Goal: Book appointment/travel/reservation

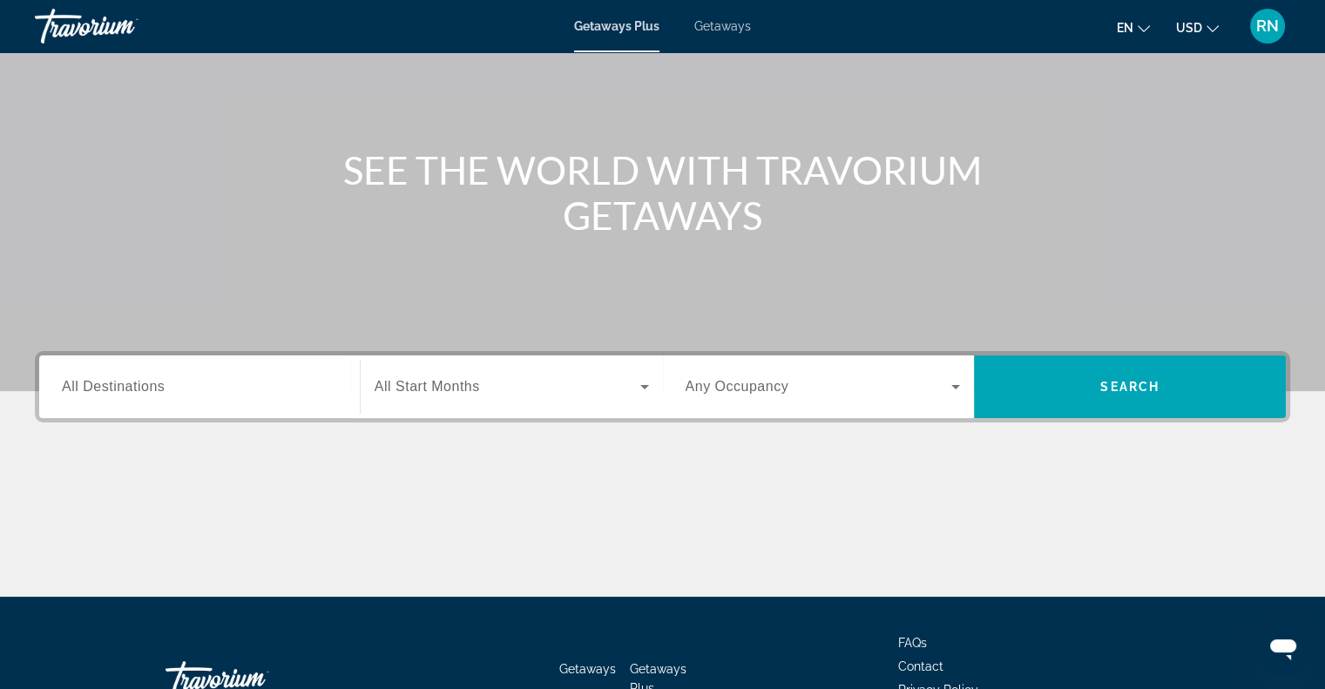
scroll to position [129, 0]
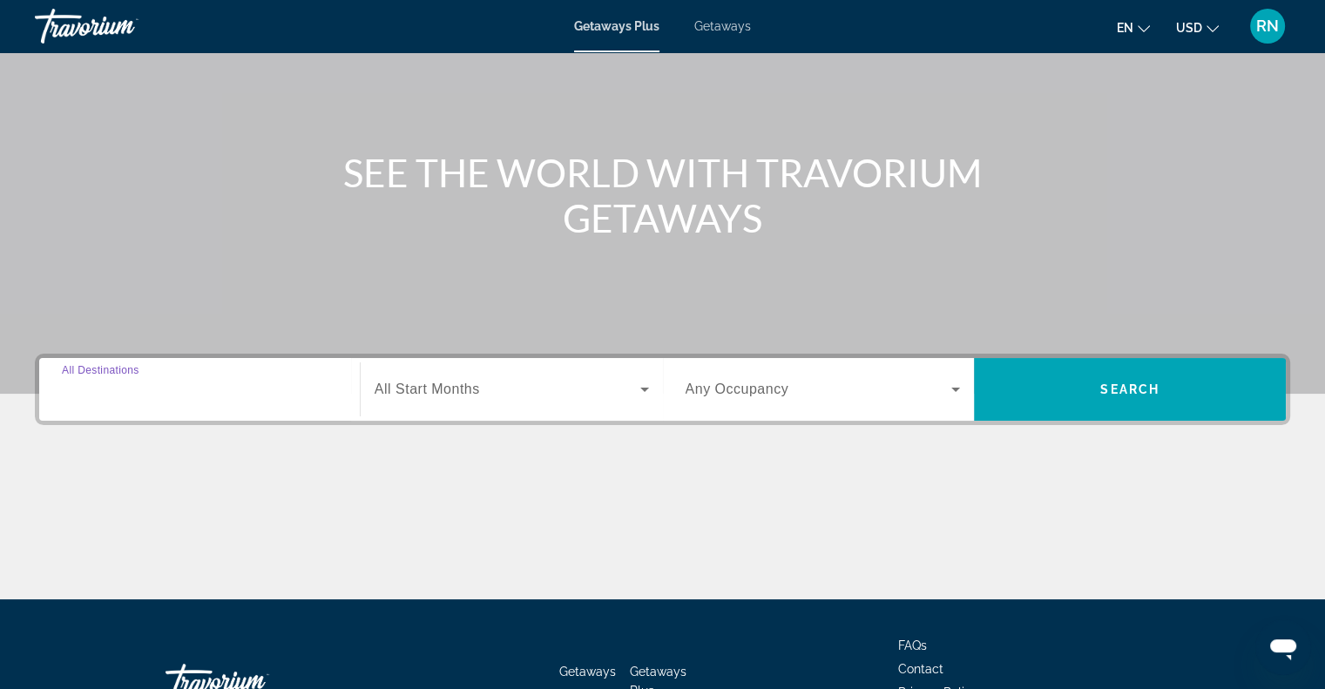
click at [204, 382] on input "Destination All Destinations" at bounding box center [199, 390] width 275 height 21
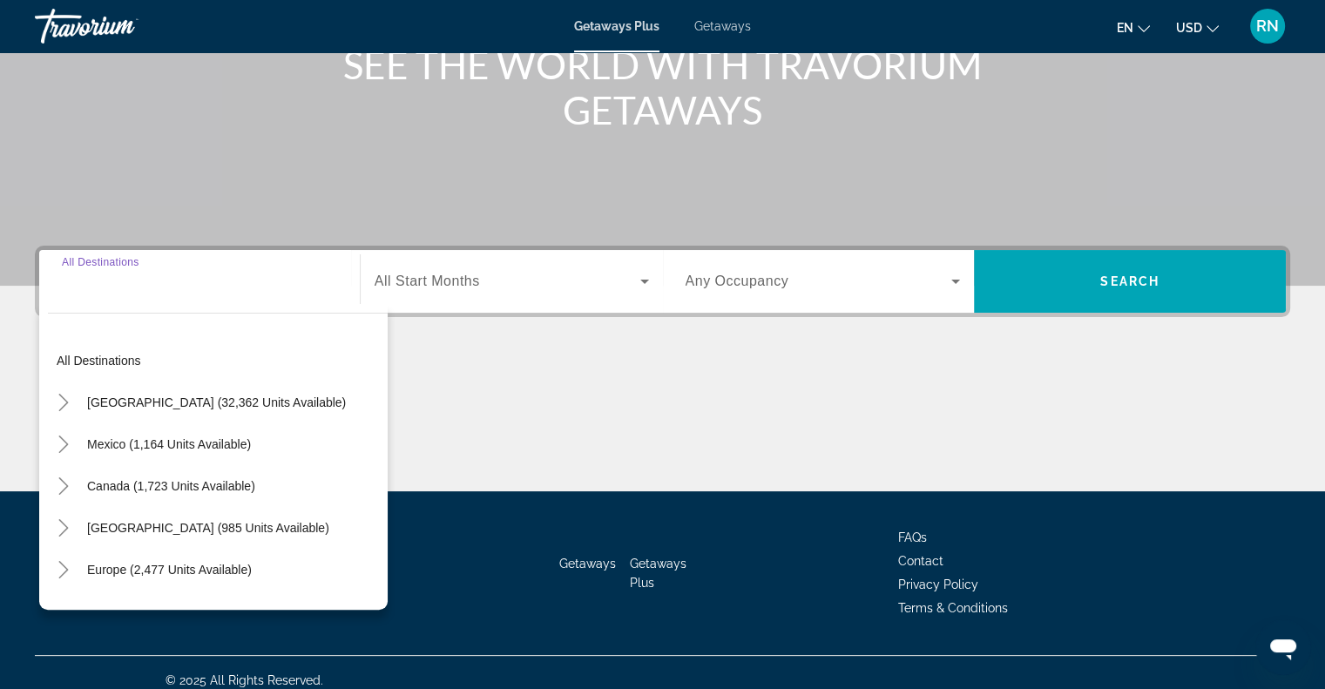
scroll to position [252, 0]
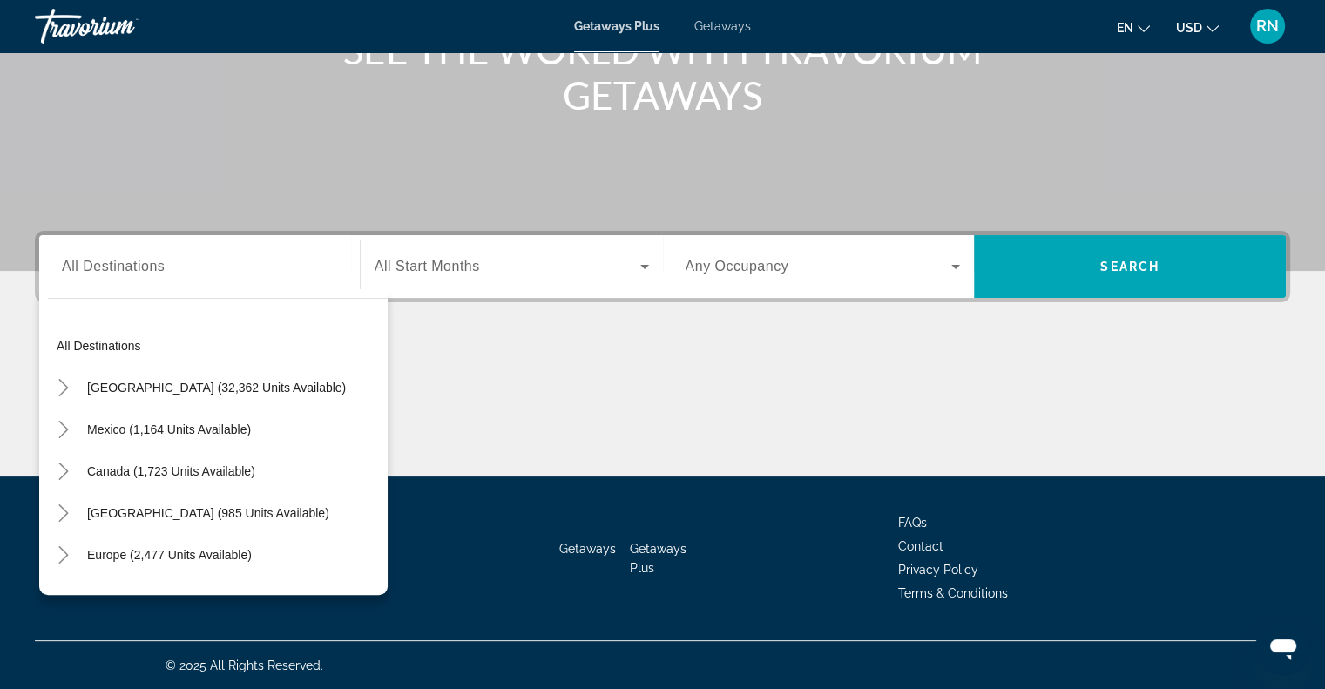
click at [591, 463] on div "Main content" at bounding box center [662, 411] width 1255 height 131
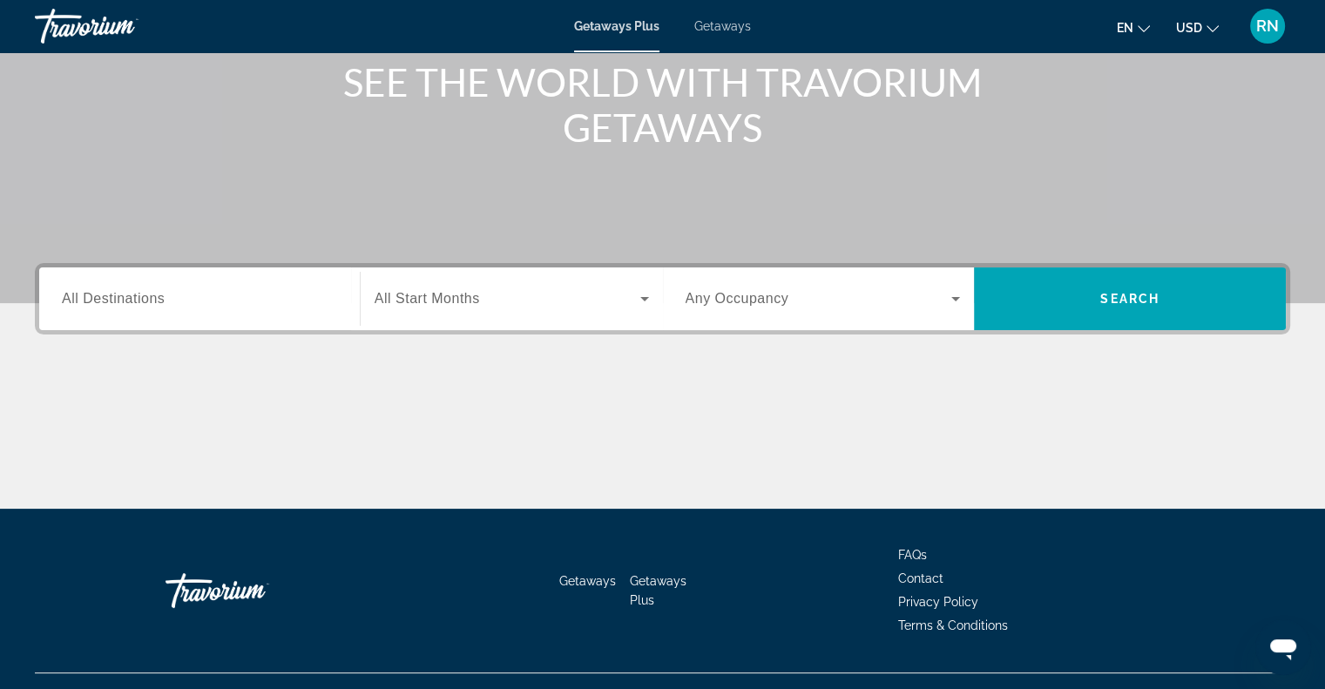
scroll to position [213, 0]
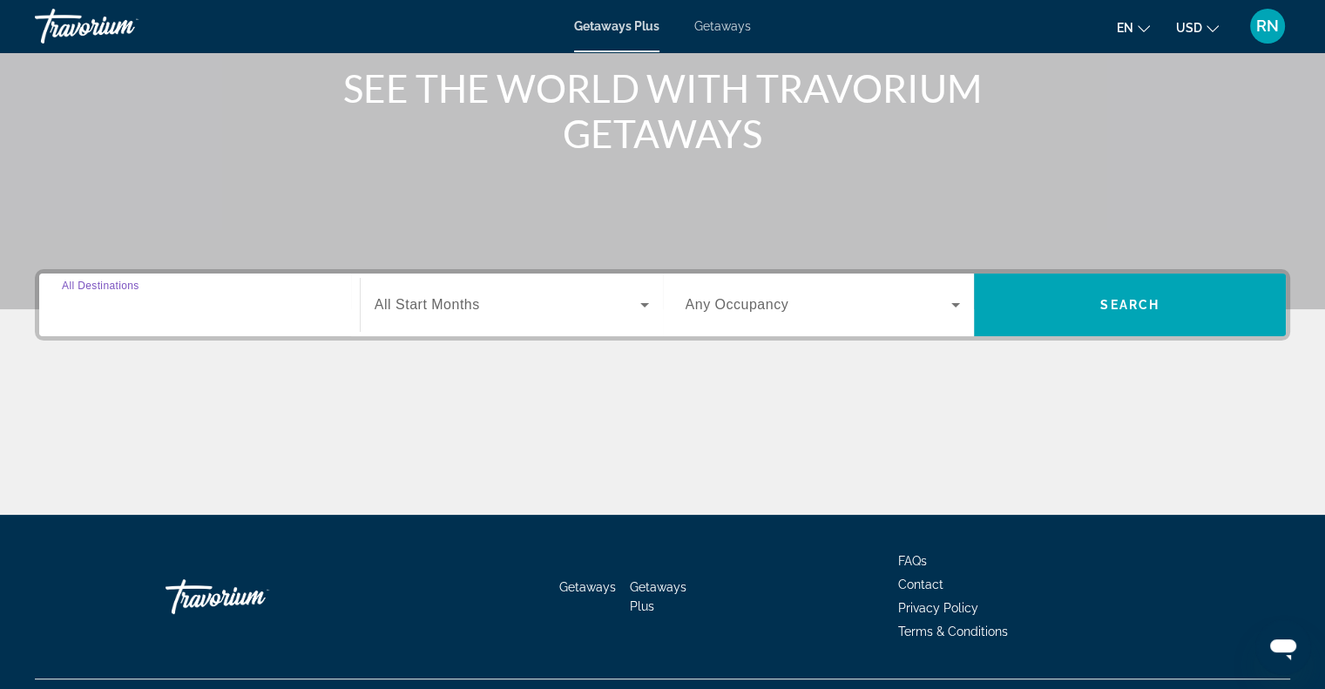
click at [266, 302] on input "Destination All Destinations" at bounding box center [199, 305] width 275 height 21
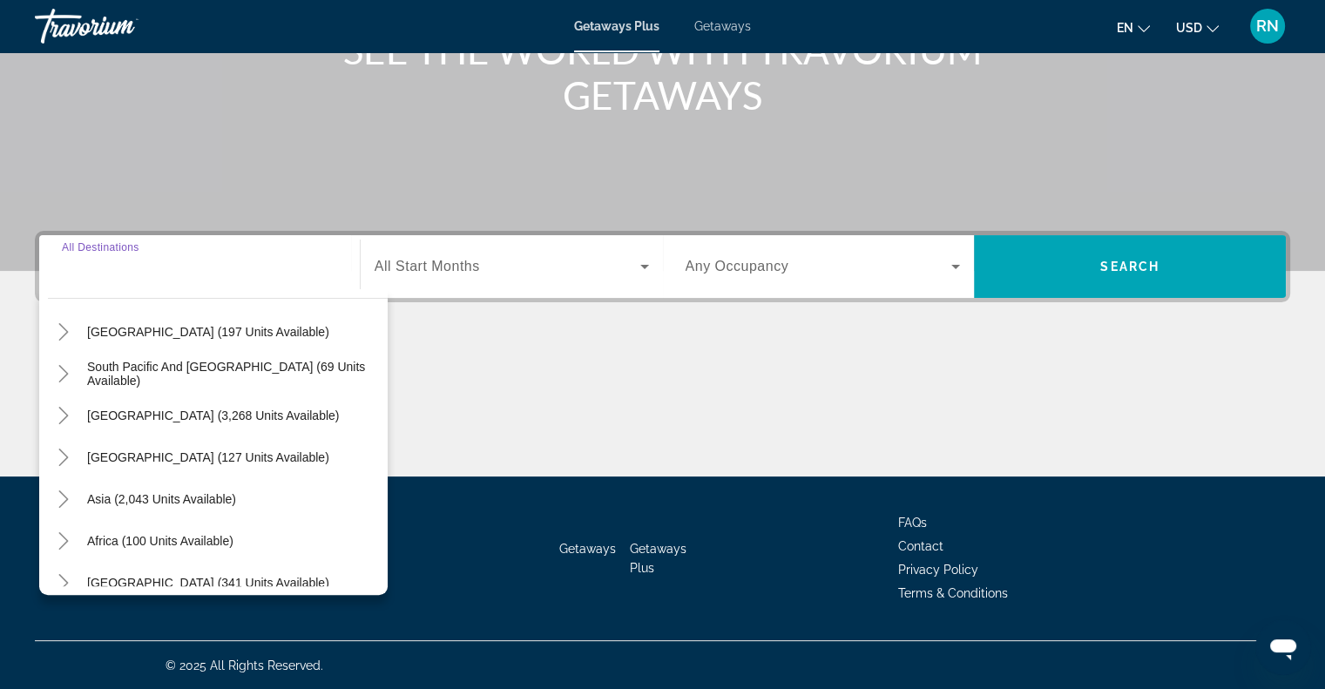
scroll to position [265, 0]
click at [185, 492] on span "Asia (2,043 units available)" at bounding box center [161, 499] width 149 height 14
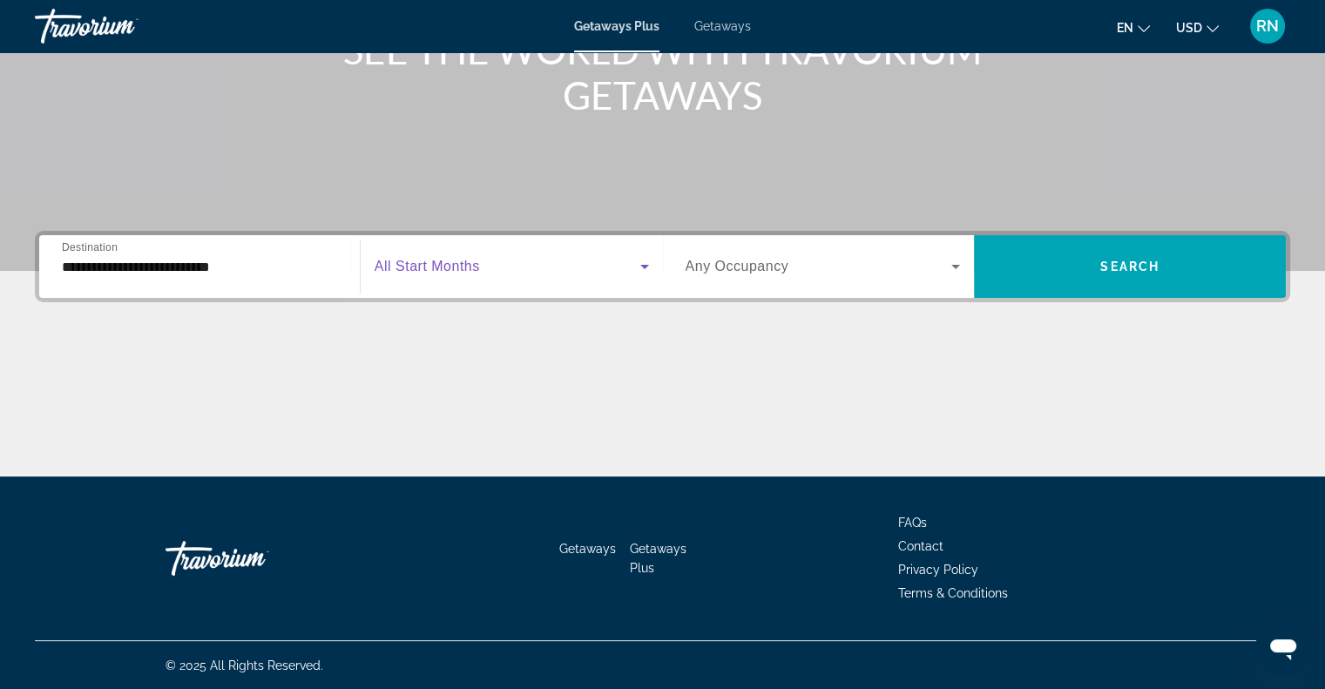
click at [639, 267] on icon "Search widget" at bounding box center [644, 266] width 21 height 21
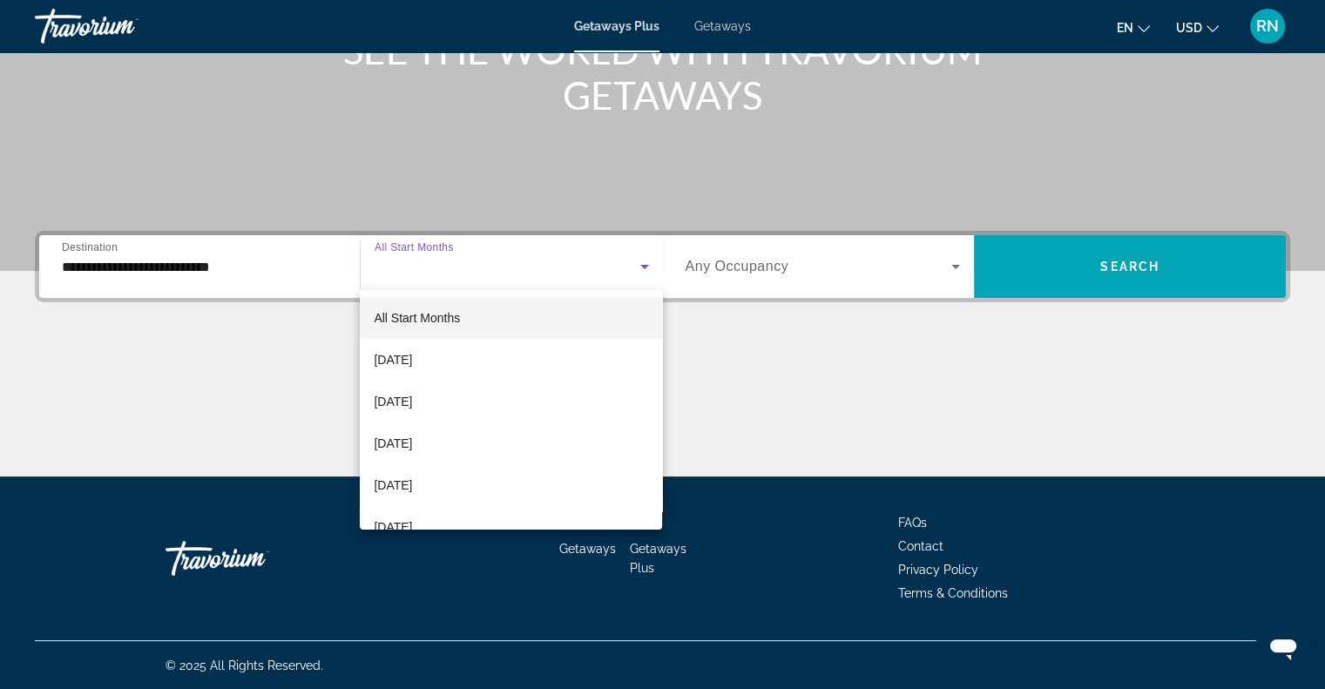
click at [770, 406] on div at bounding box center [662, 344] width 1325 height 689
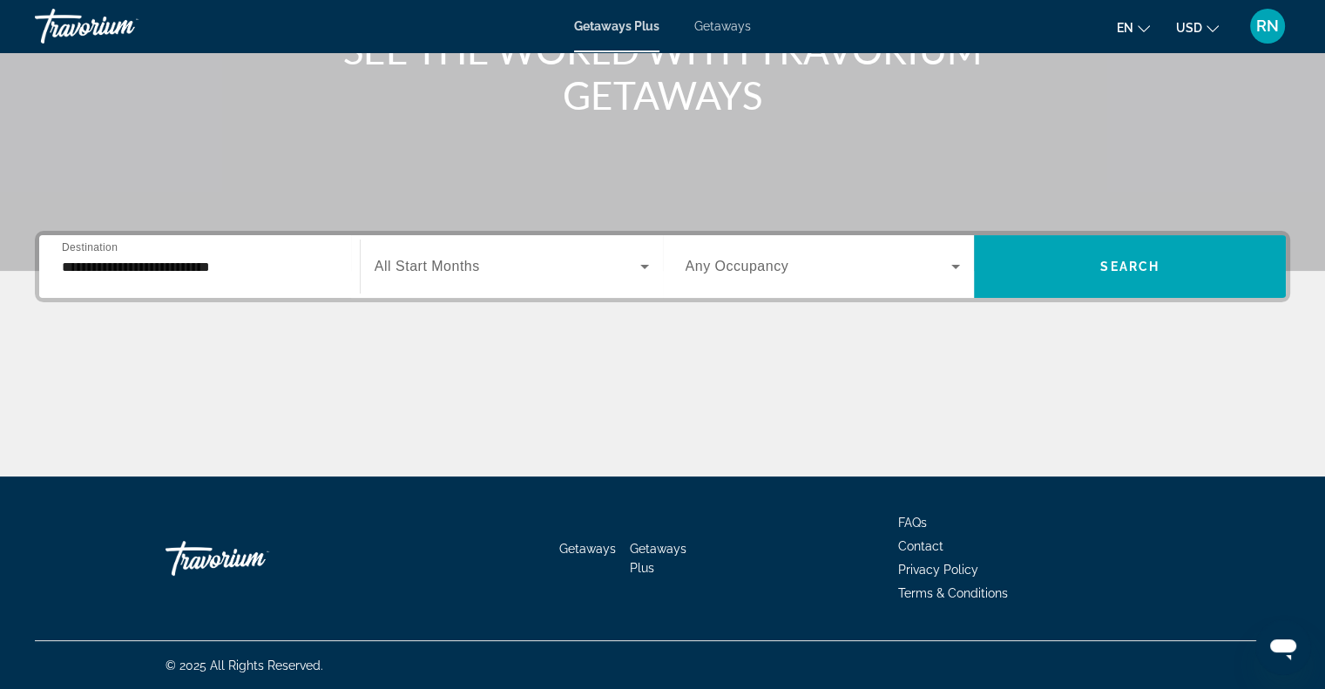
click at [267, 287] on div "**********" at bounding box center [199, 267] width 275 height 50
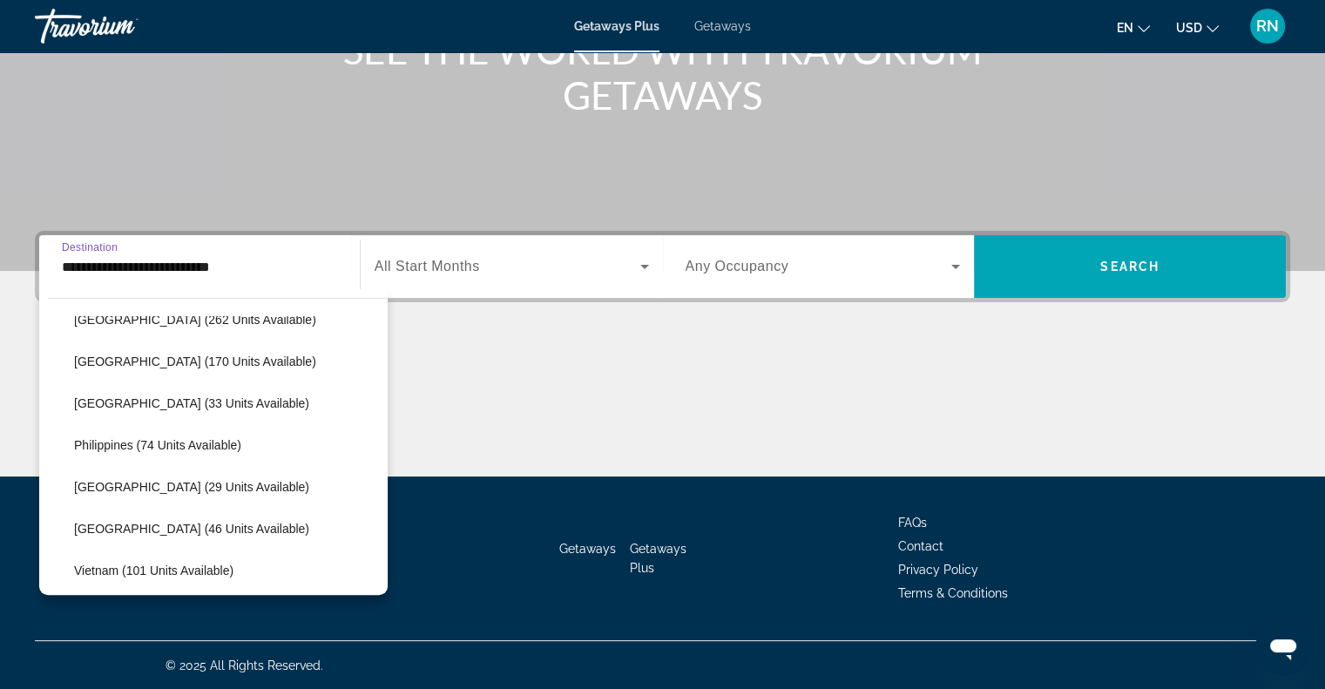
scroll to position [742, 0]
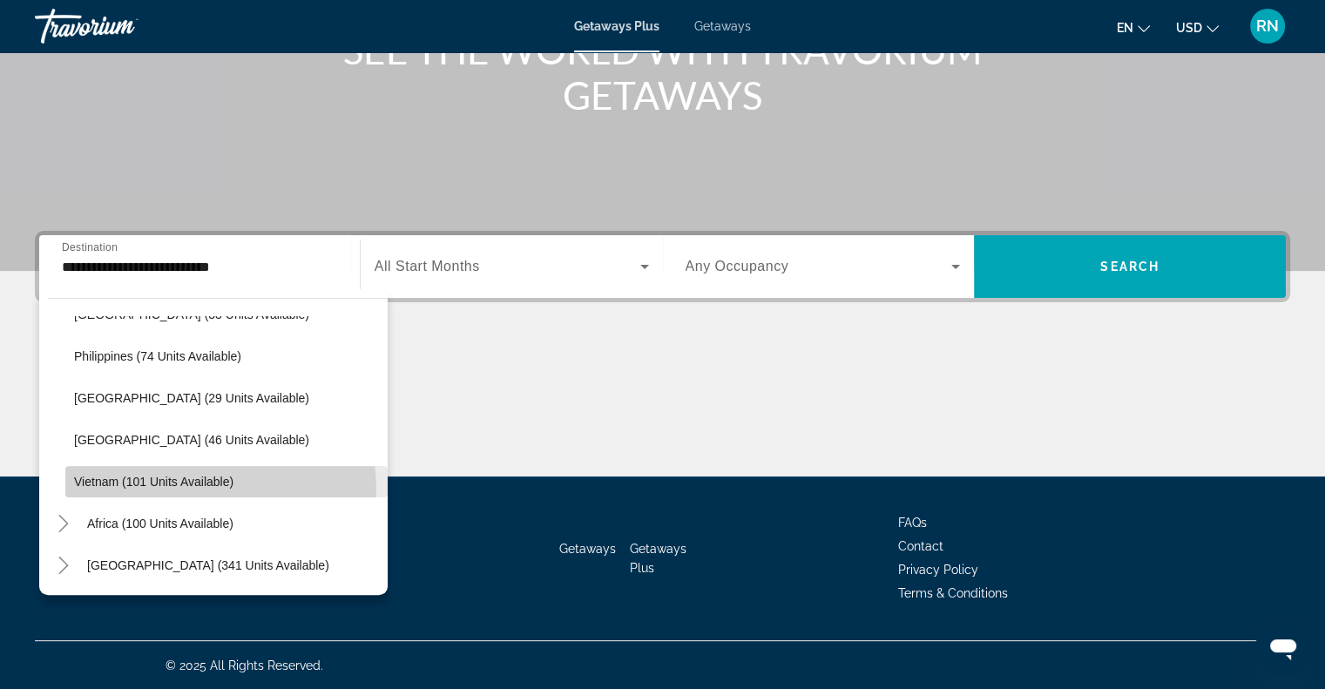
click at [176, 490] on span "Search widget" at bounding box center [226, 482] width 322 height 42
type input "**********"
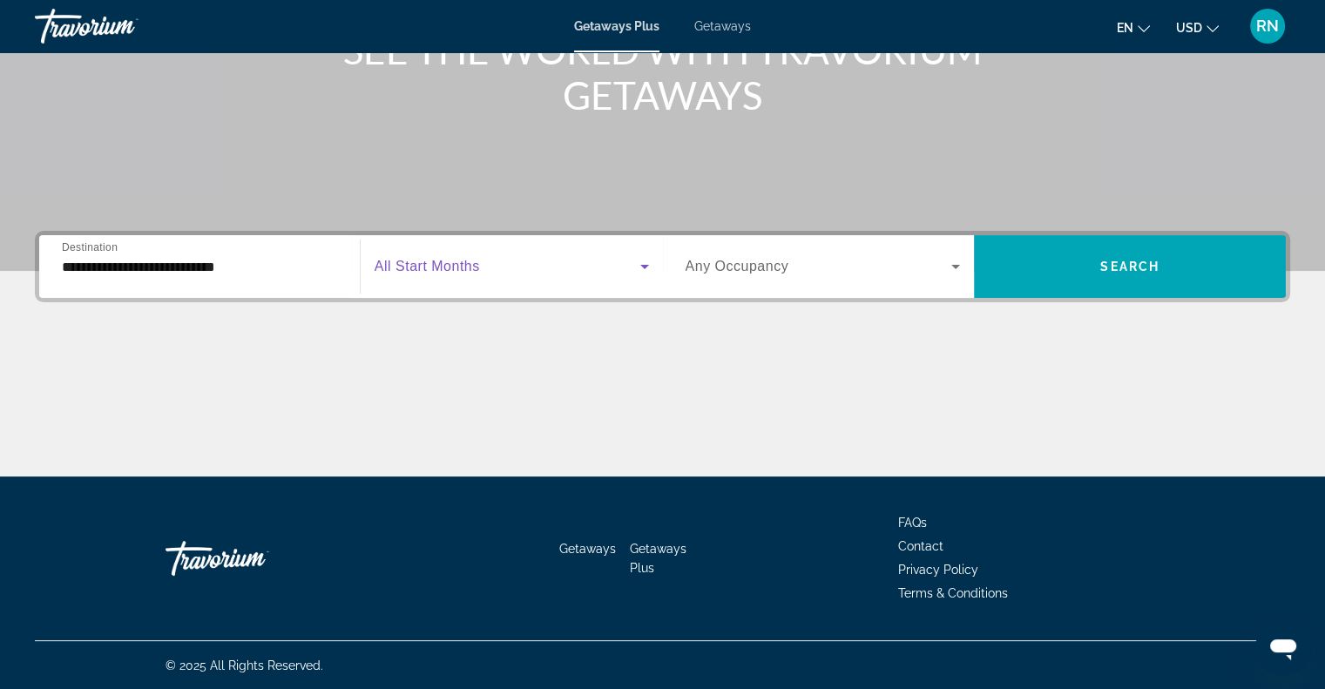
click at [579, 271] on span "Search widget" at bounding box center [508, 266] width 266 height 21
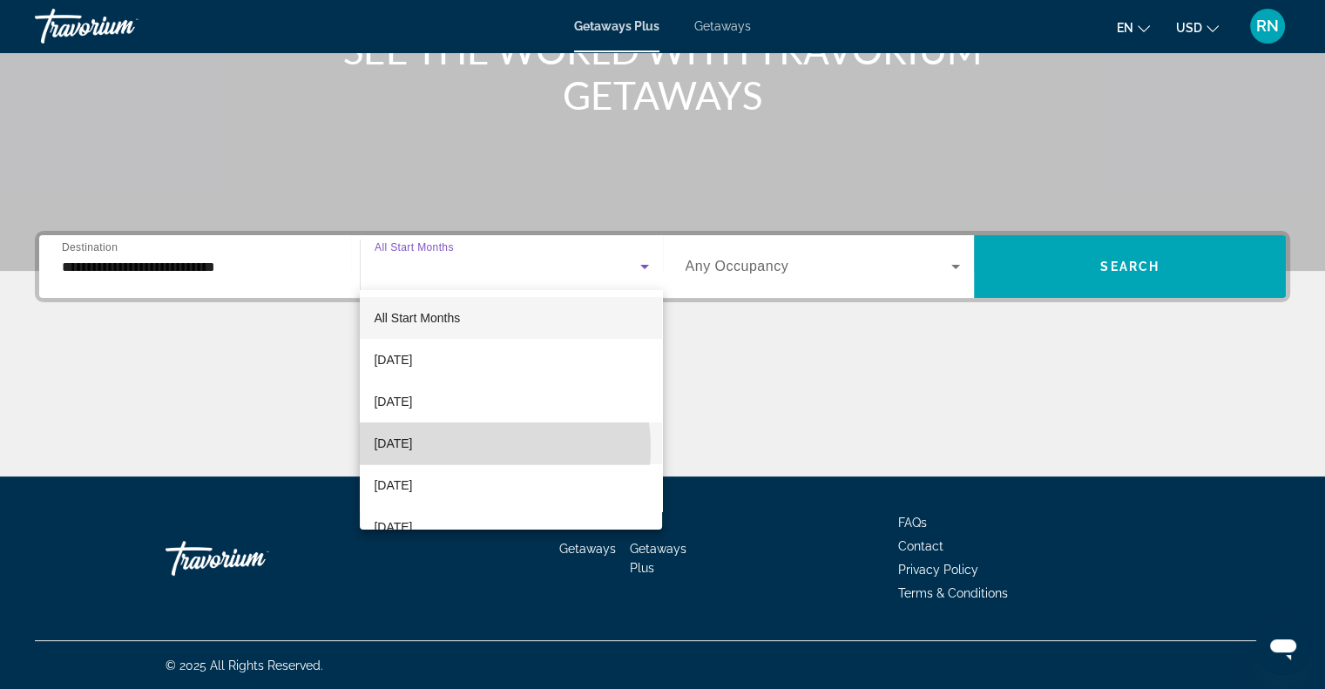
click at [474, 448] on mat-option "[DATE]" at bounding box center [511, 443] width 302 height 42
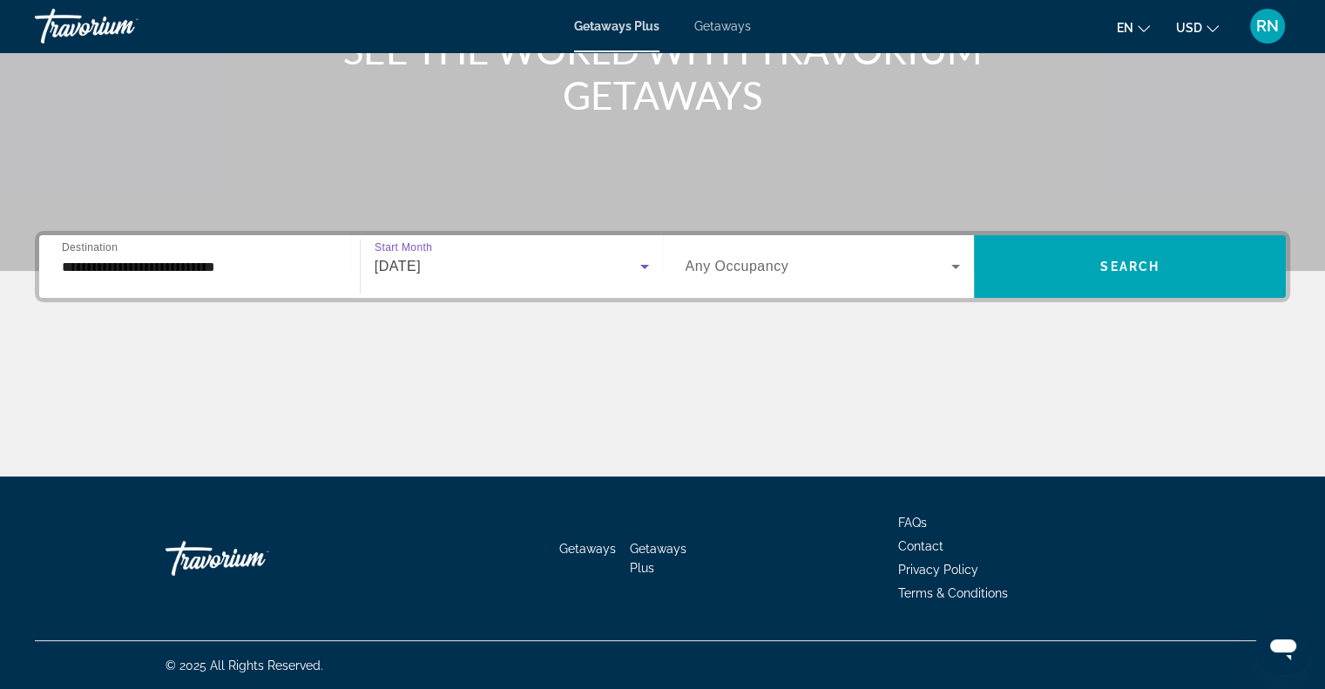
click at [835, 271] on span "Search widget" at bounding box center [819, 266] width 267 height 21
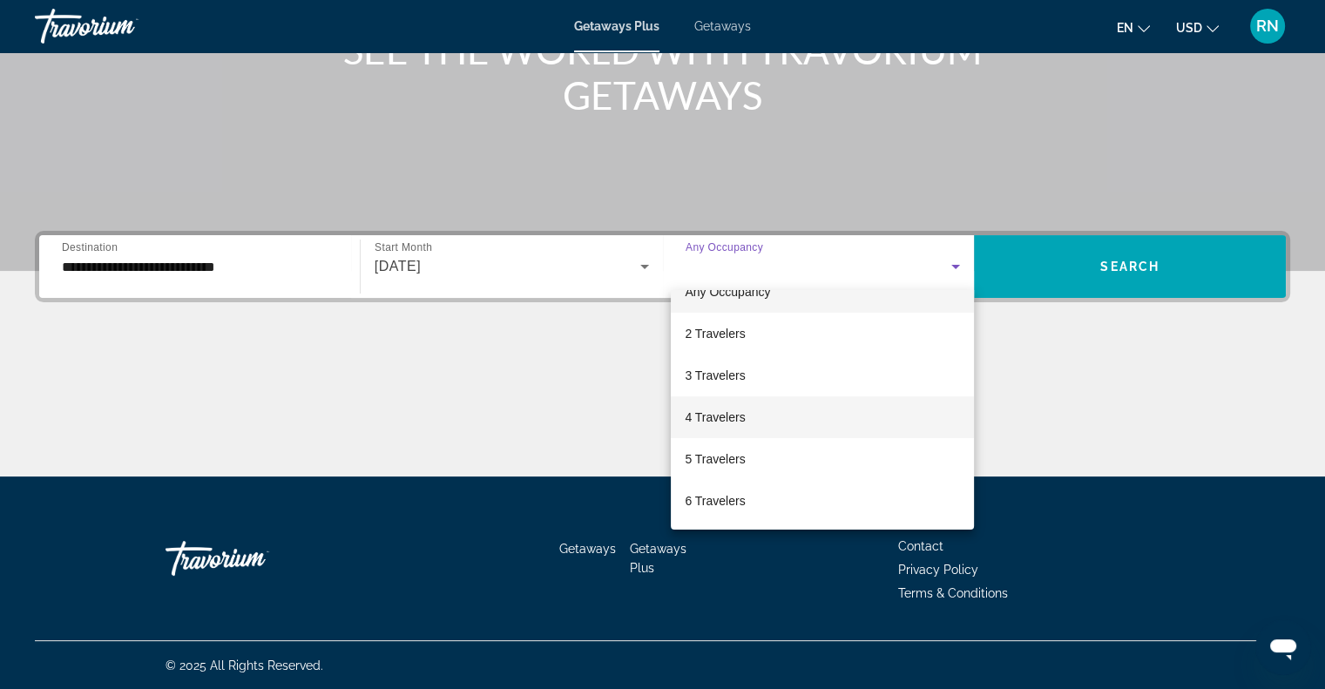
scroll to position [0, 0]
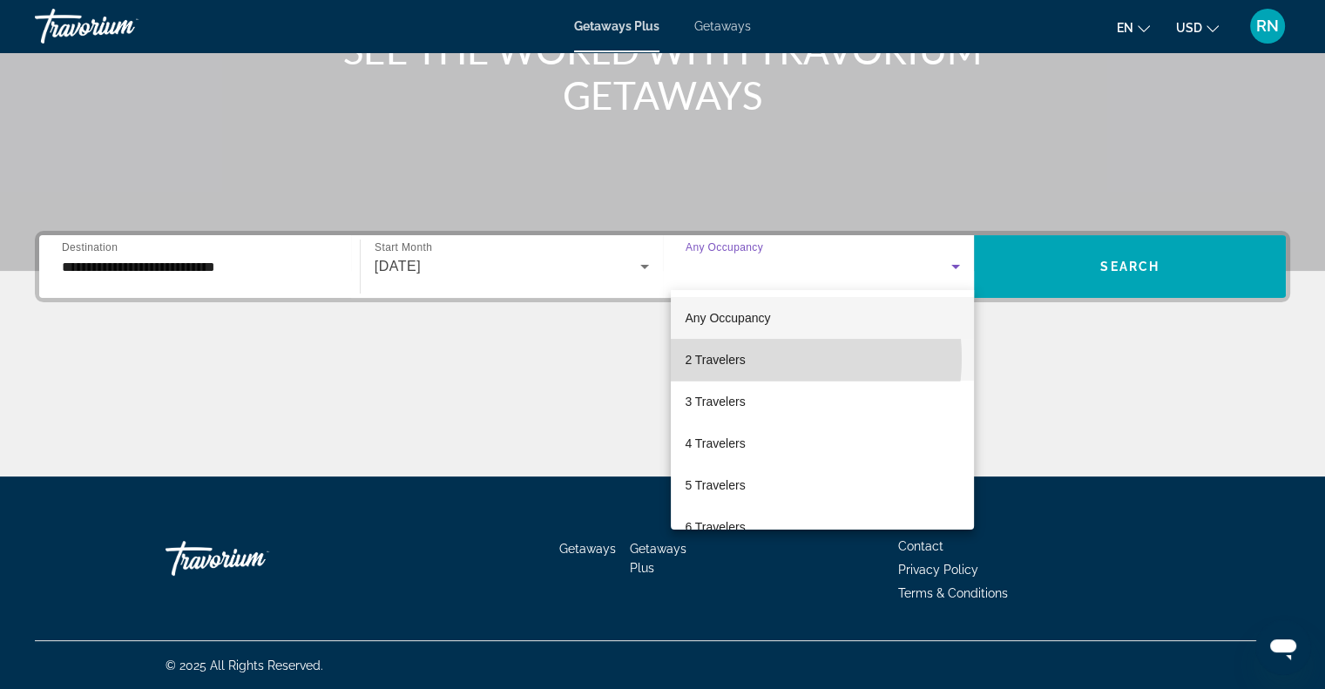
click at [748, 358] on mat-option "2 Travelers" at bounding box center [822, 360] width 303 height 42
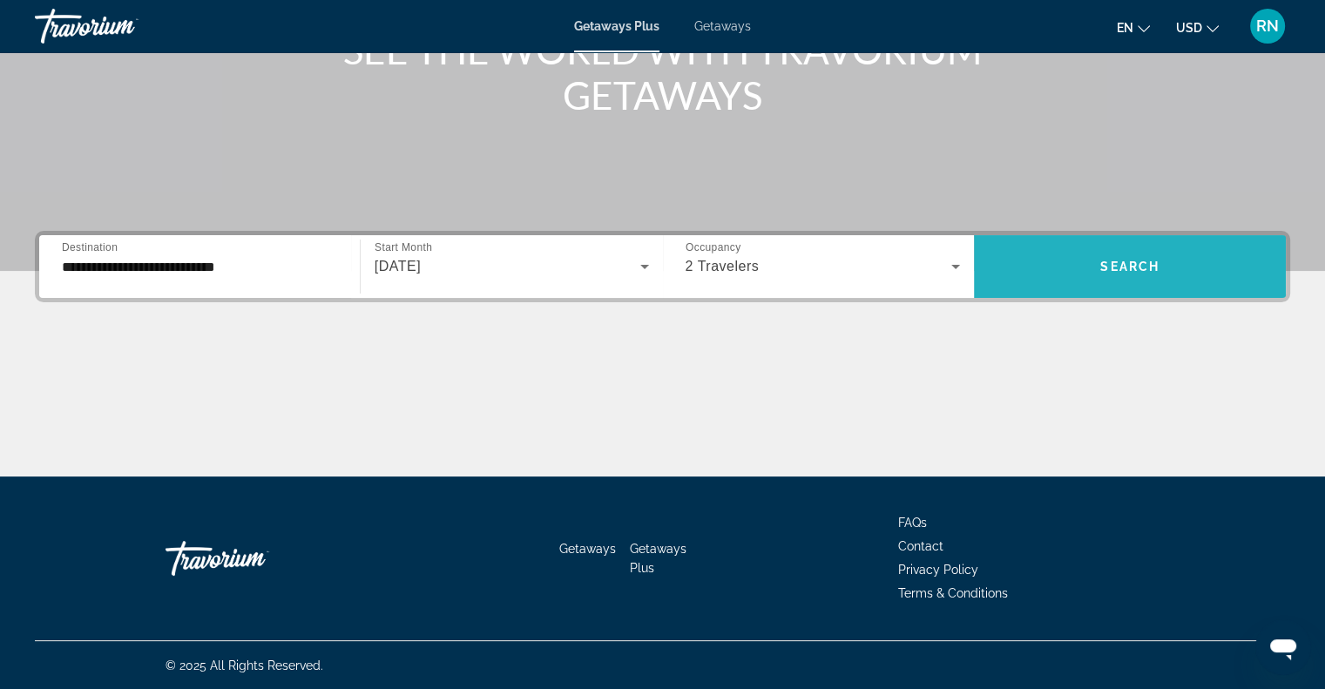
click at [1134, 271] on span "Search" at bounding box center [1129, 267] width 59 height 14
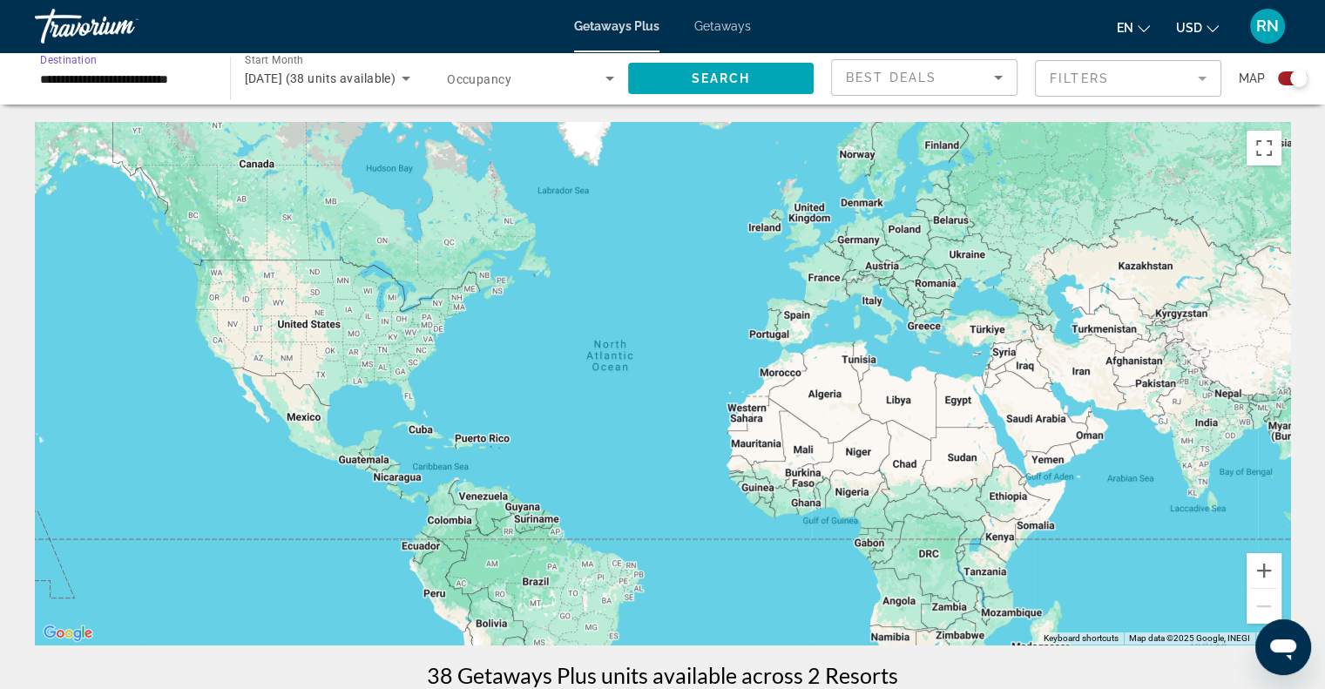
click at [188, 85] on input "**********" at bounding box center [123, 79] width 167 height 21
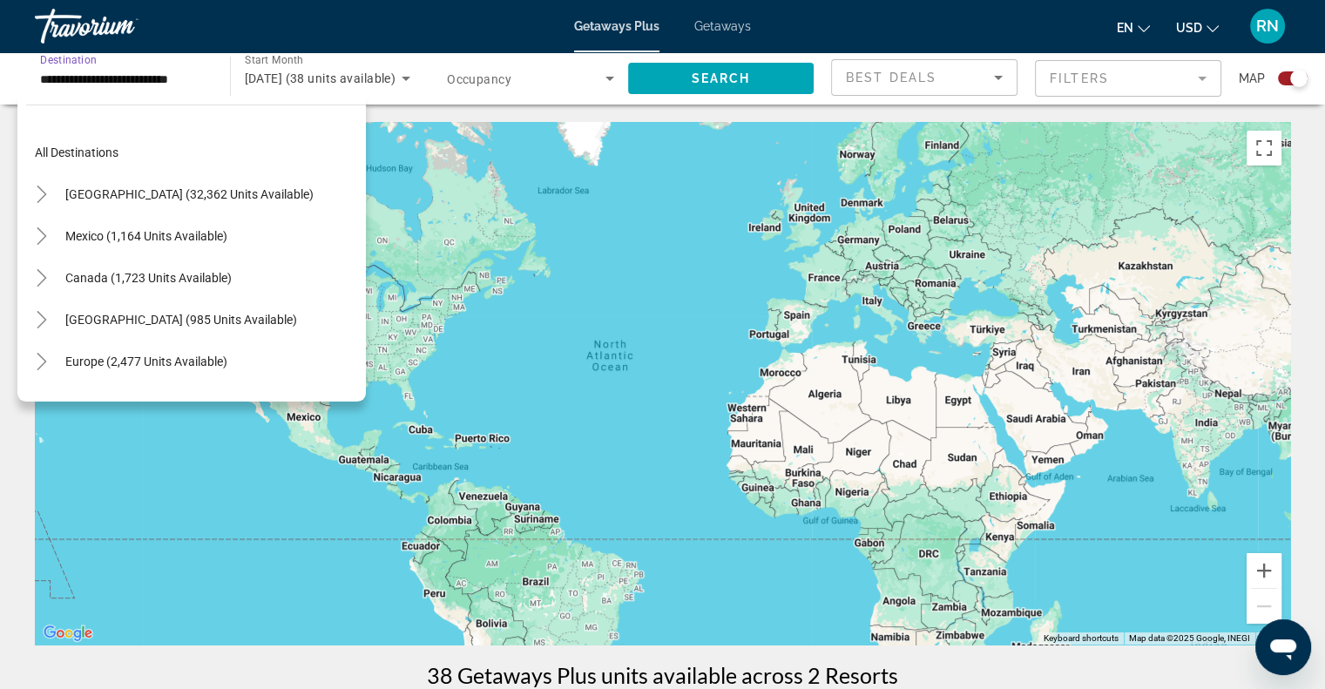
scroll to position [742, 0]
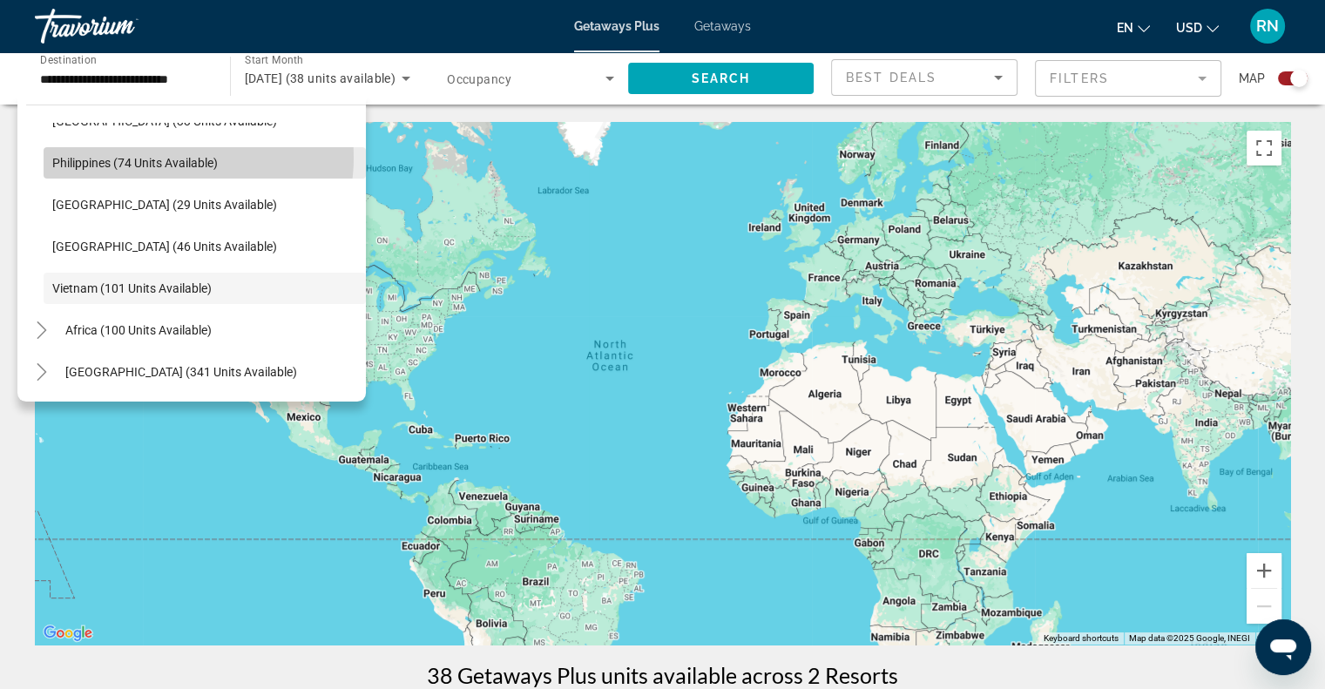
click at [179, 157] on span "Philippines (74 units available)" at bounding box center [134, 163] width 165 height 14
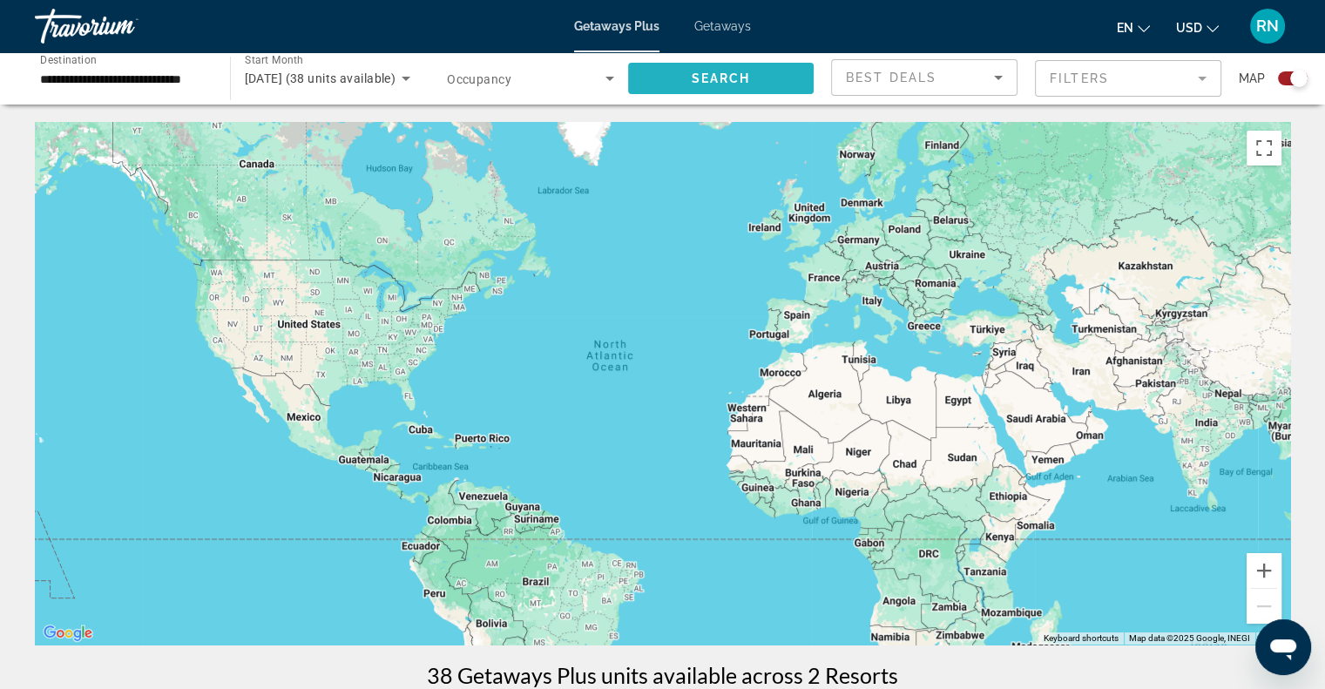
click at [697, 77] on span "Search" at bounding box center [720, 78] width 59 height 14
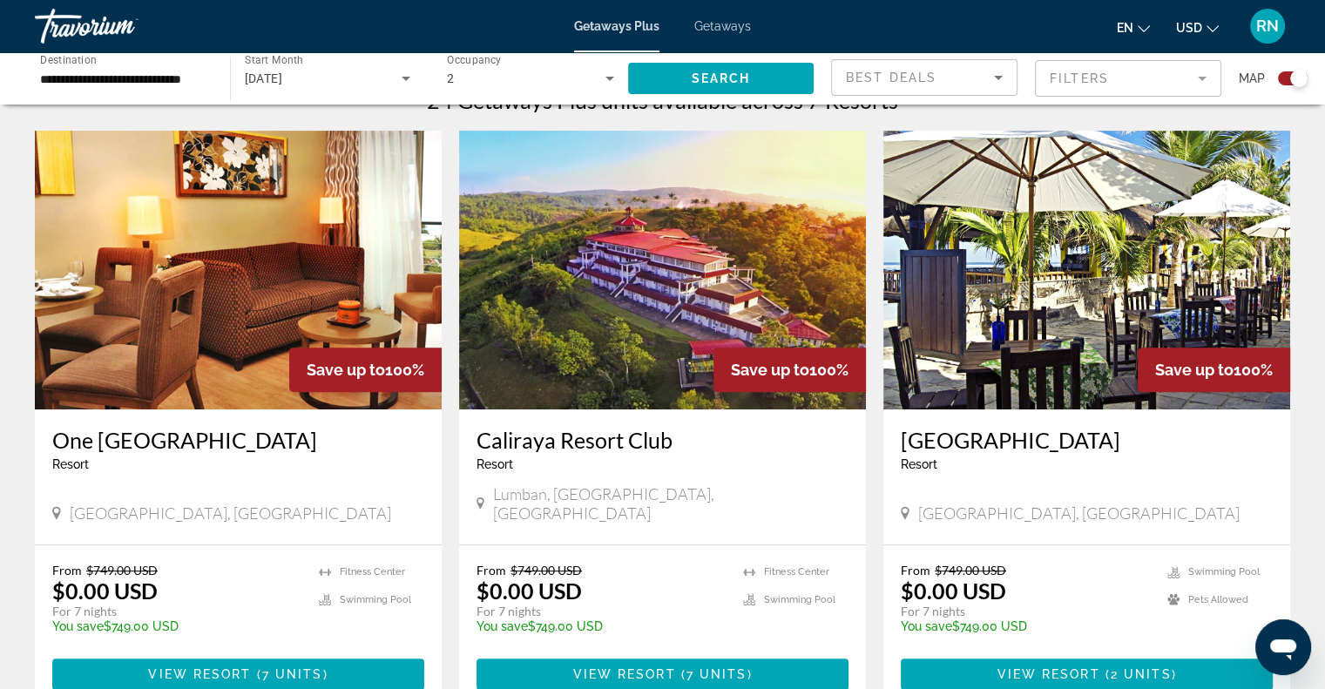
scroll to position [573, 0]
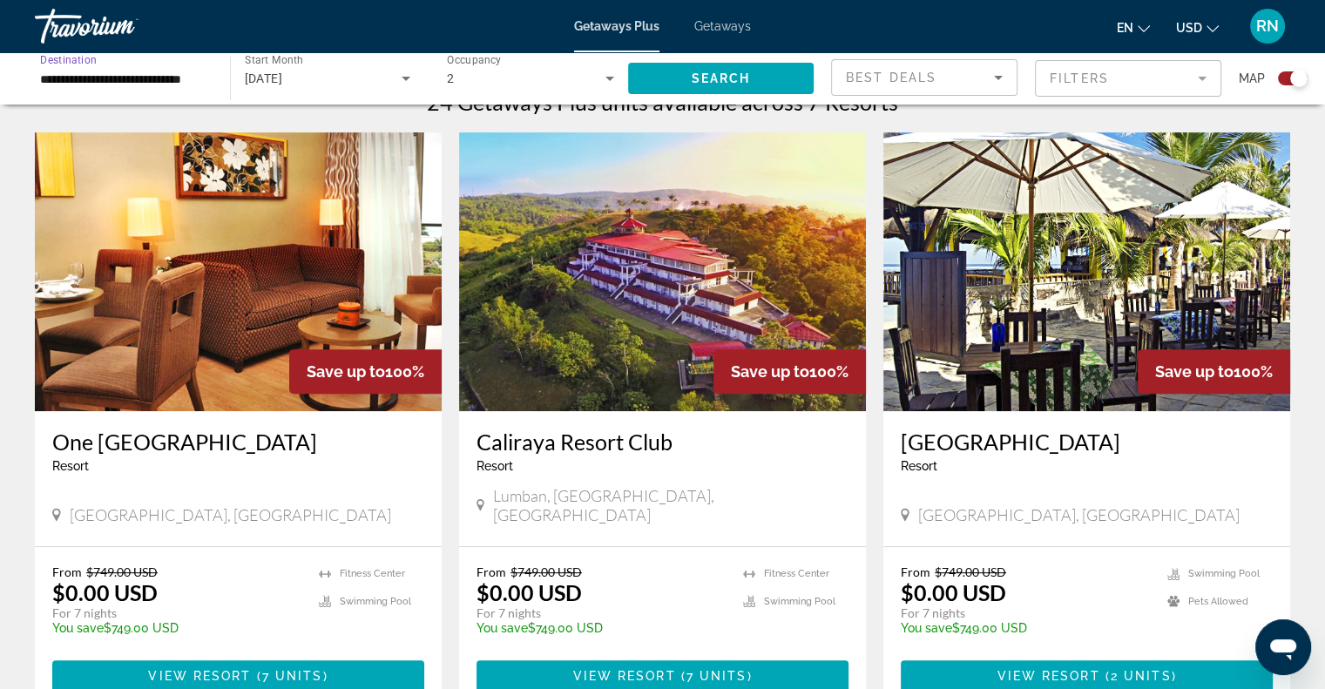
click at [175, 69] on input "**********" at bounding box center [123, 79] width 167 height 21
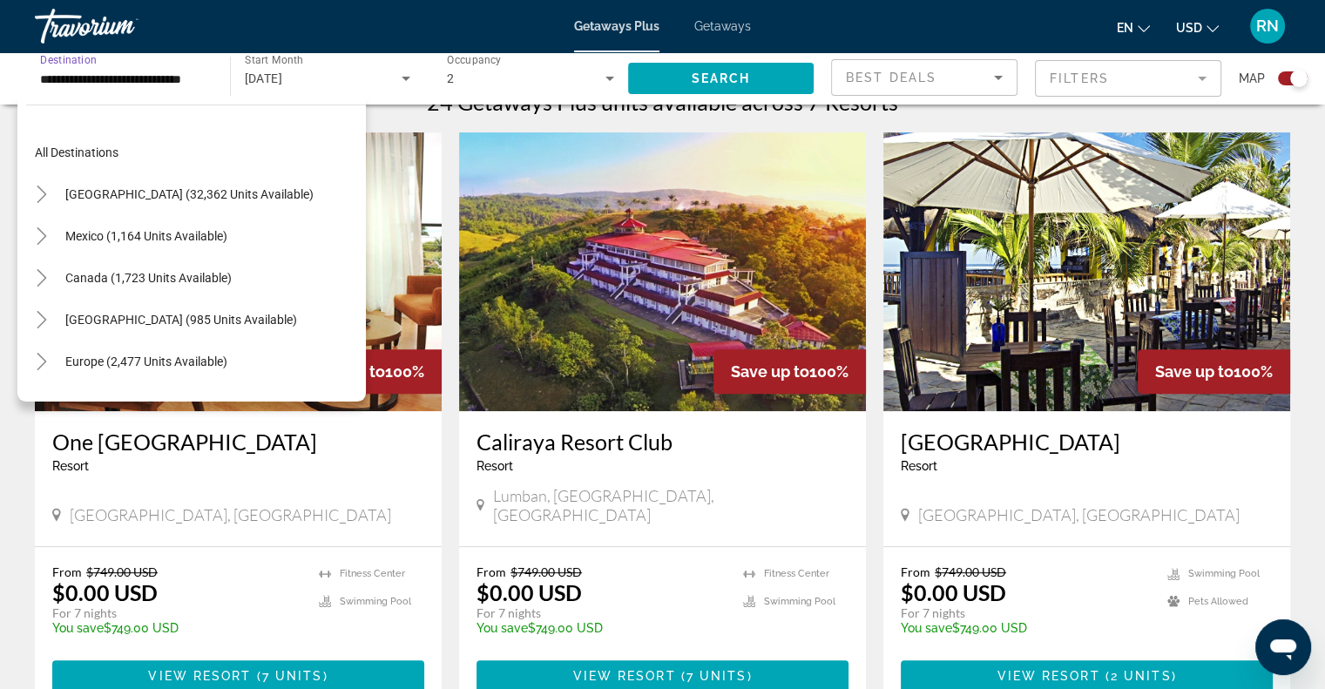
scroll to position [647, 0]
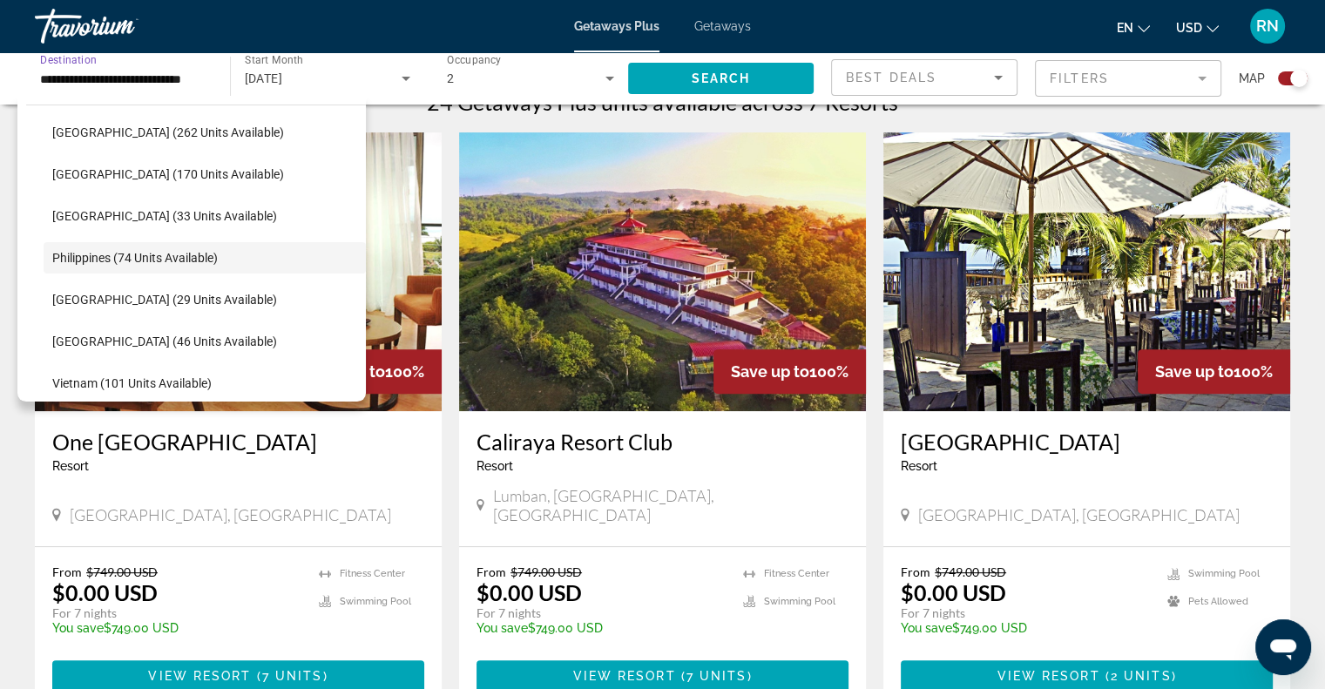
click at [175, 69] on input "**********" at bounding box center [123, 79] width 167 height 21
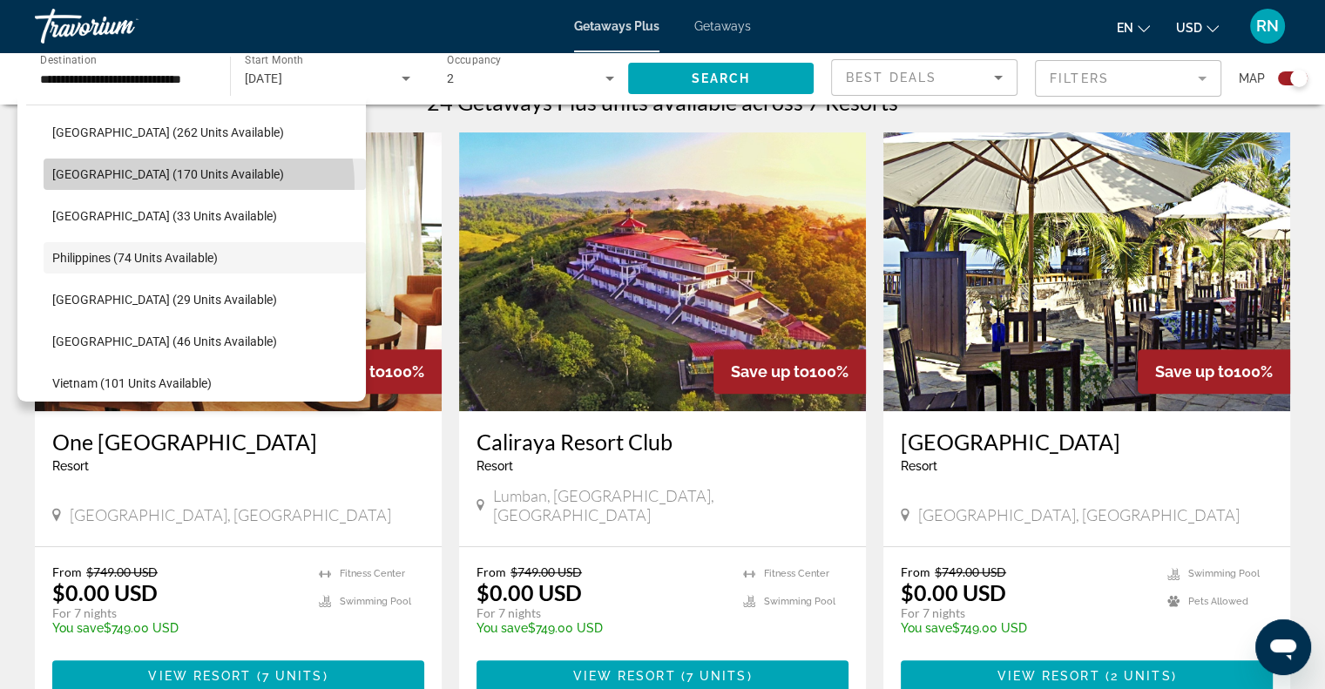
click at [185, 185] on span "Search widget" at bounding box center [205, 174] width 322 height 42
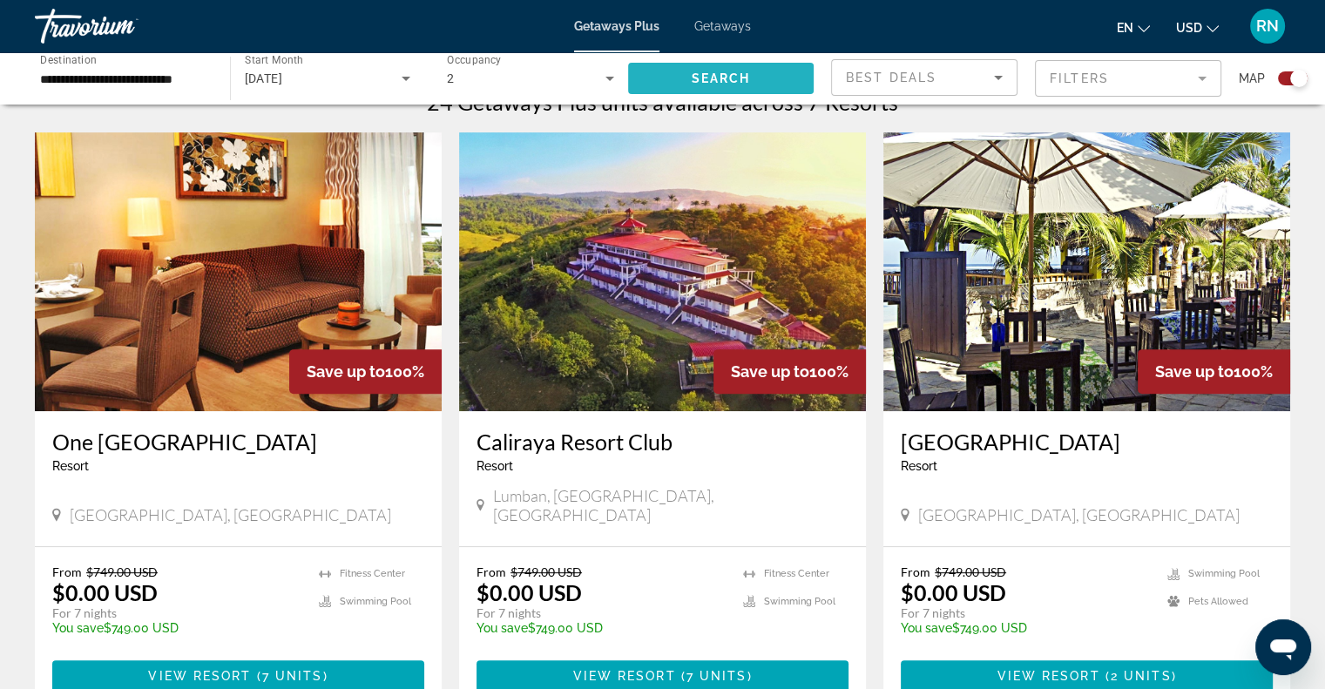
click at [702, 86] on span "Search widget" at bounding box center [721, 78] width 186 height 42
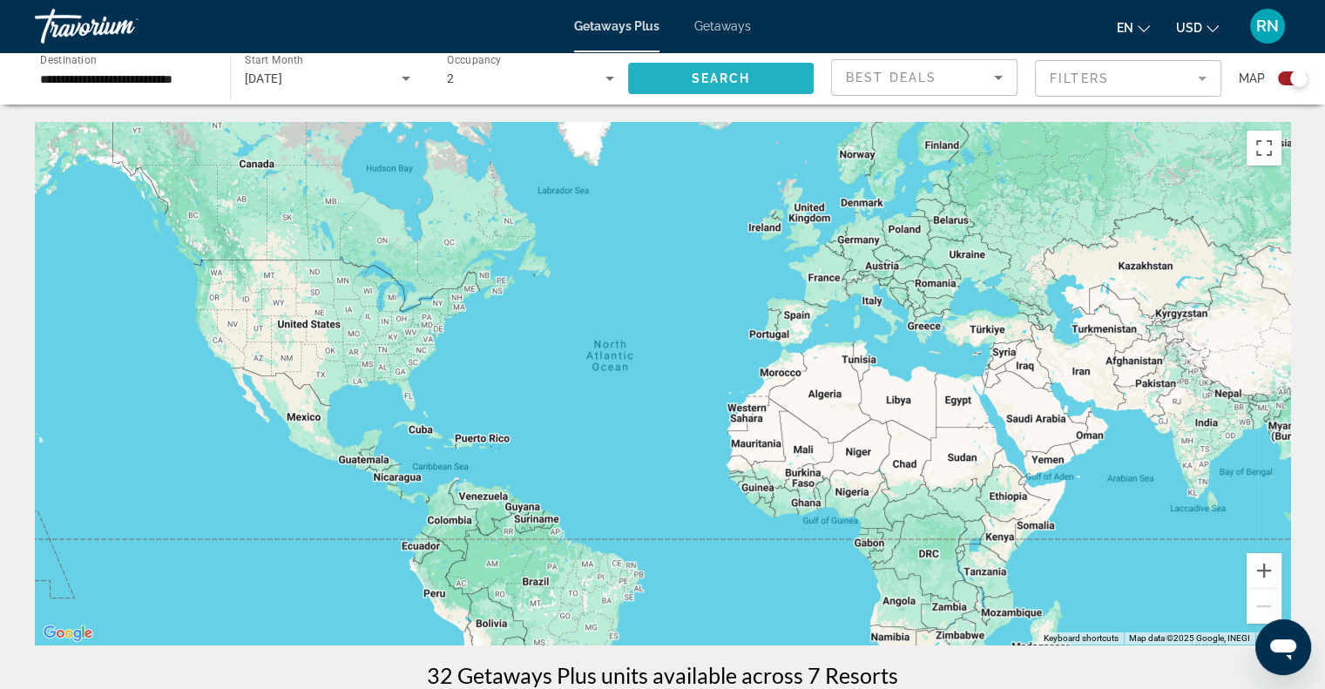
click at [702, 86] on span "Search widget" at bounding box center [721, 78] width 186 height 42
click at [202, 77] on input "**********" at bounding box center [123, 79] width 167 height 21
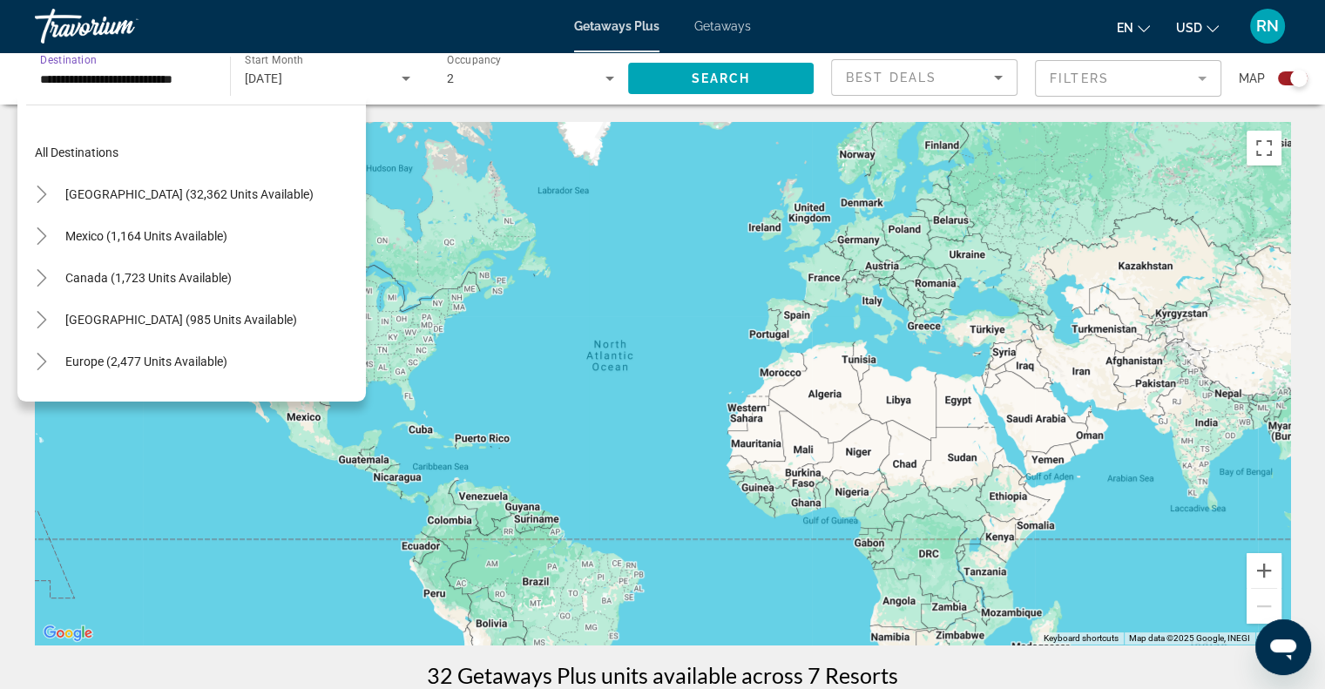
scroll to position [564, 0]
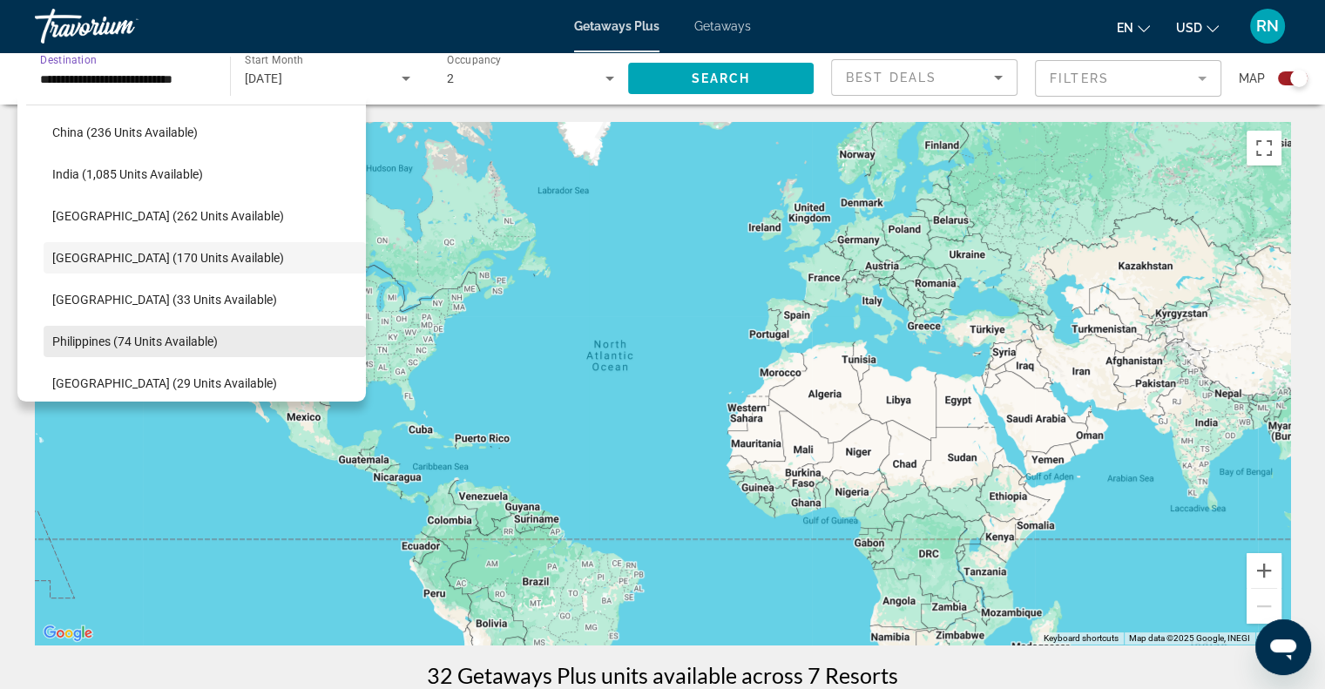
click at [169, 341] on span "Philippines (74 units available)" at bounding box center [134, 341] width 165 height 14
type input "**********"
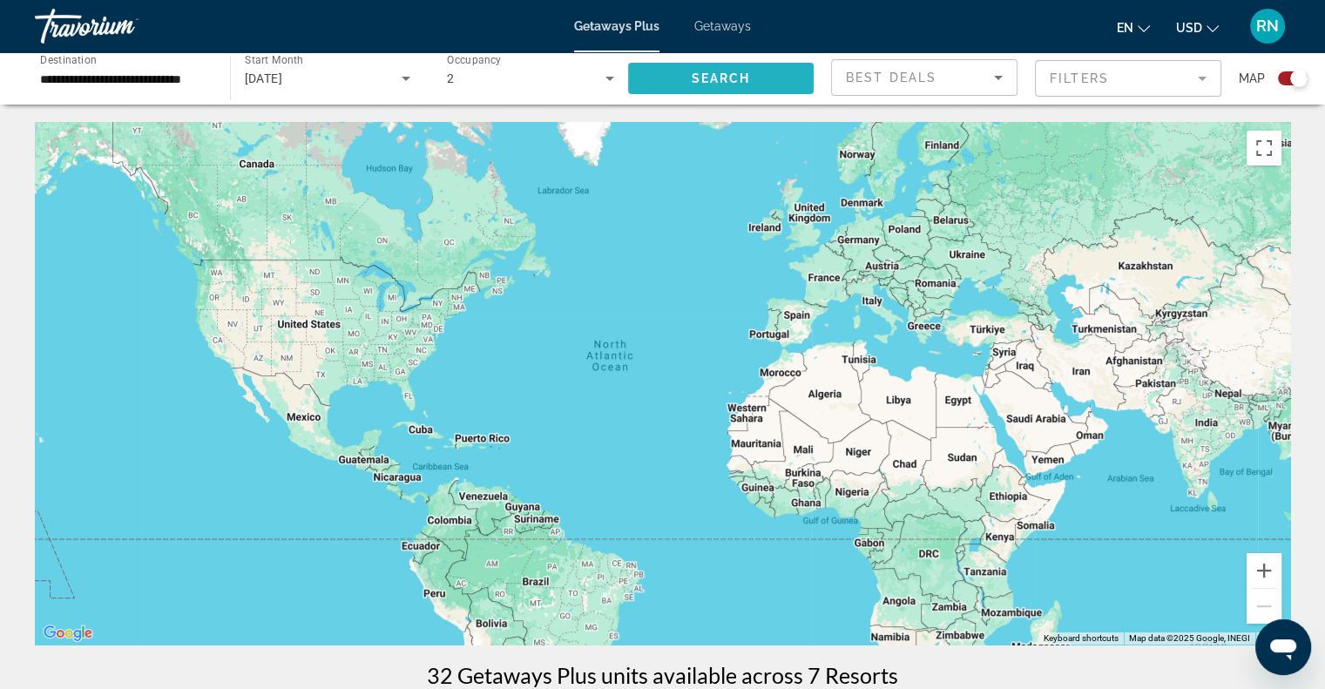
click at [726, 82] on span "Search" at bounding box center [720, 78] width 59 height 14
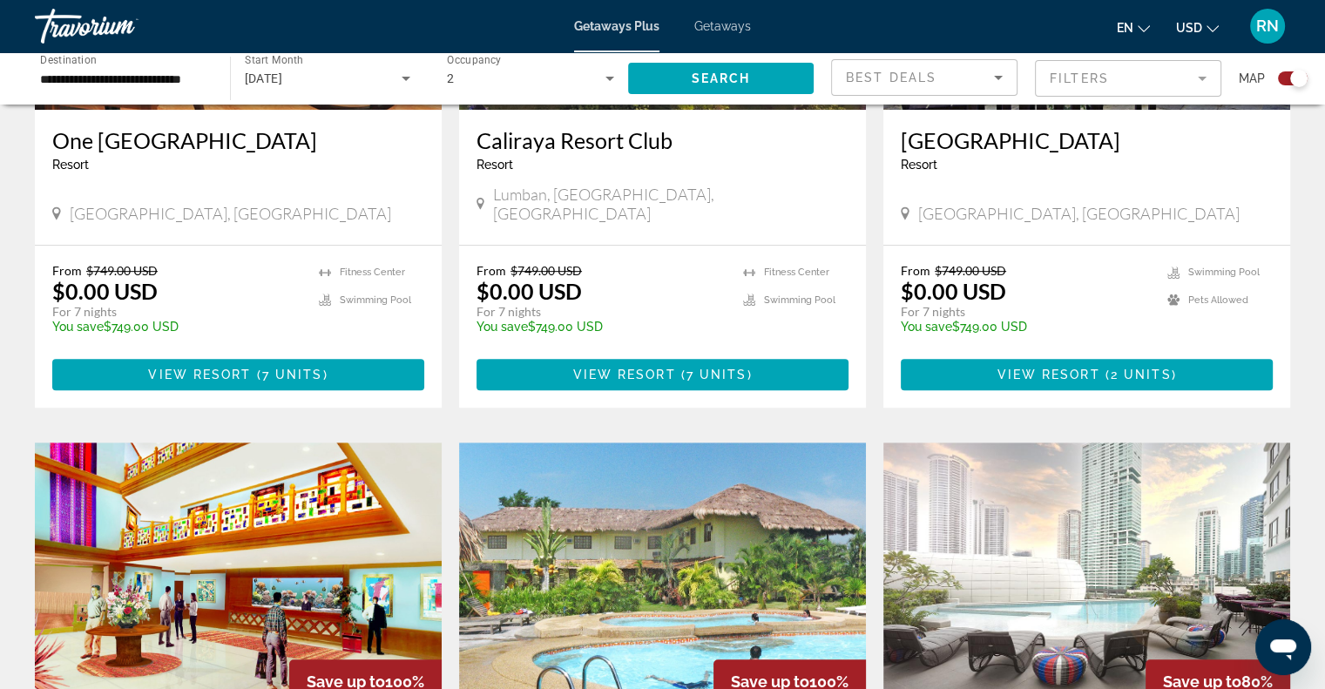
scroll to position [864, 0]
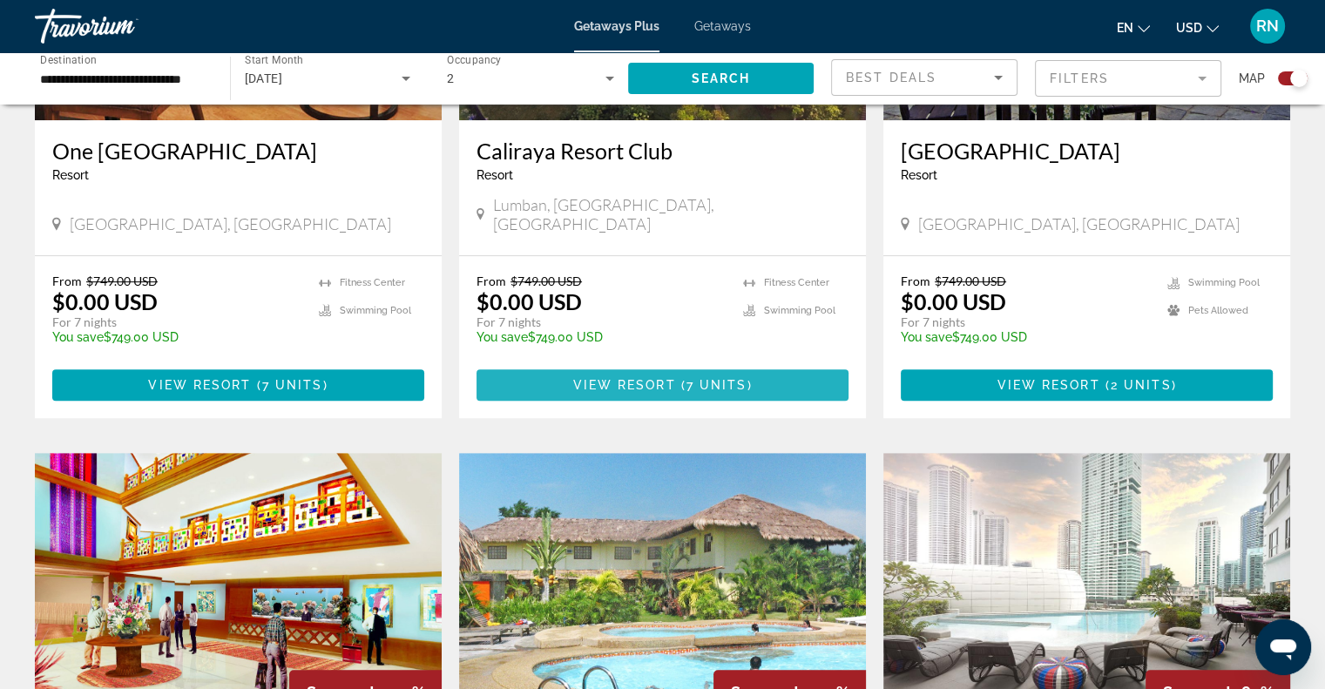
click at [672, 373] on span "Main content" at bounding box center [662, 385] width 372 height 42
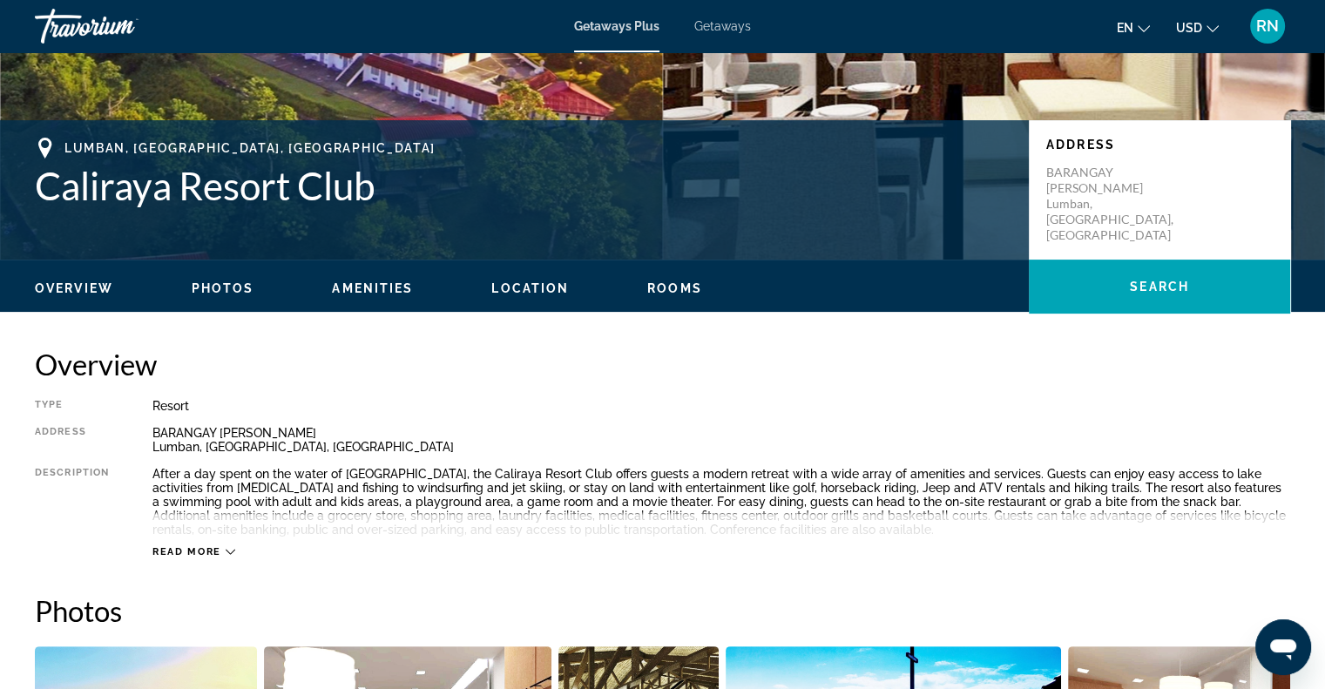
scroll to position [244, 0]
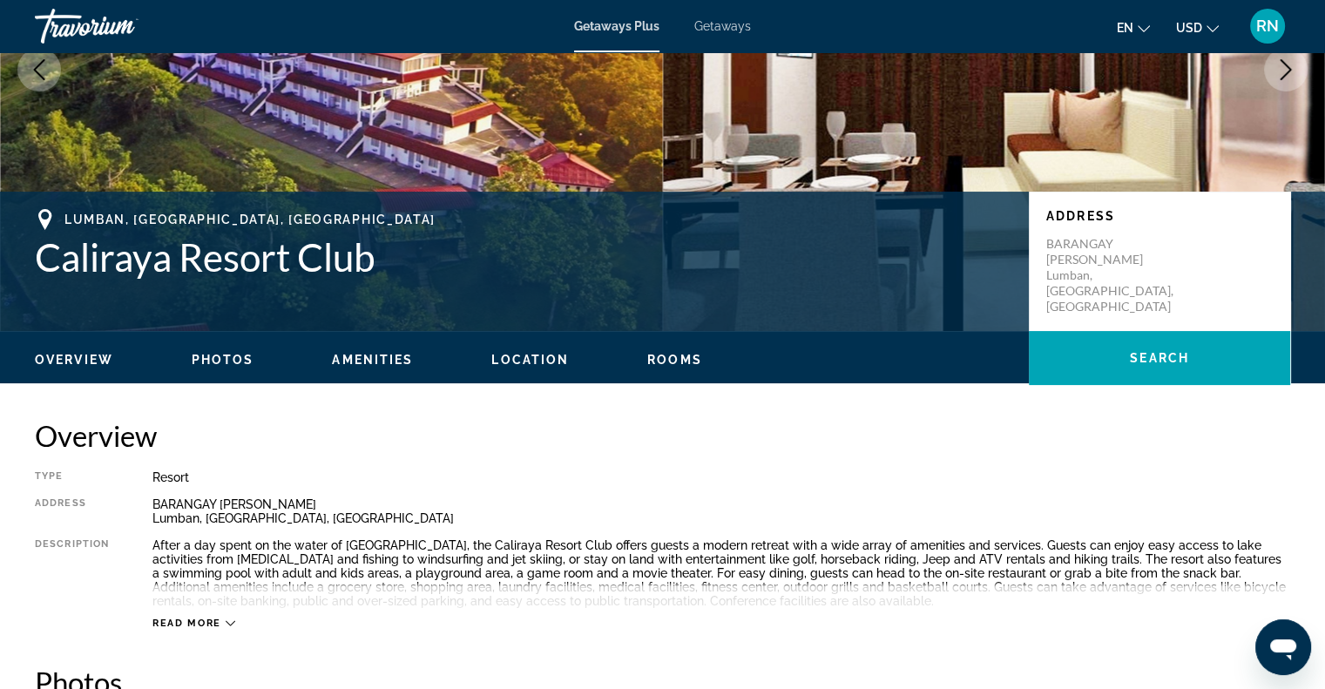
click at [218, 625] on span "Read more" at bounding box center [186, 623] width 69 height 11
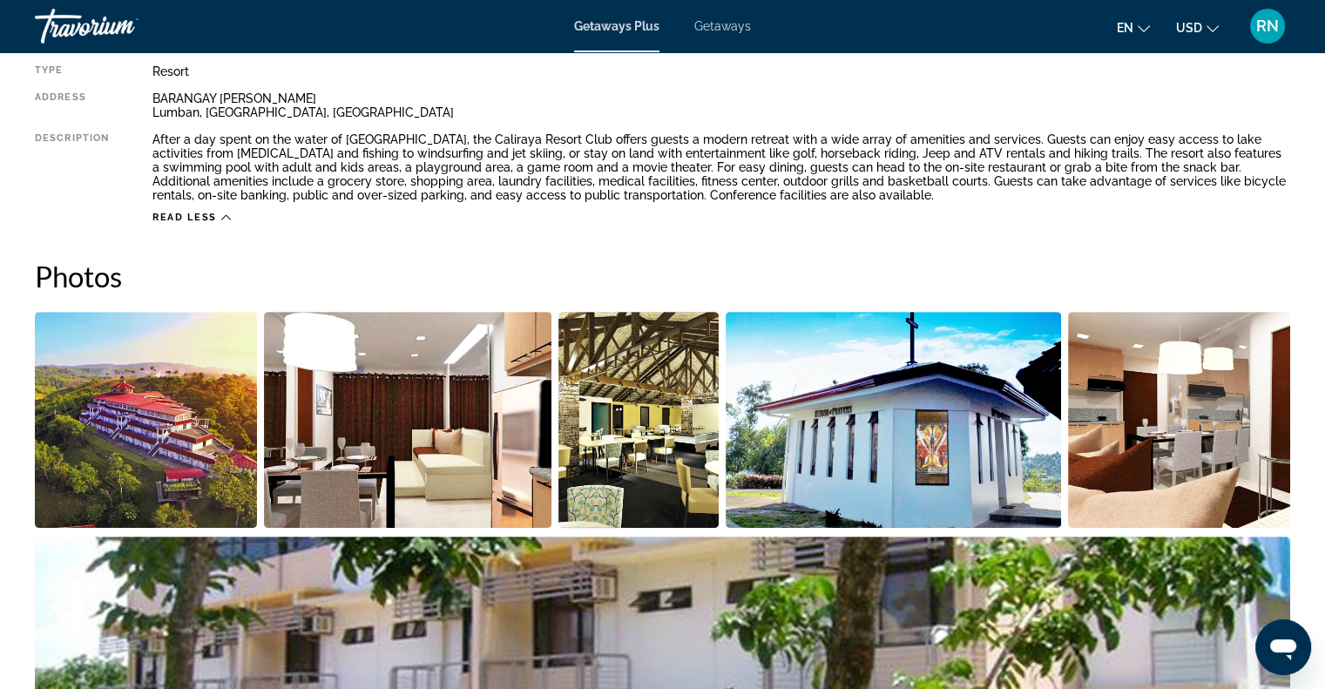
scroll to position [0, 0]
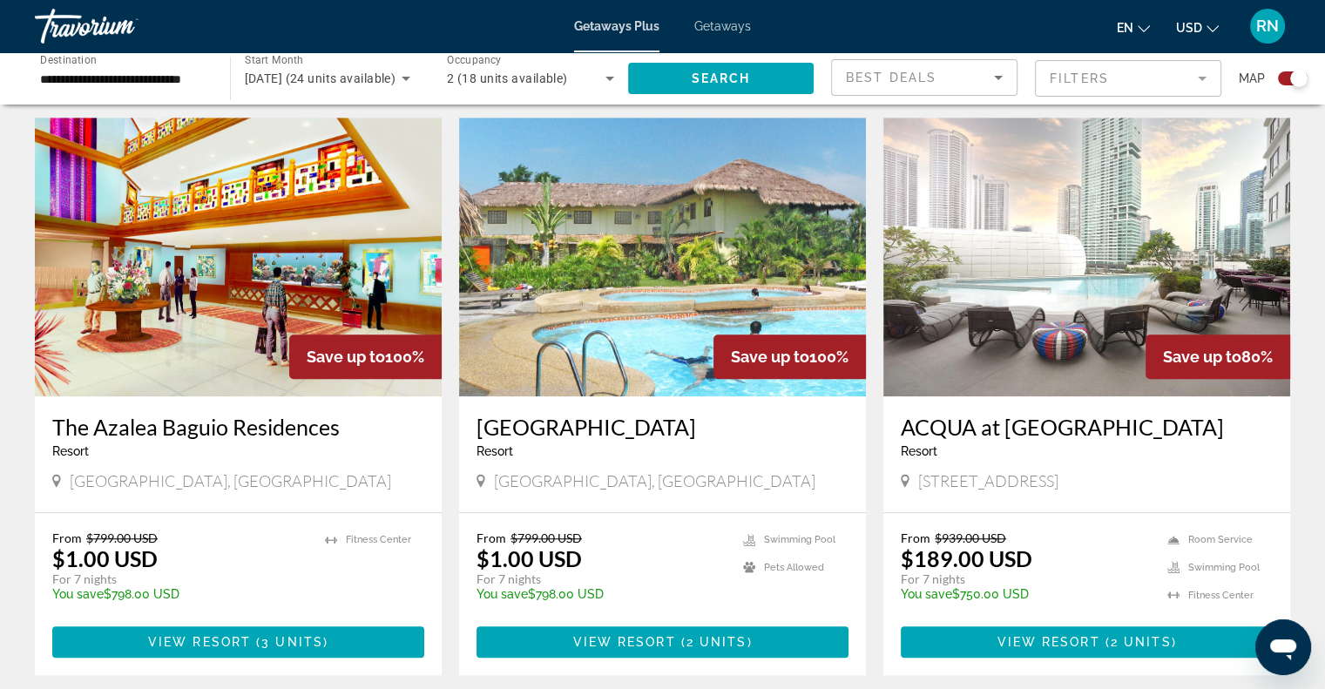
scroll to position [1201, 0]
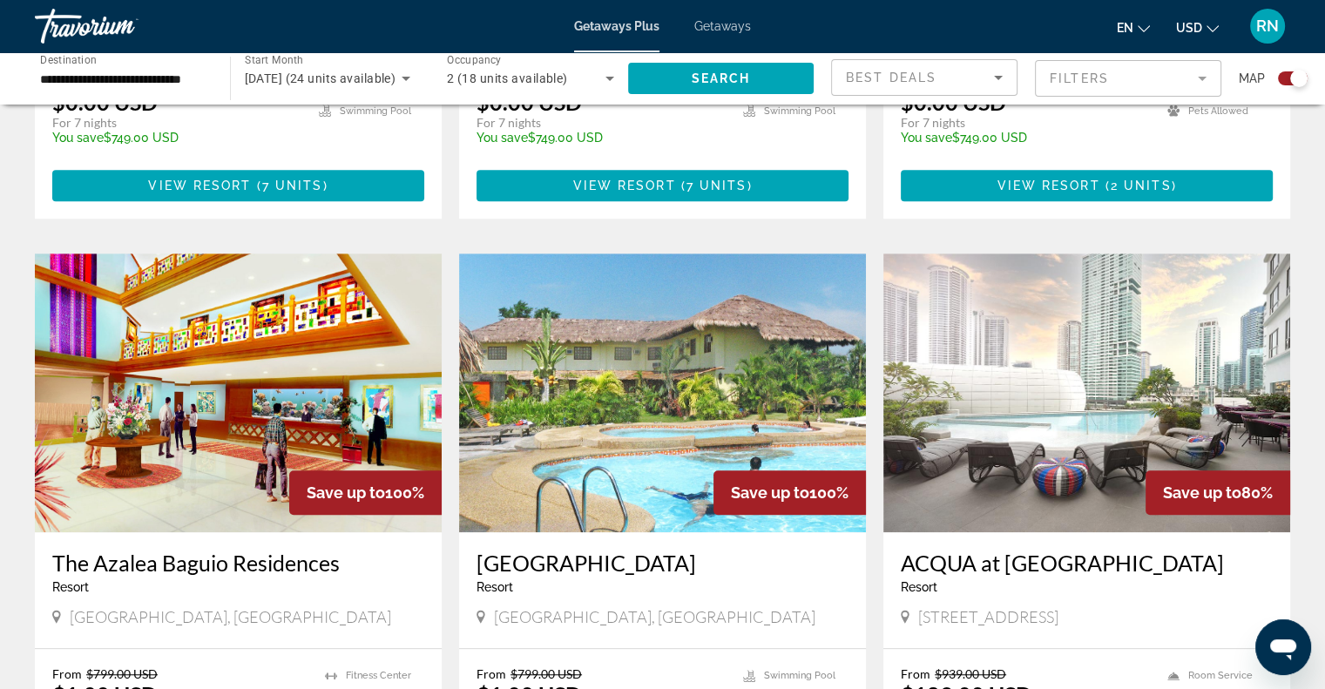
click at [589, 550] on h3 "[GEOGRAPHIC_DATA]" at bounding box center [662, 563] width 372 height 26
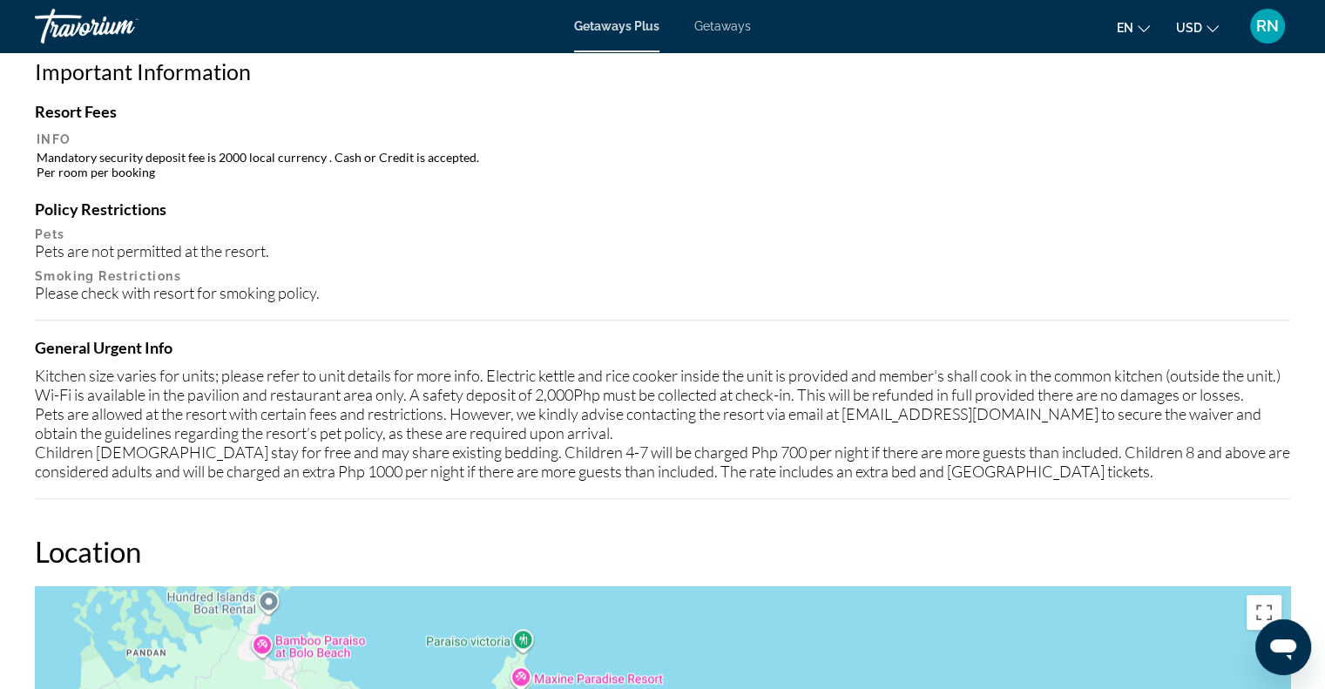
scroll to position [1600, 0]
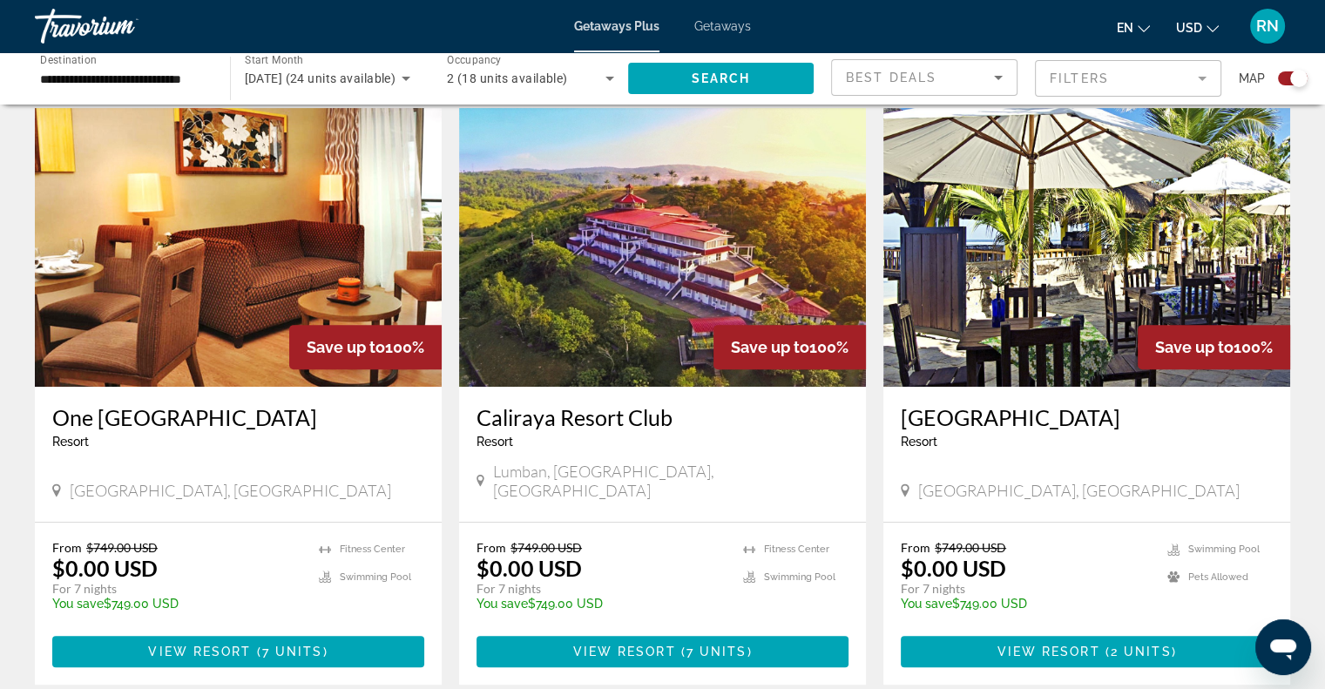
scroll to position [598, 0]
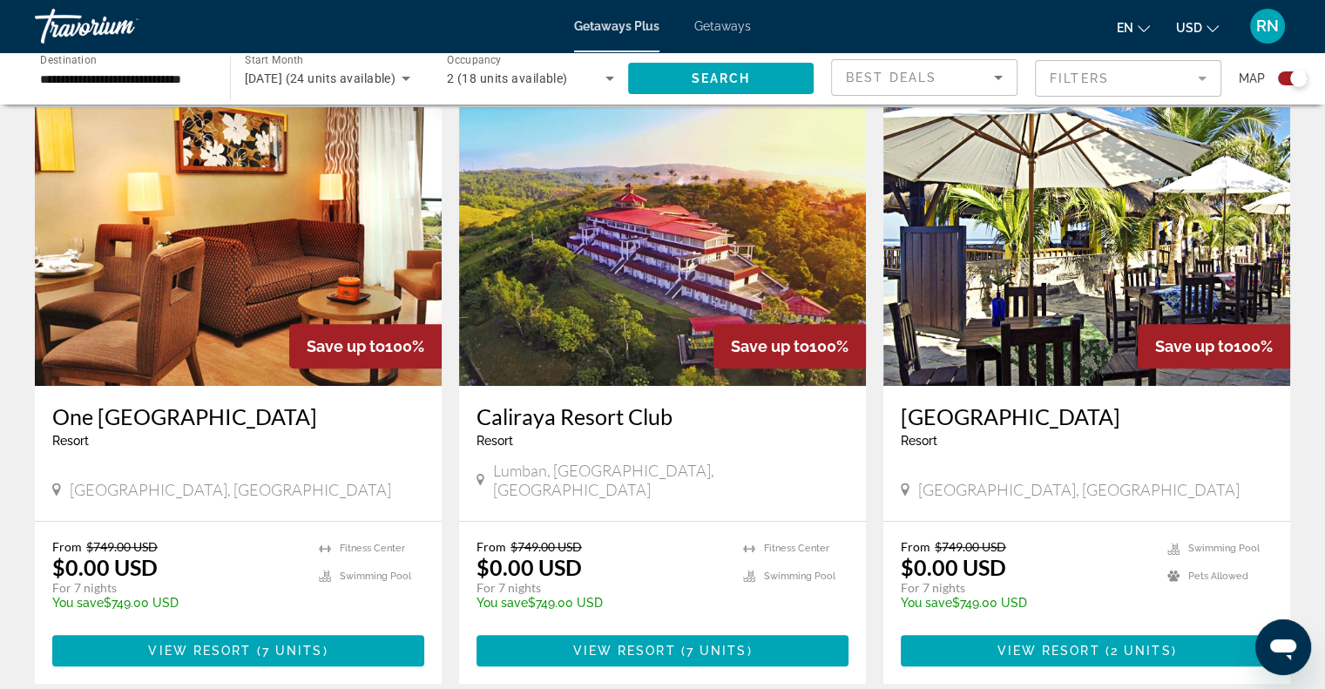
click at [870, 477] on app-exchanges-search-item "Save up to 100% [GEOGRAPHIC_DATA] - This is an adults only resort [GEOGRAPHIC_D…" at bounding box center [662, 395] width 424 height 577
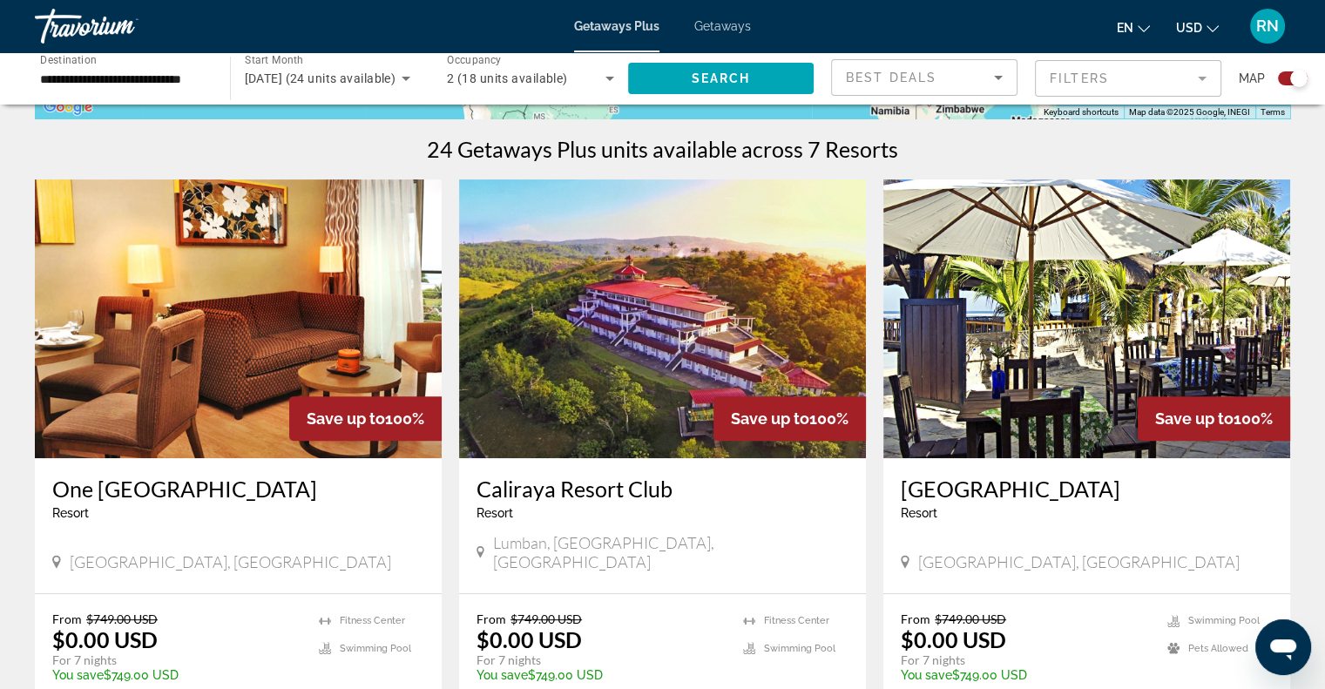
scroll to position [538, 0]
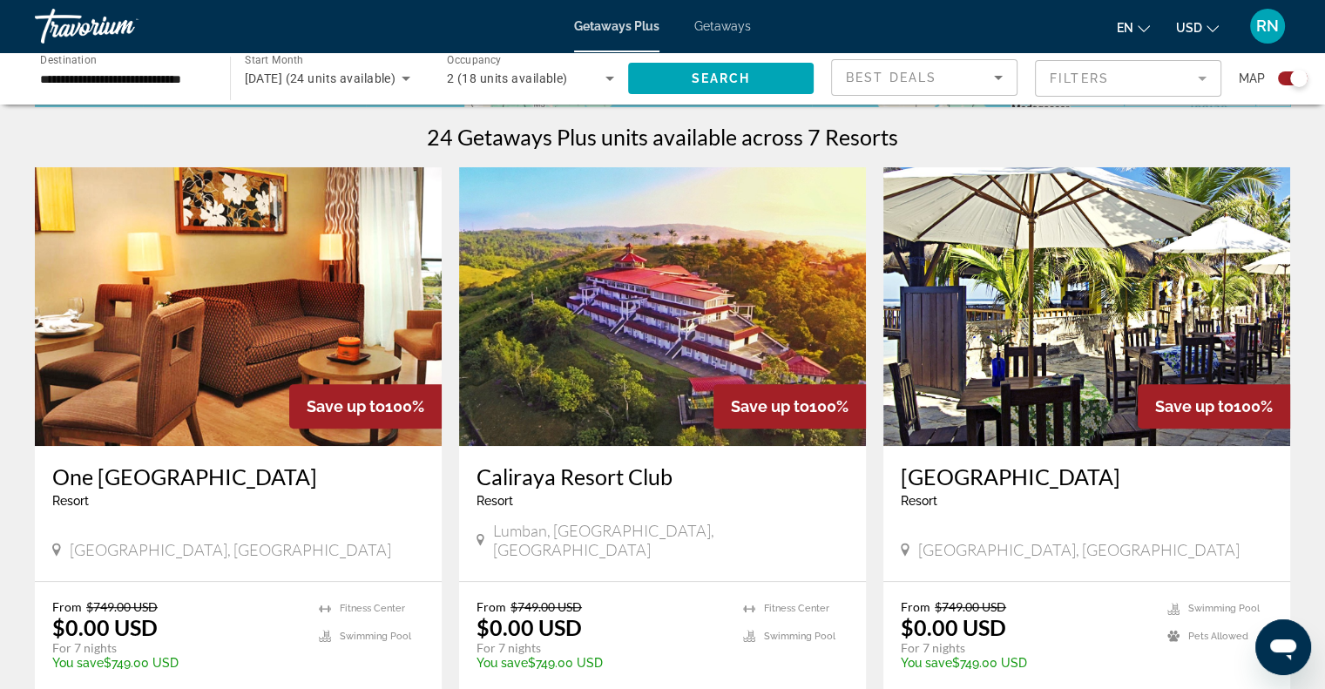
click at [653, 365] on img "Main content" at bounding box center [662, 306] width 407 height 279
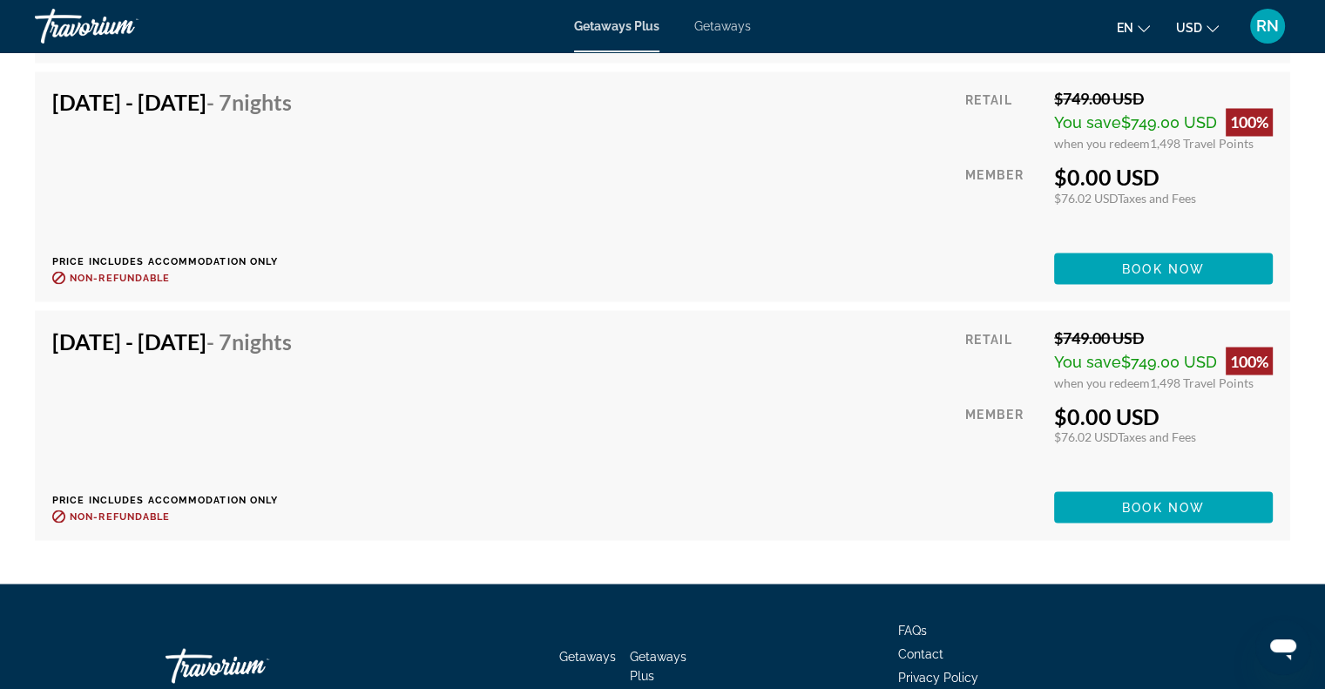
scroll to position [3126, 0]
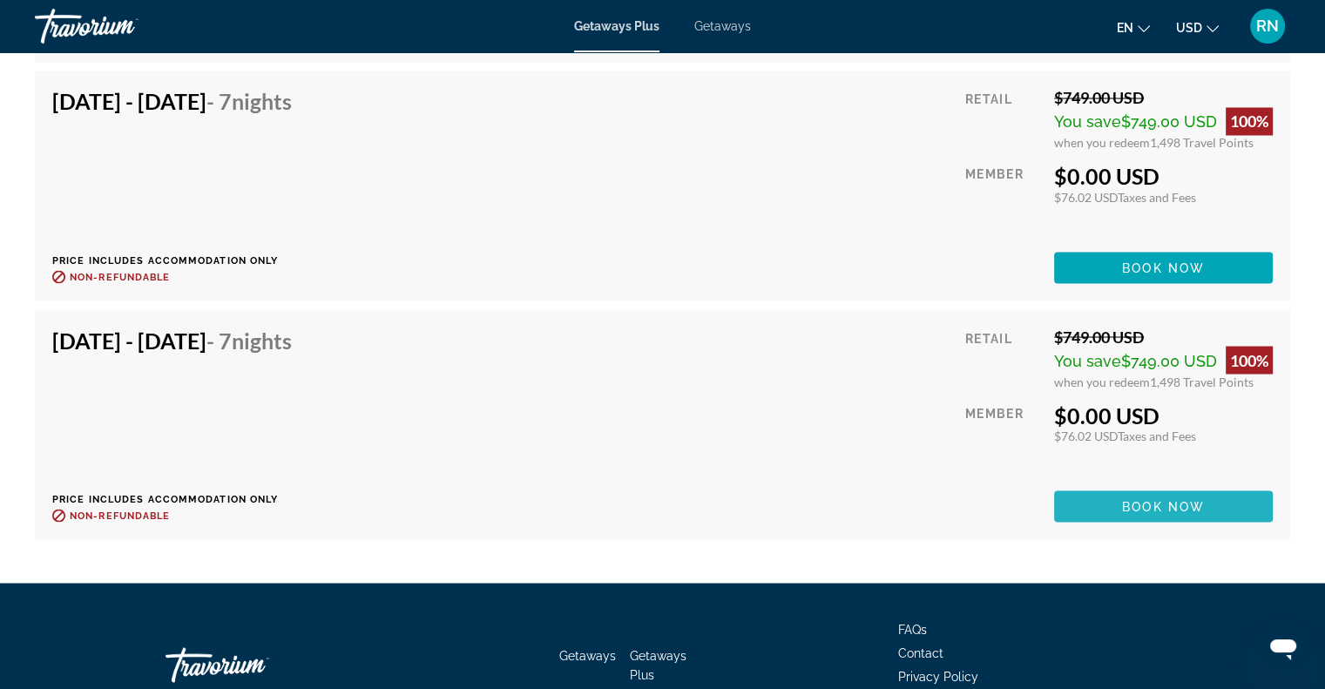
click at [1198, 511] on span "Book now" at bounding box center [1163, 506] width 83 height 14
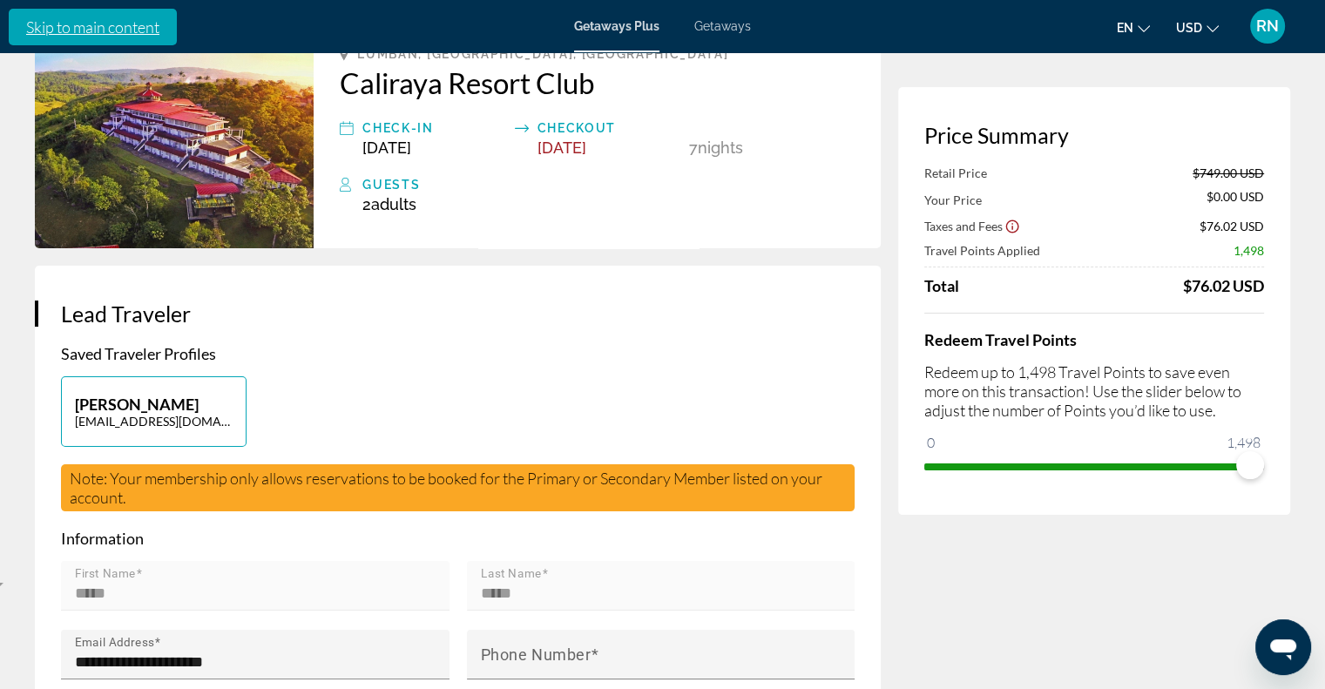
scroll to position [120, 0]
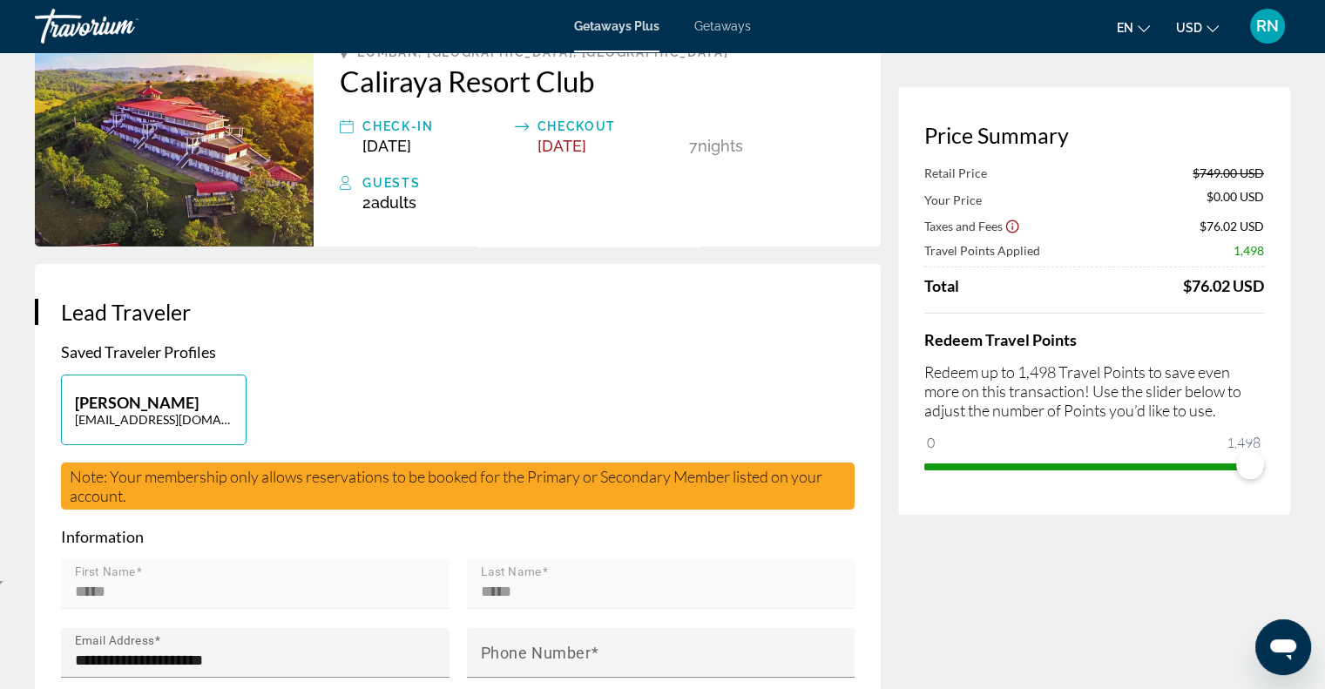
click at [1261, 25] on span "RN" at bounding box center [1267, 25] width 23 height 17
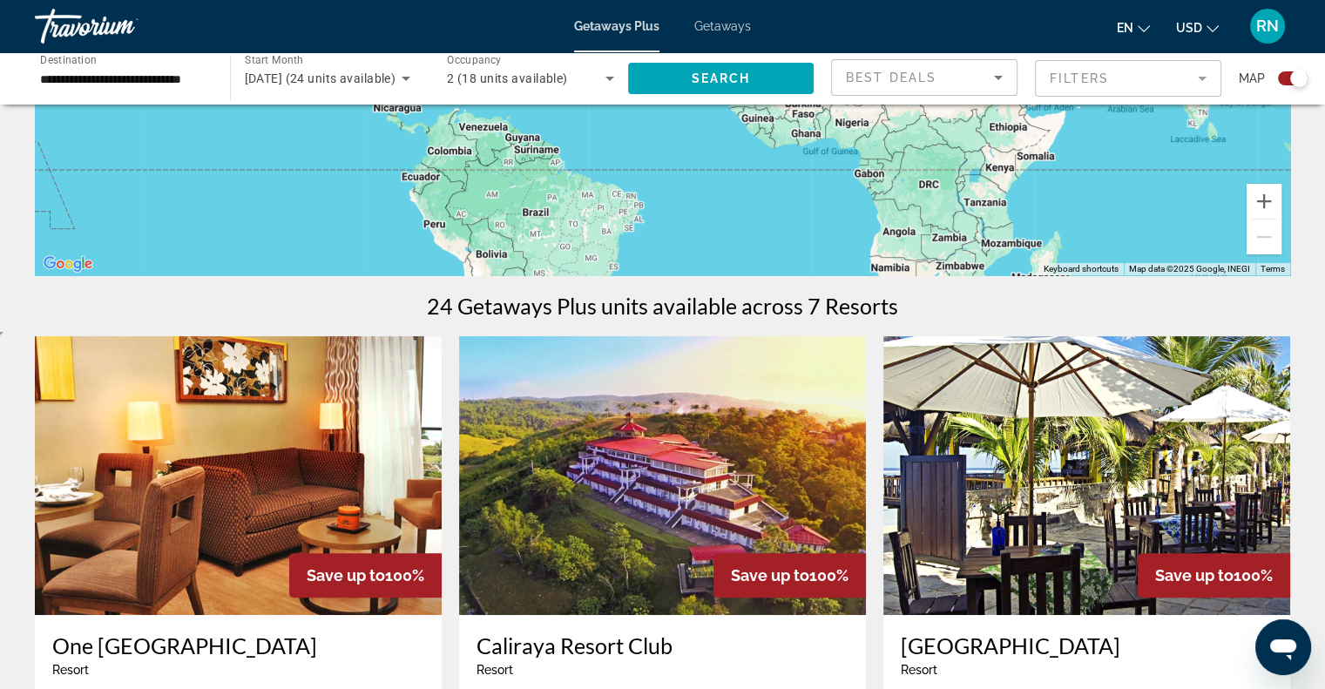
scroll to position [362, 0]
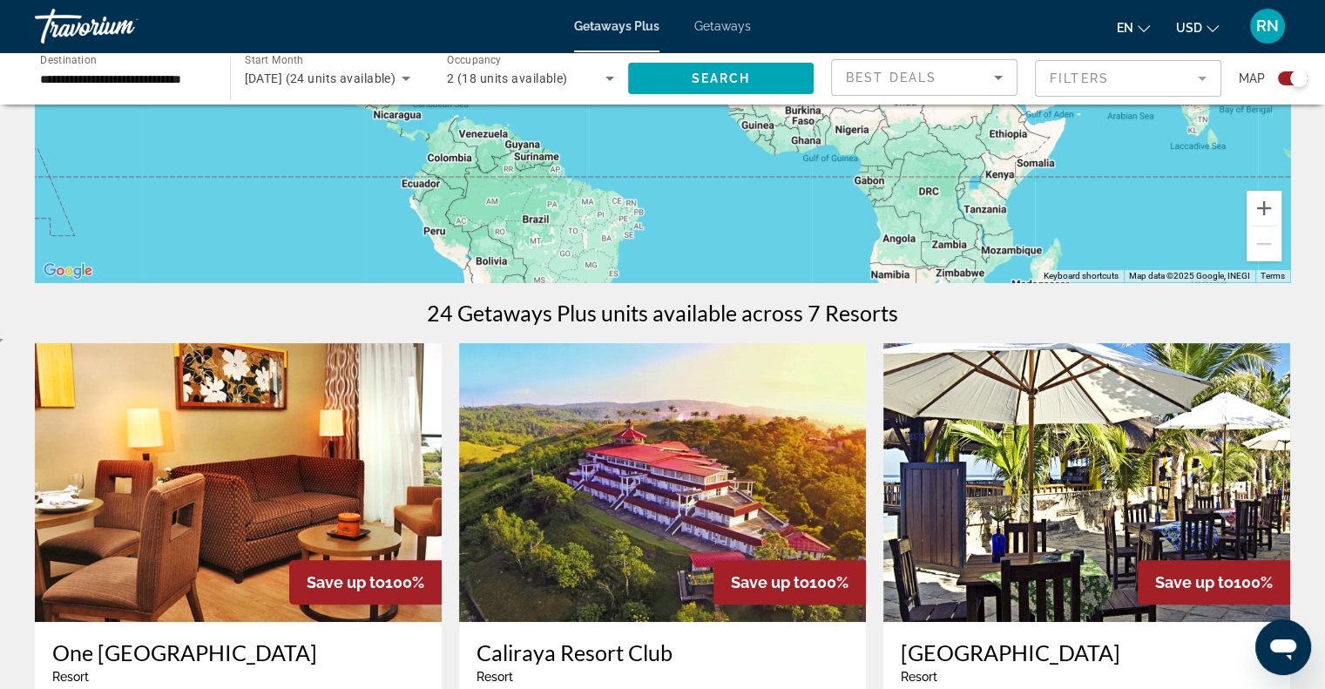
click at [1274, 652] on icon "Open messaging window" at bounding box center [1283, 649] width 26 height 21
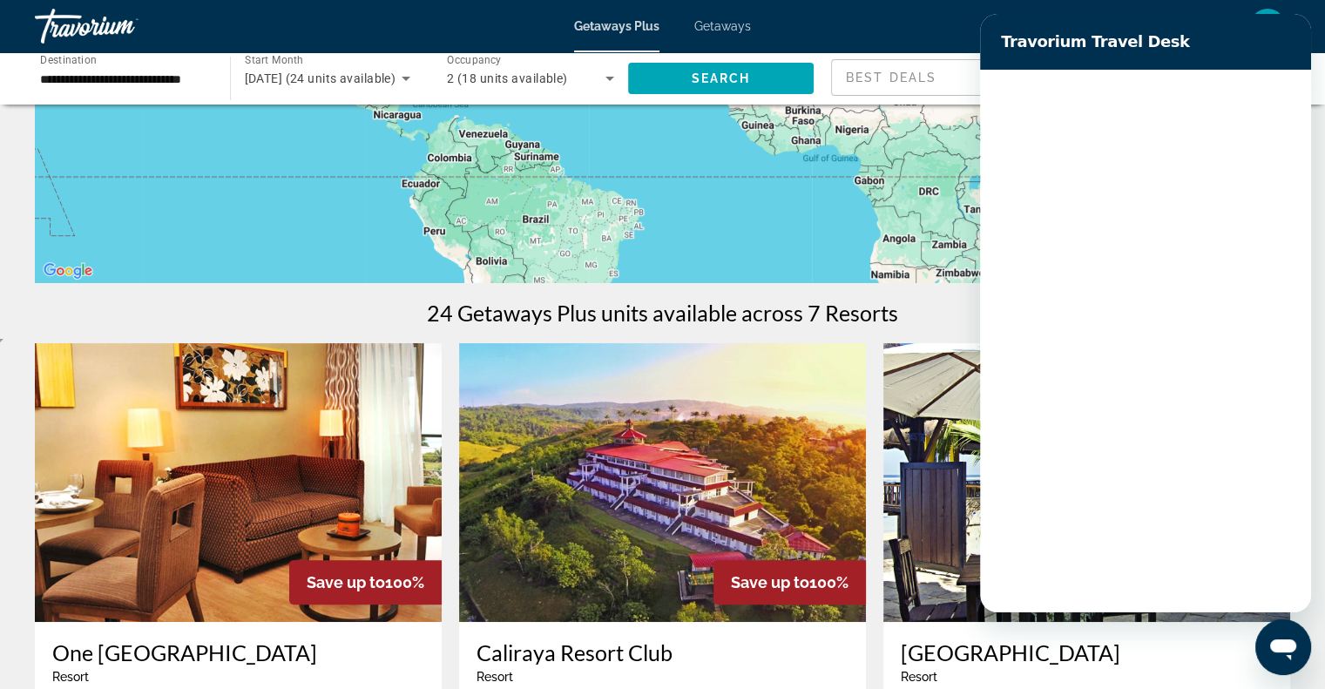
scroll to position [0, 0]
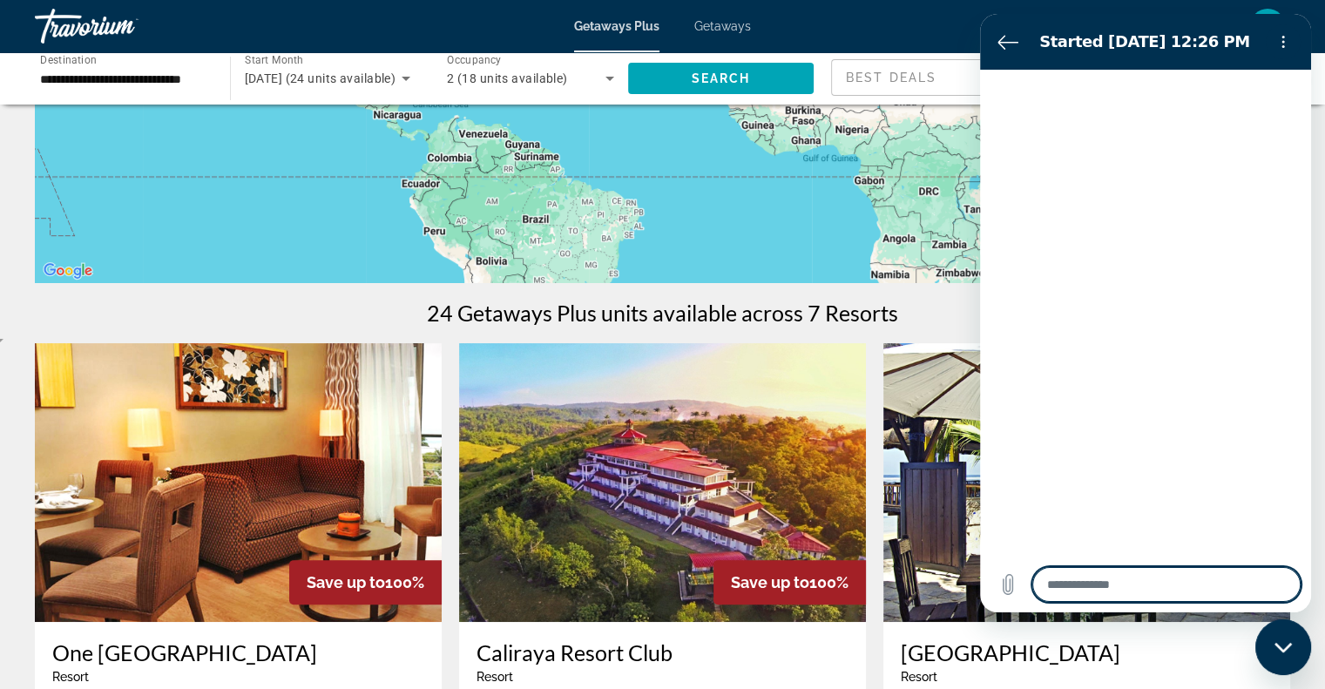
type textarea "*"
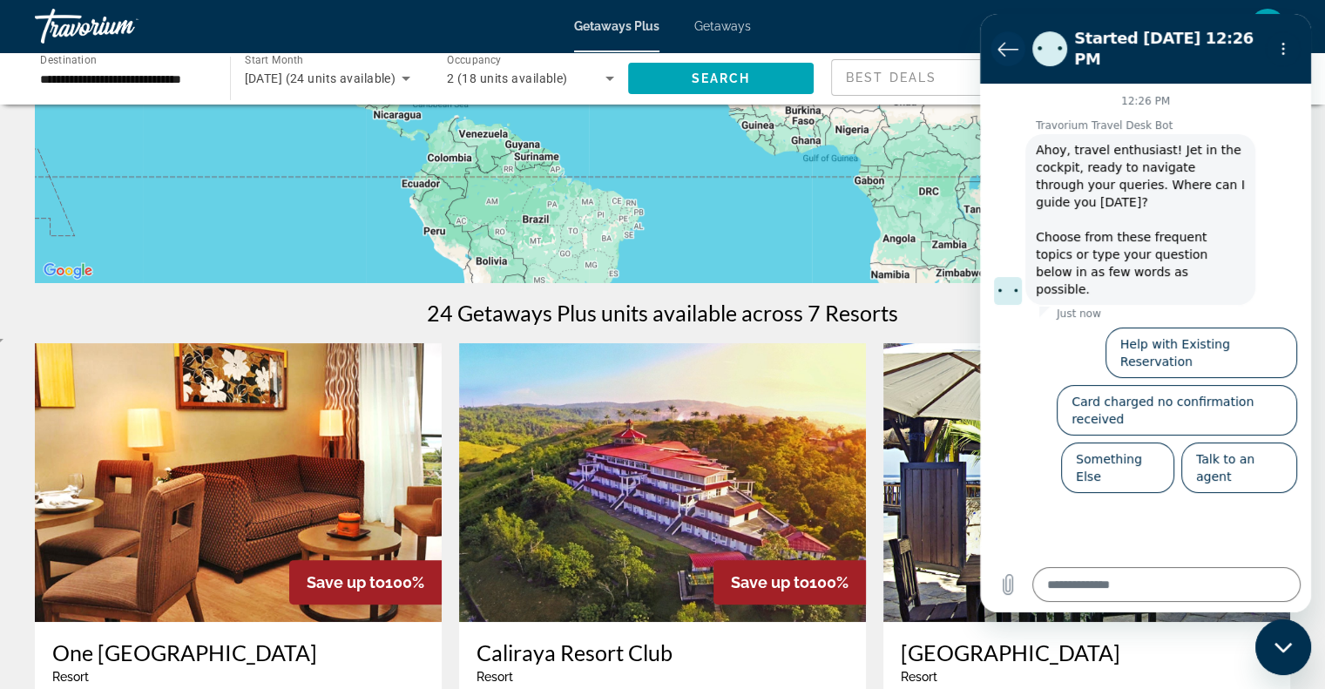
click at [1010, 40] on icon "Back to the conversation list" at bounding box center [1007, 48] width 21 height 21
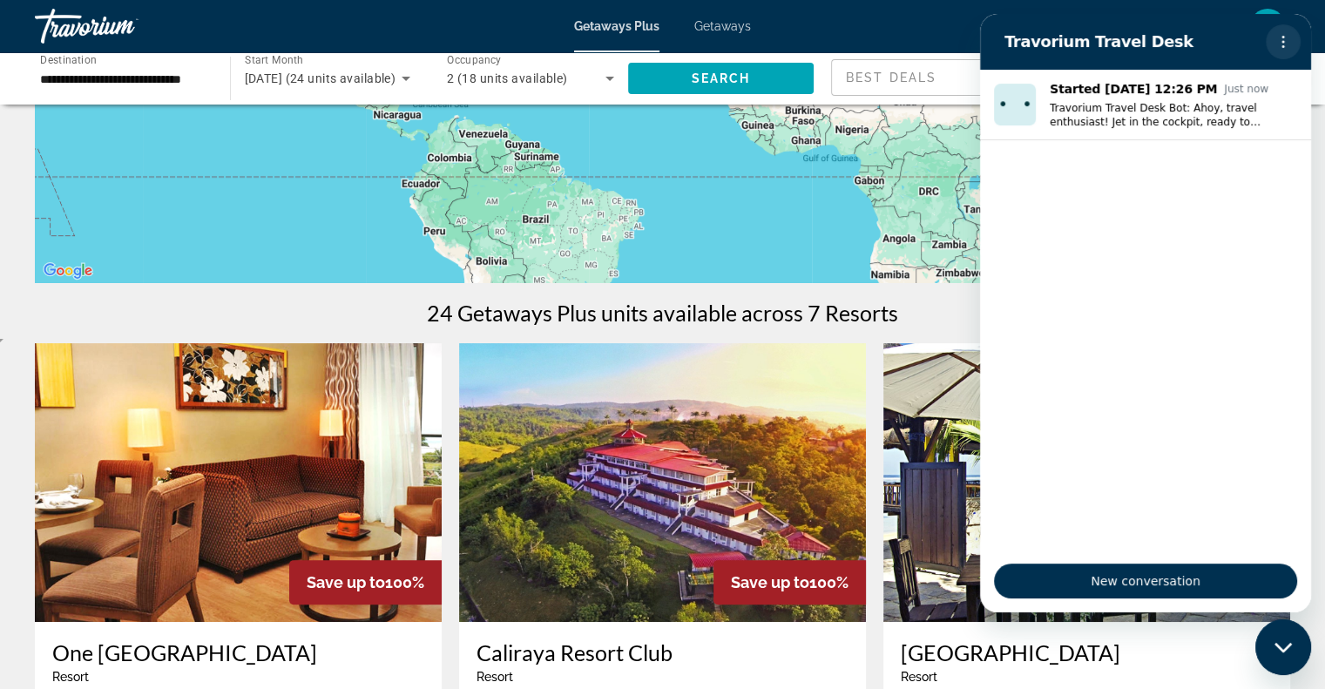
click at [1288, 39] on icon "Options menu" at bounding box center [1283, 42] width 14 height 14
click at [654, 412] on img "Main content" at bounding box center [662, 482] width 407 height 279
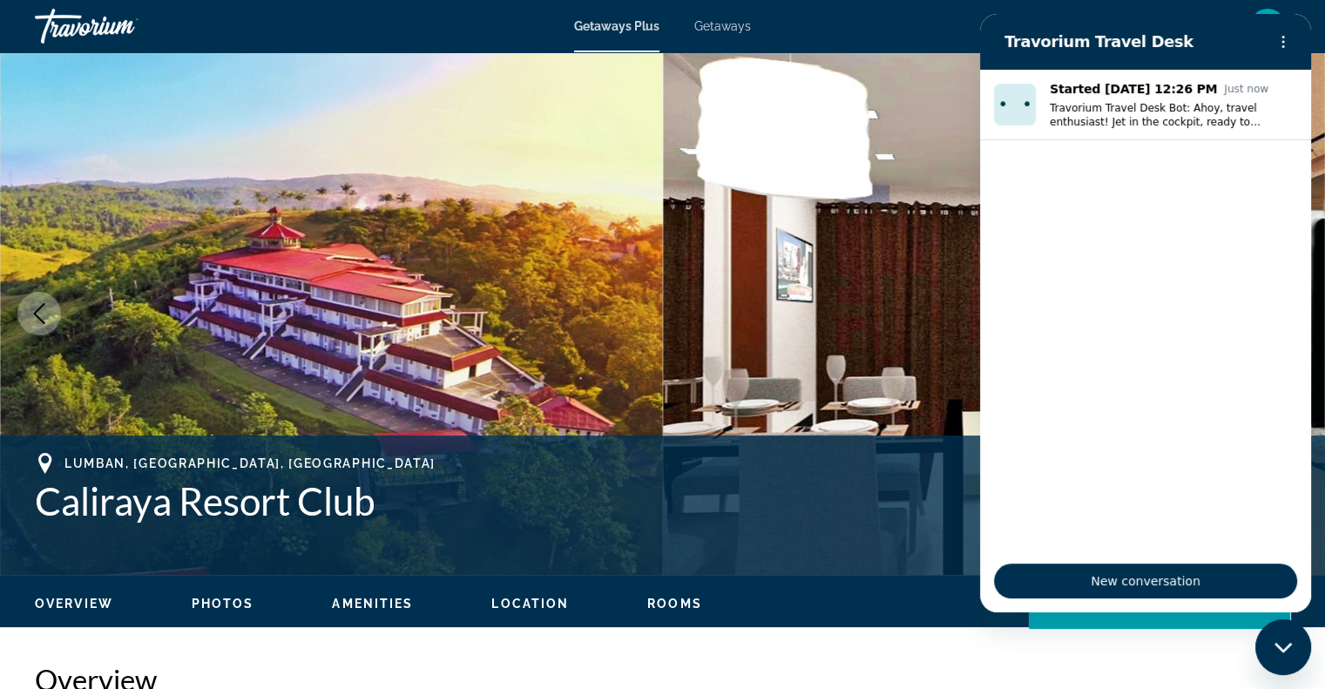
click at [480, 169] on img "Main content" at bounding box center [331, 313] width 663 height 523
click at [1273, 647] on div "Close messaging window" at bounding box center [1283, 647] width 52 height 52
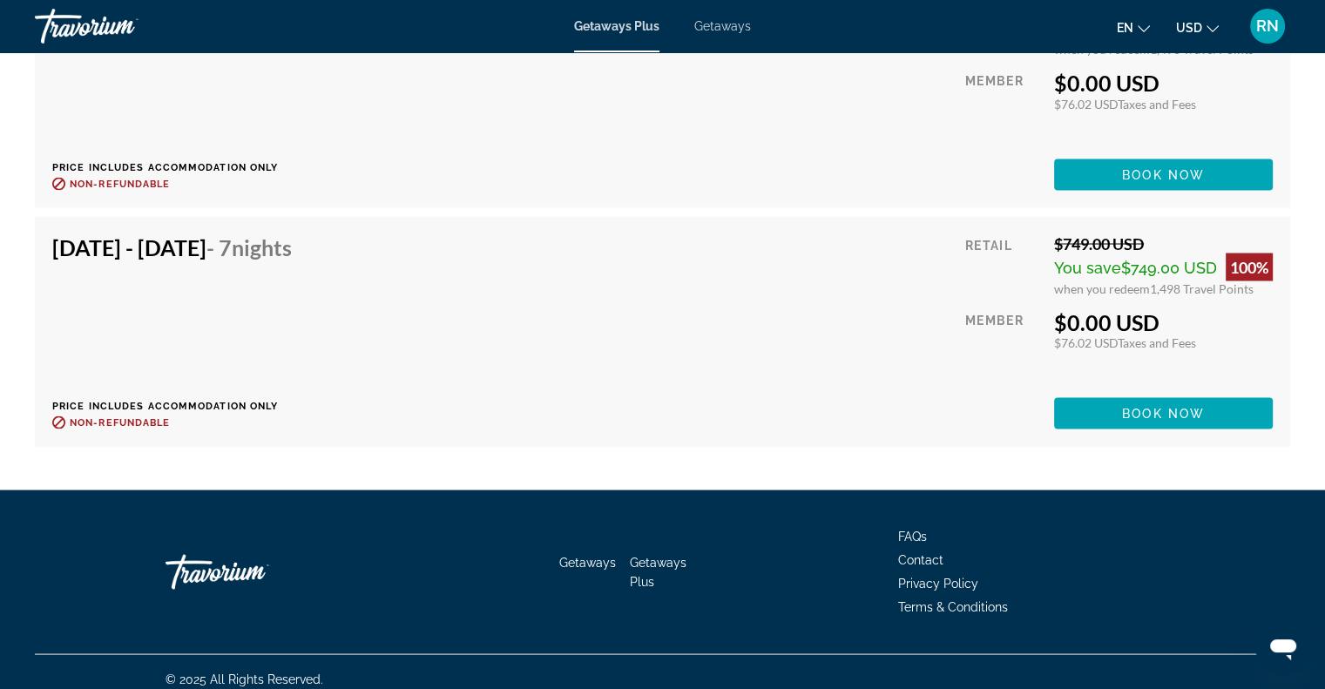
scroll to position [3232, 0]
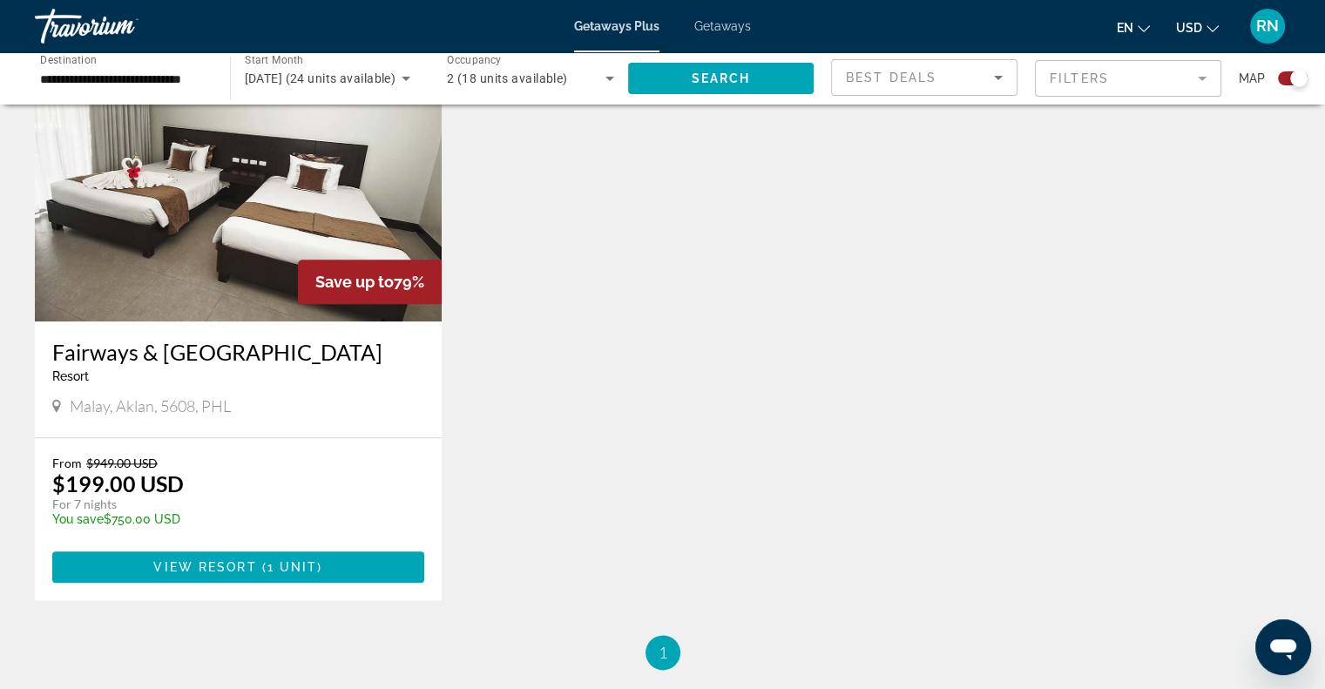
scroll to position [1864, 0]
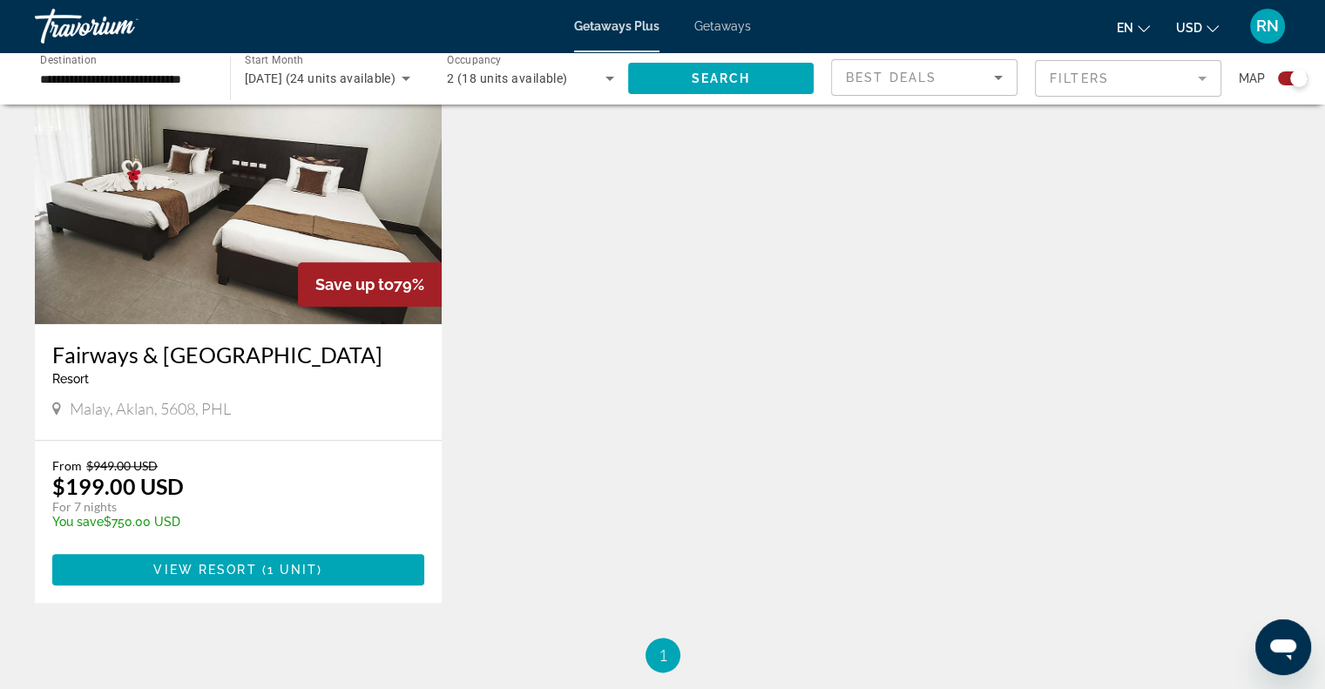
click at [213, 219] on img "Main content" at bounding box center [238, 184] width 407 height 279
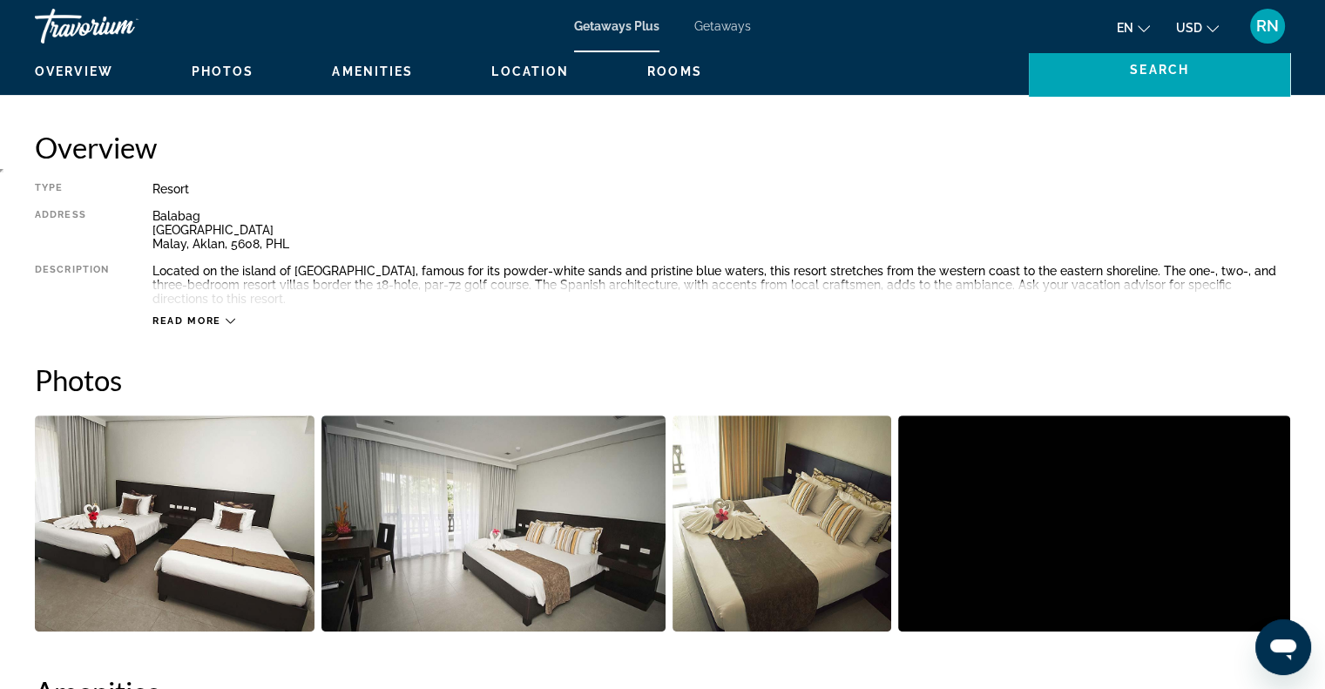
scroll to position [517, 0]
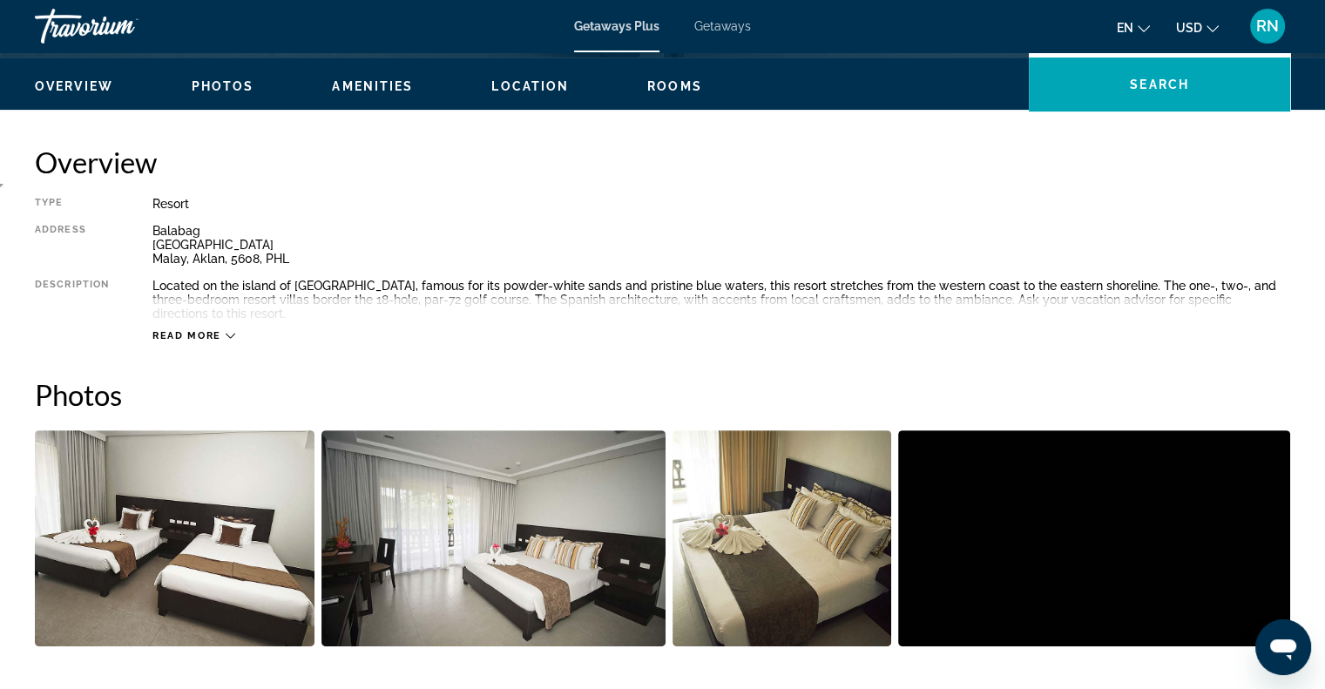
click at [243, 479] on img "Open full-screen image slider" at bounding box center [175, 538] width 280 height 216
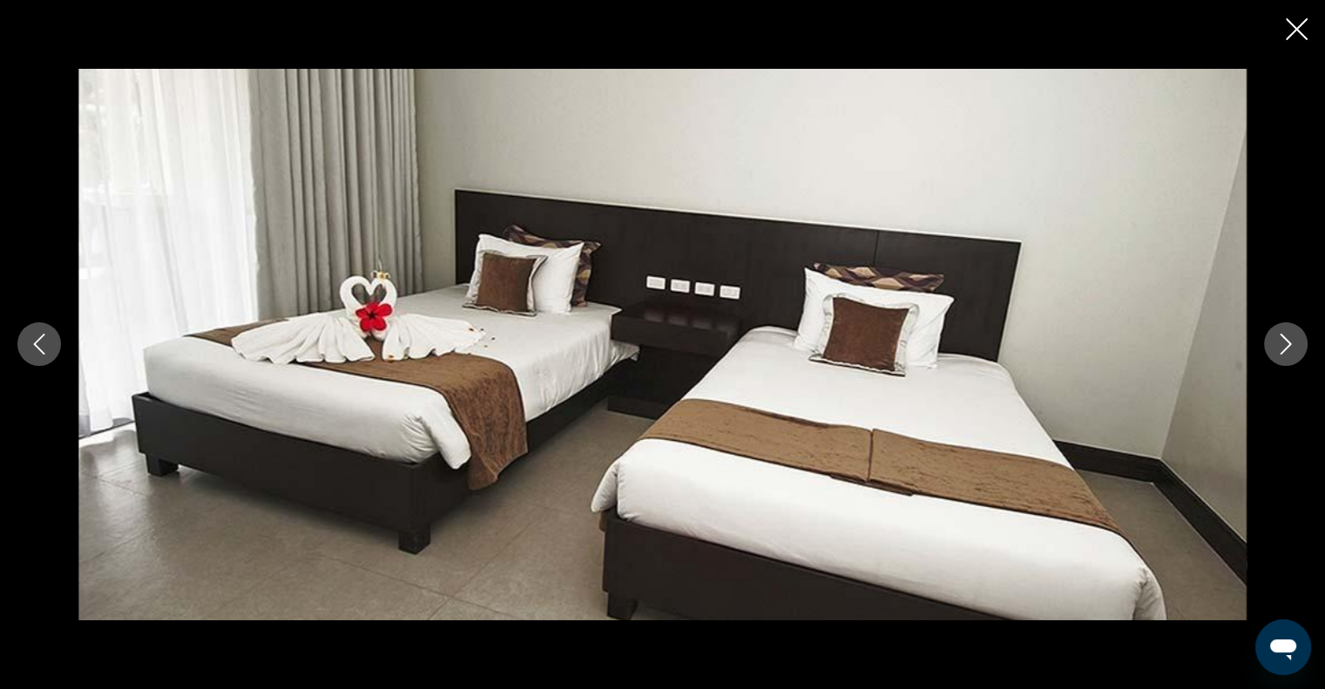
click at [1280, 350] on icon "Next image" at bounding box center [1285, 344] width 21 height 21
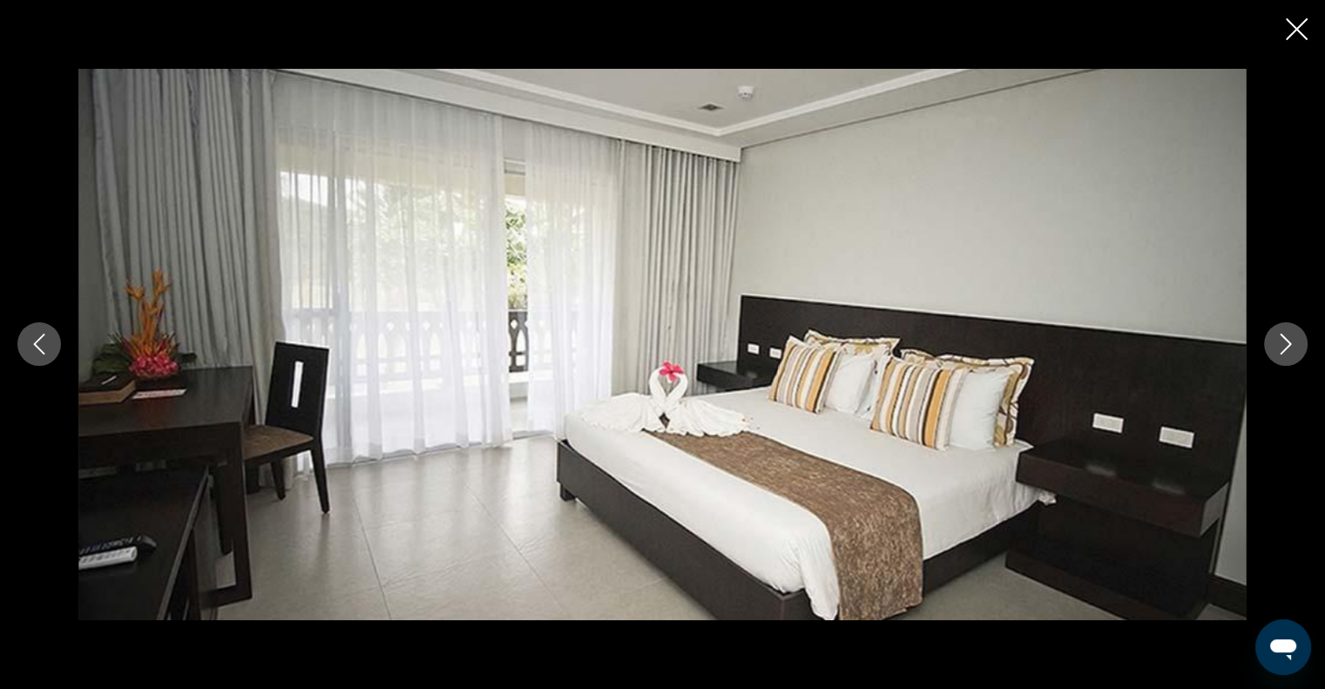
click at [1280, 350] on icon "Next image" at bounding box center [1285, 344] width 21 height 21
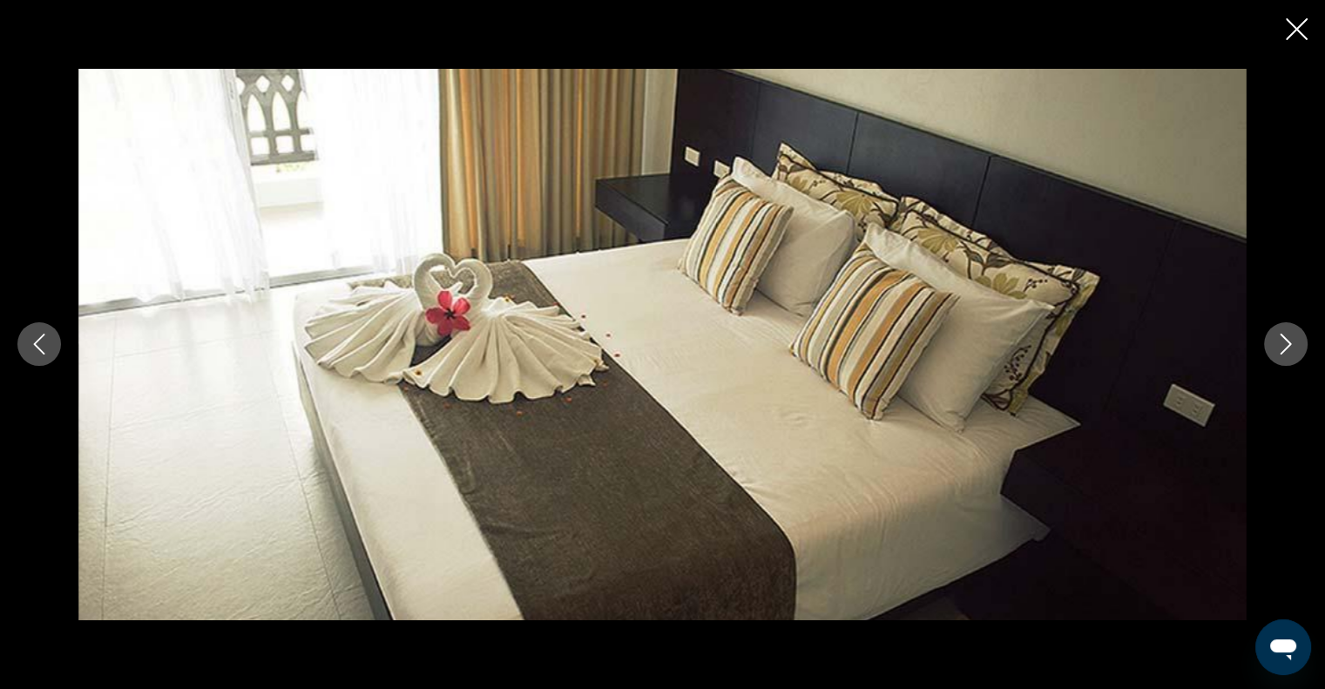
click at [1280, 350] on icon "Next image" at bounding box center [1285, 344] width 21 height 21
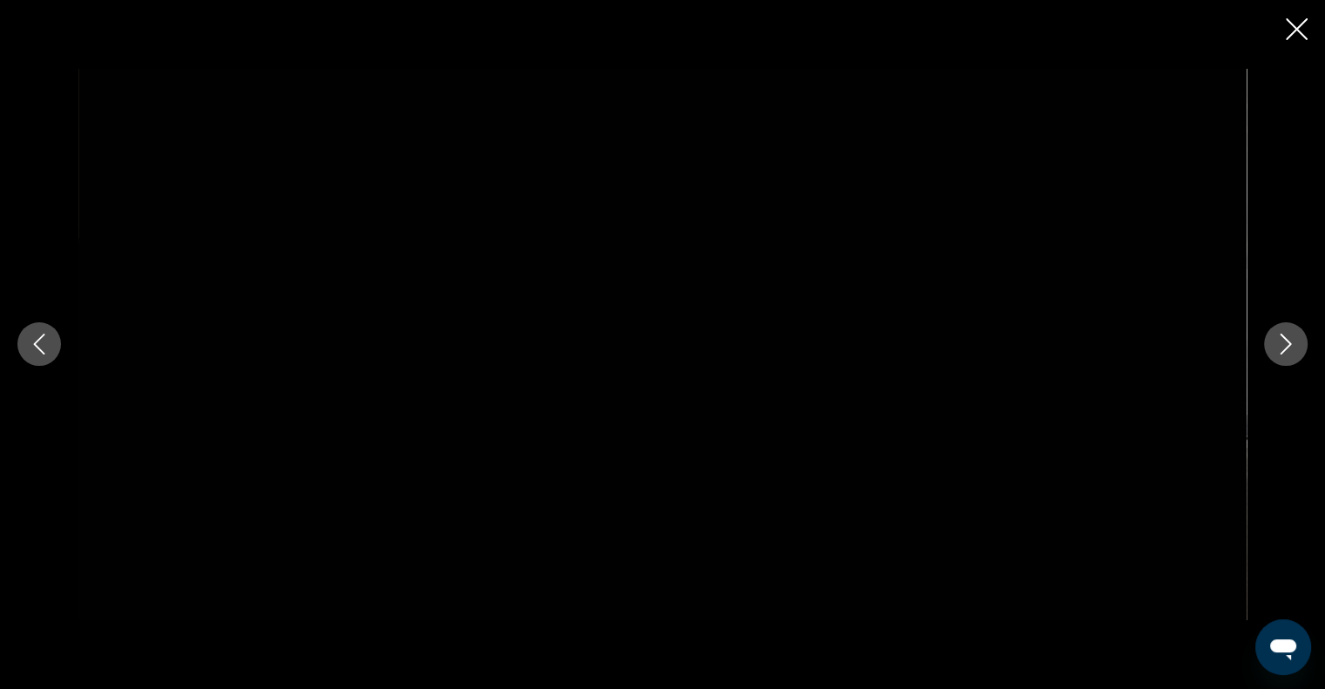
click at [1280, 350] on icon "Next image" at bounding box center [1285, 344] width 21 height 21
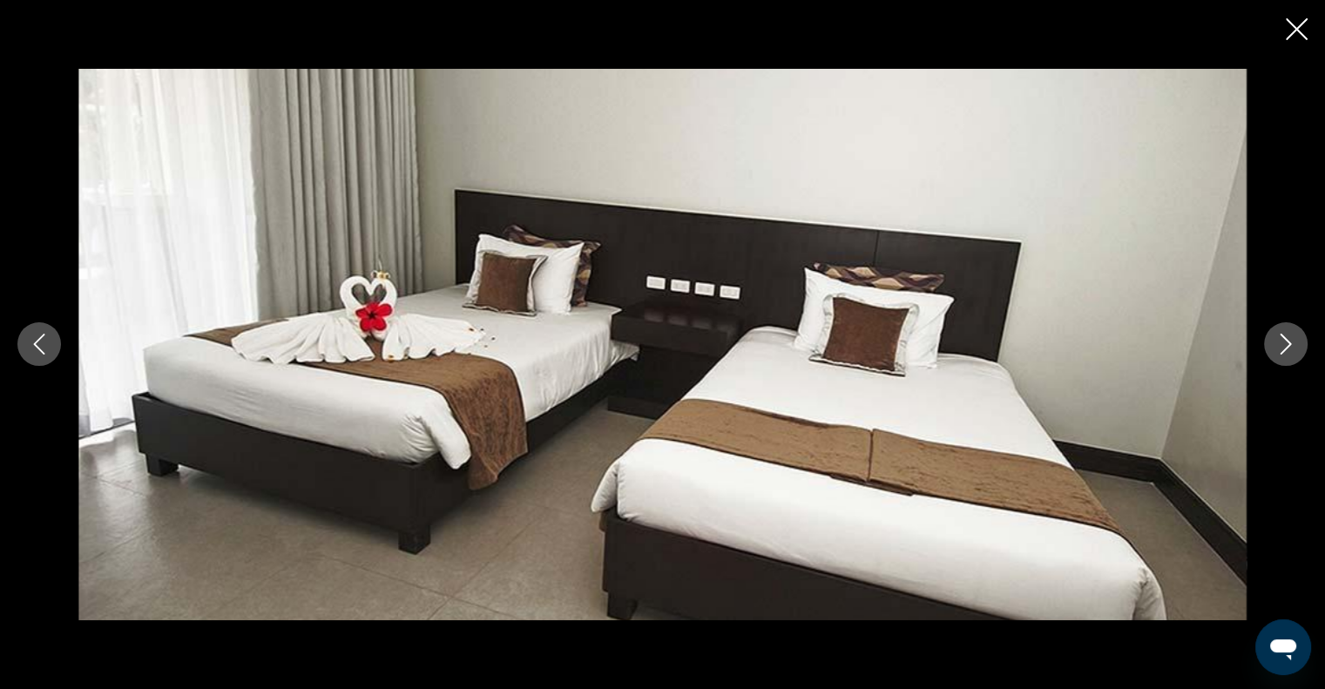
click at [1280, 350] on icon "Next image" at bounding box center [1285, 344] width 21 height 21
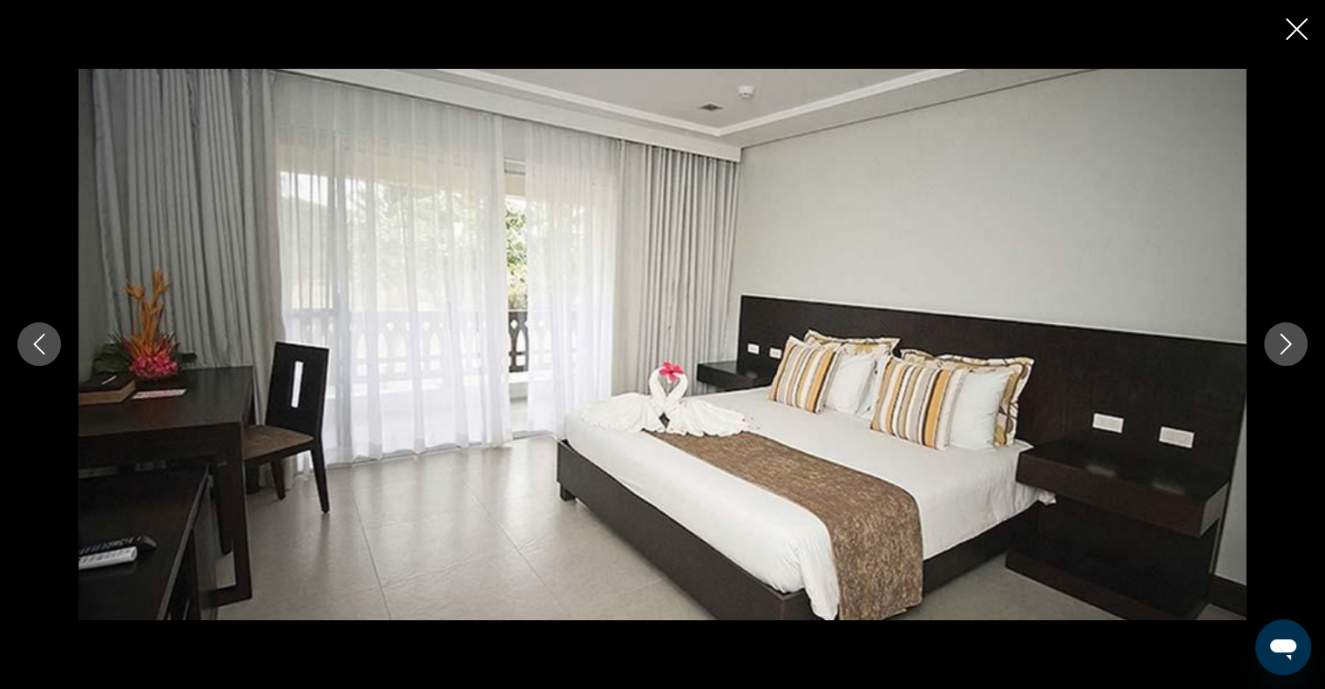
click at [1280, 350] on icon "Next image" at bounding box center [1285, 344] width 21 height 21
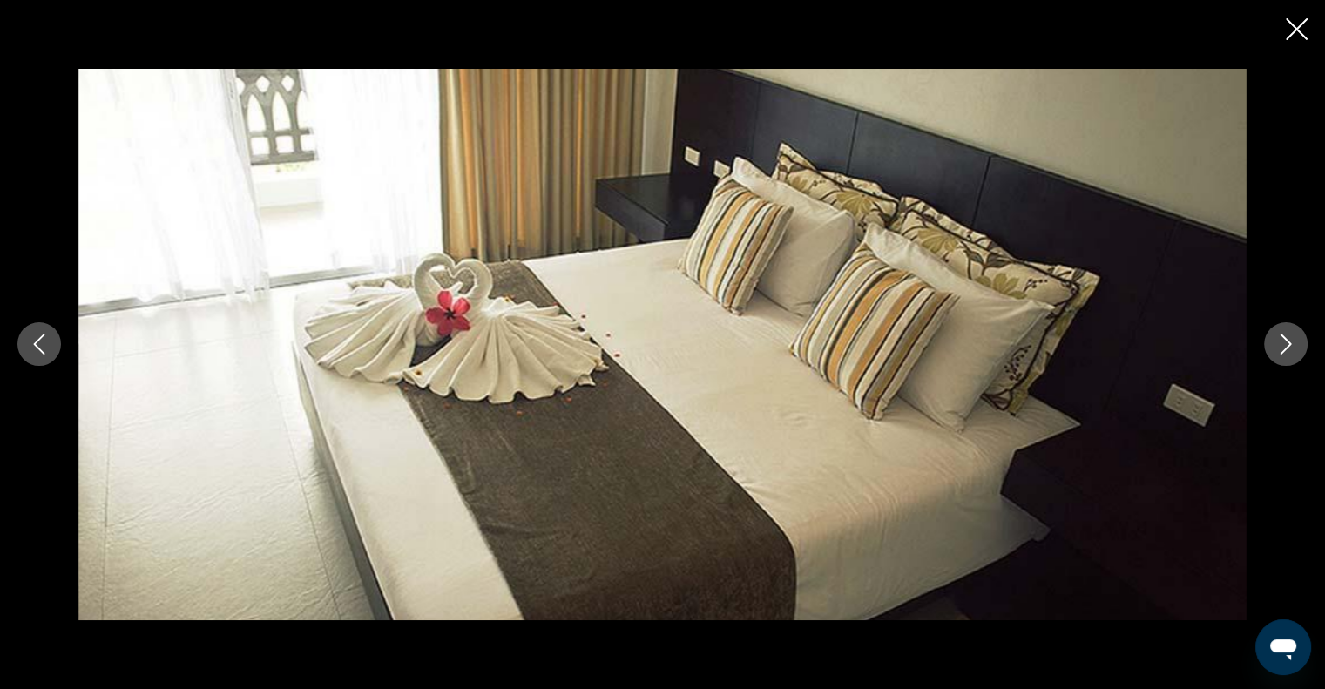
click at [1280, 350] on icon "Next image" at bounding box center [1285, 344] width 21 height 21
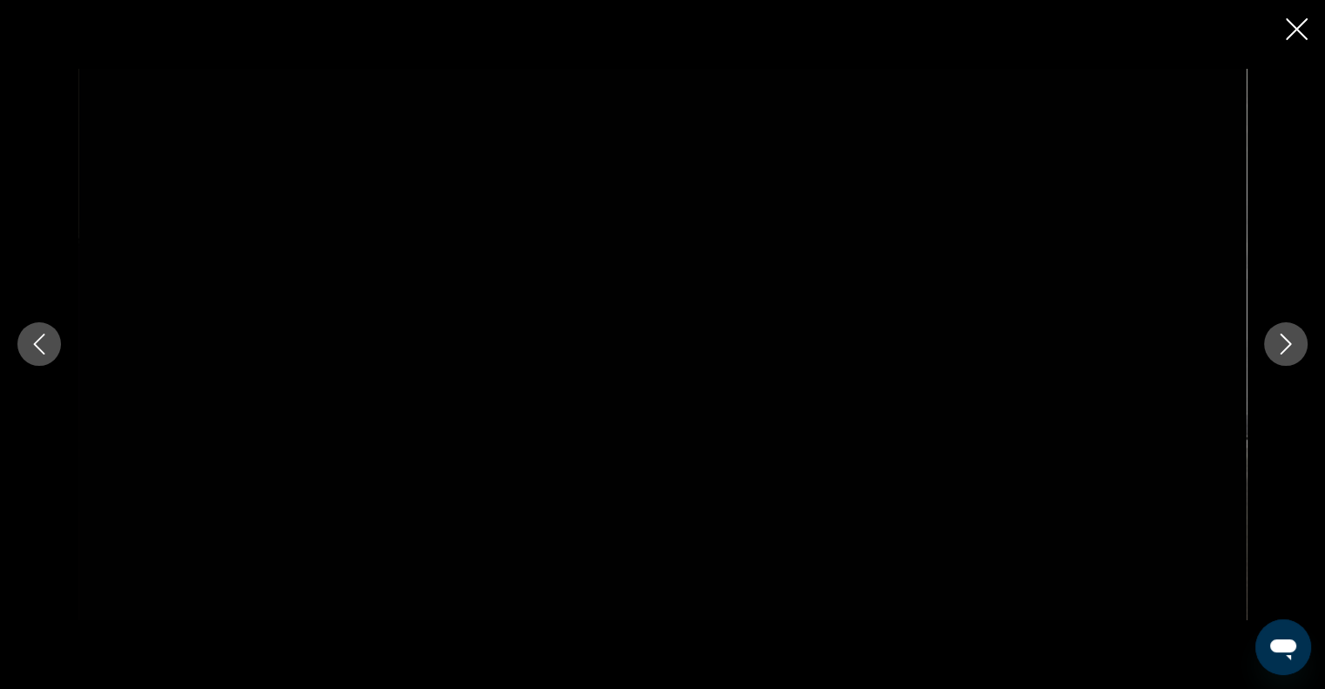
click at [1280, 350] on icon "Next image" at bounding box center [1285, 344] width 21 height 21
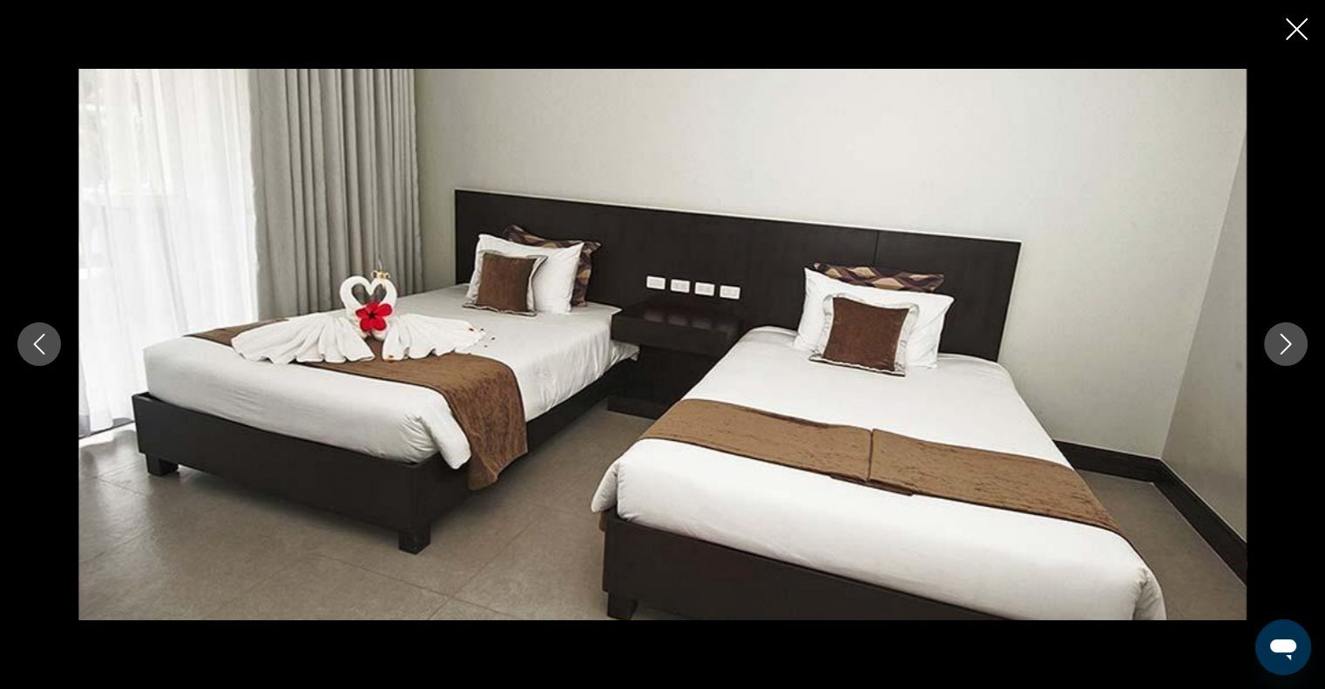
click at [1280, 350] on icon "Next image" at bounding box center [1285, 344] width 21 height 21
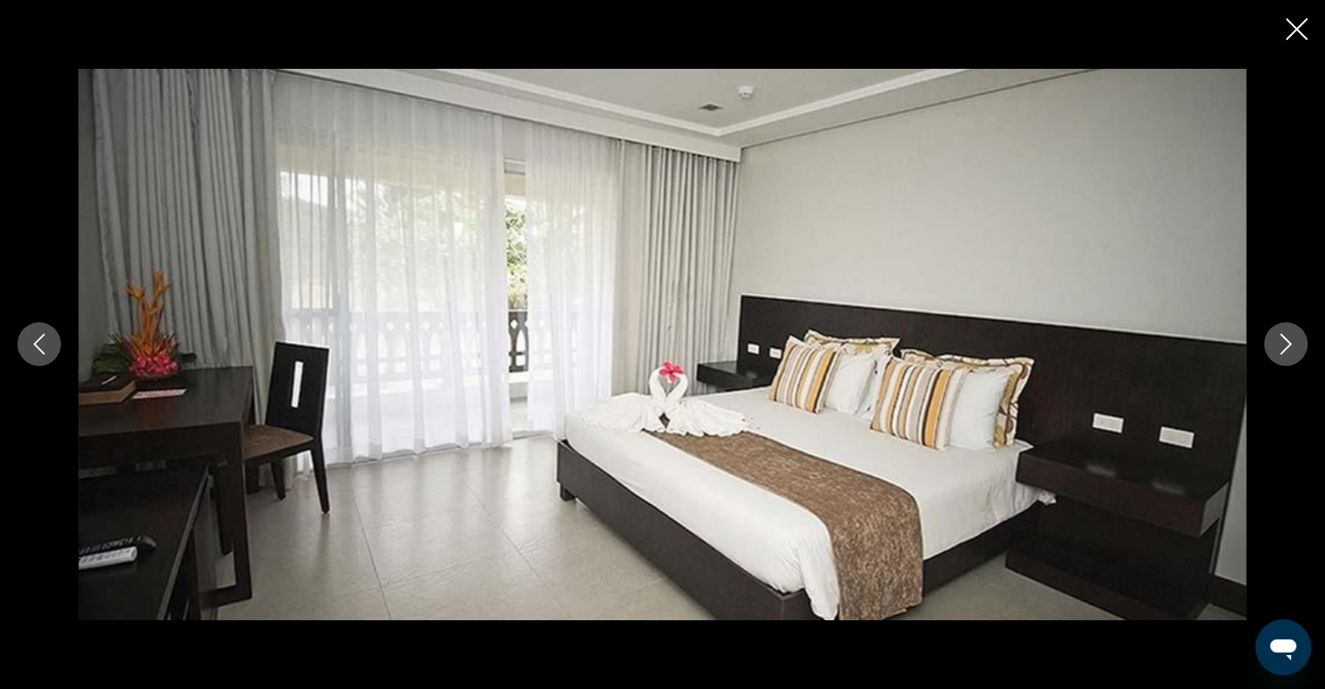
click at [1292, 34] on icon "Close slideshow" at bounding box center [1297, 29] width 22 height 22
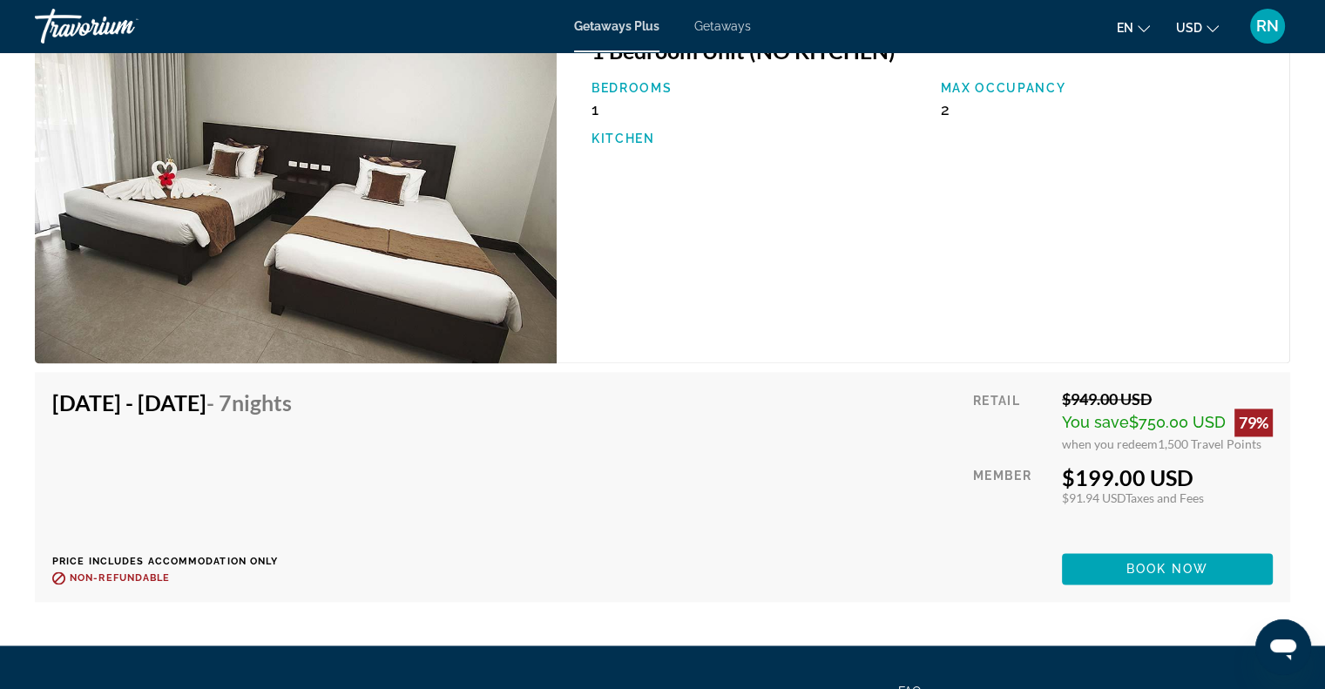
scroll to position [2443, 0]
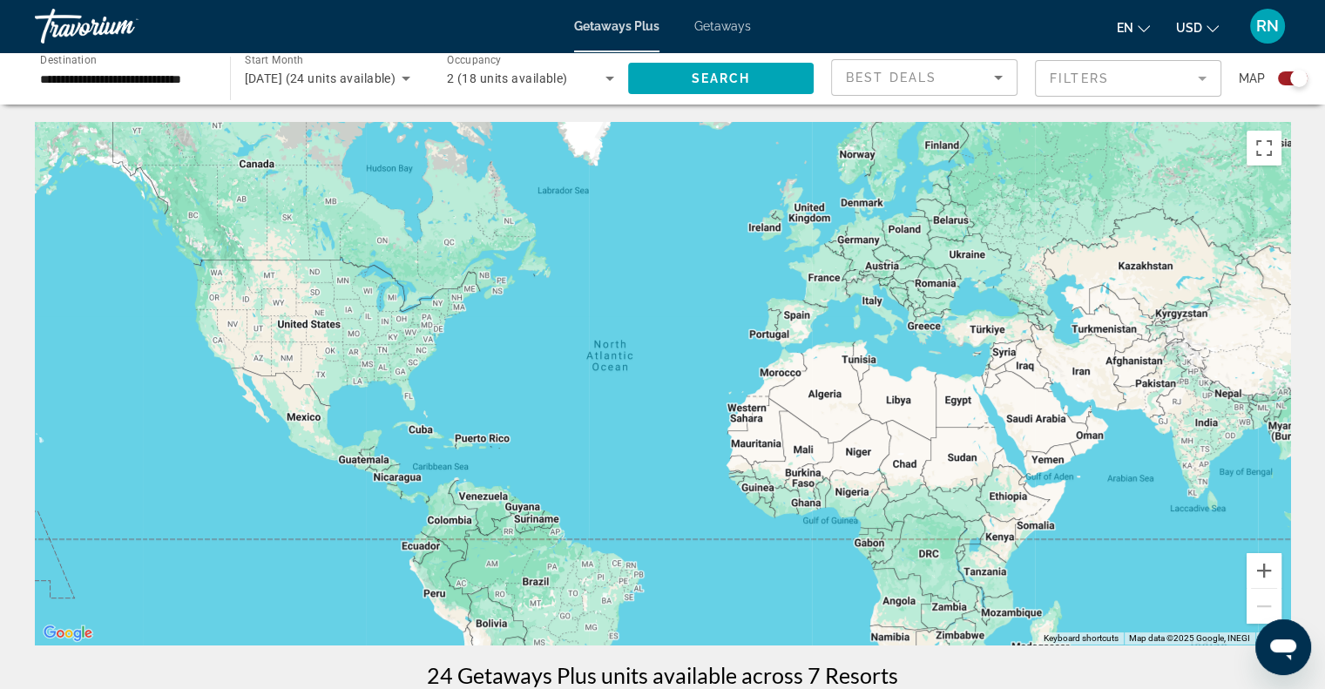
click at [173, 83] on input "**********" at bounding box center [123, 79] width 167 height 21
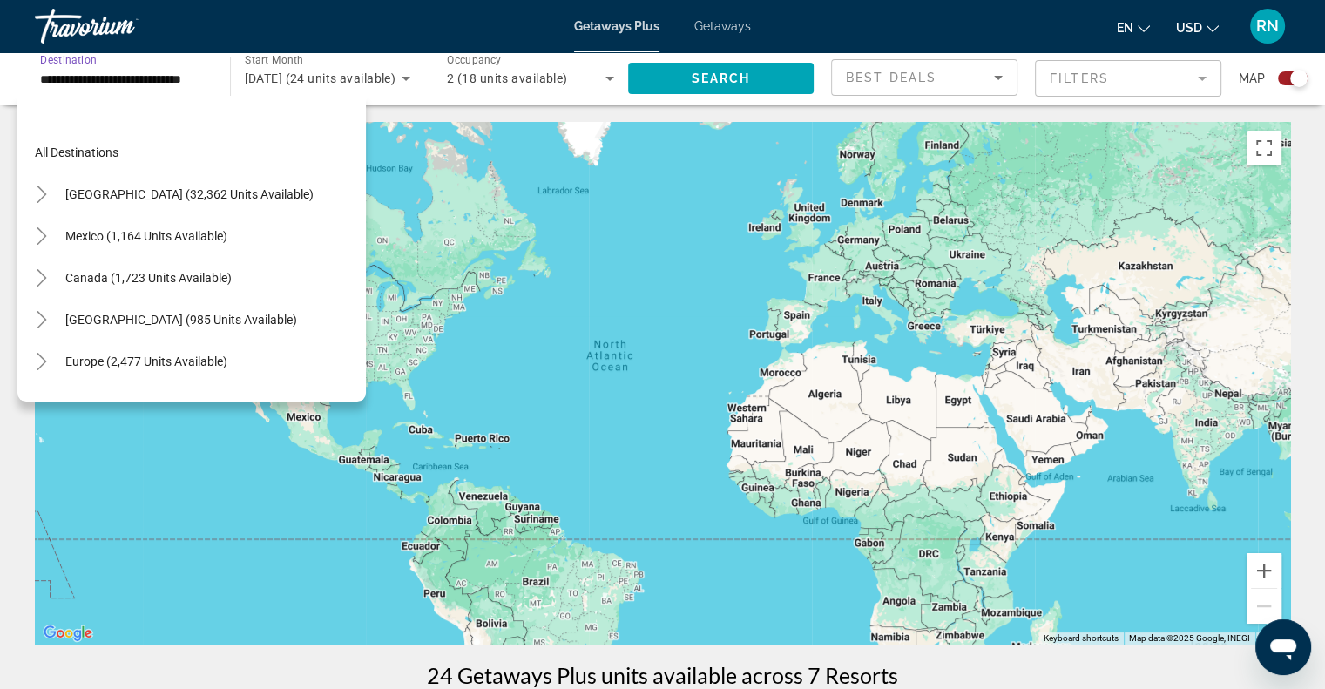
scroll to position [647, 0]
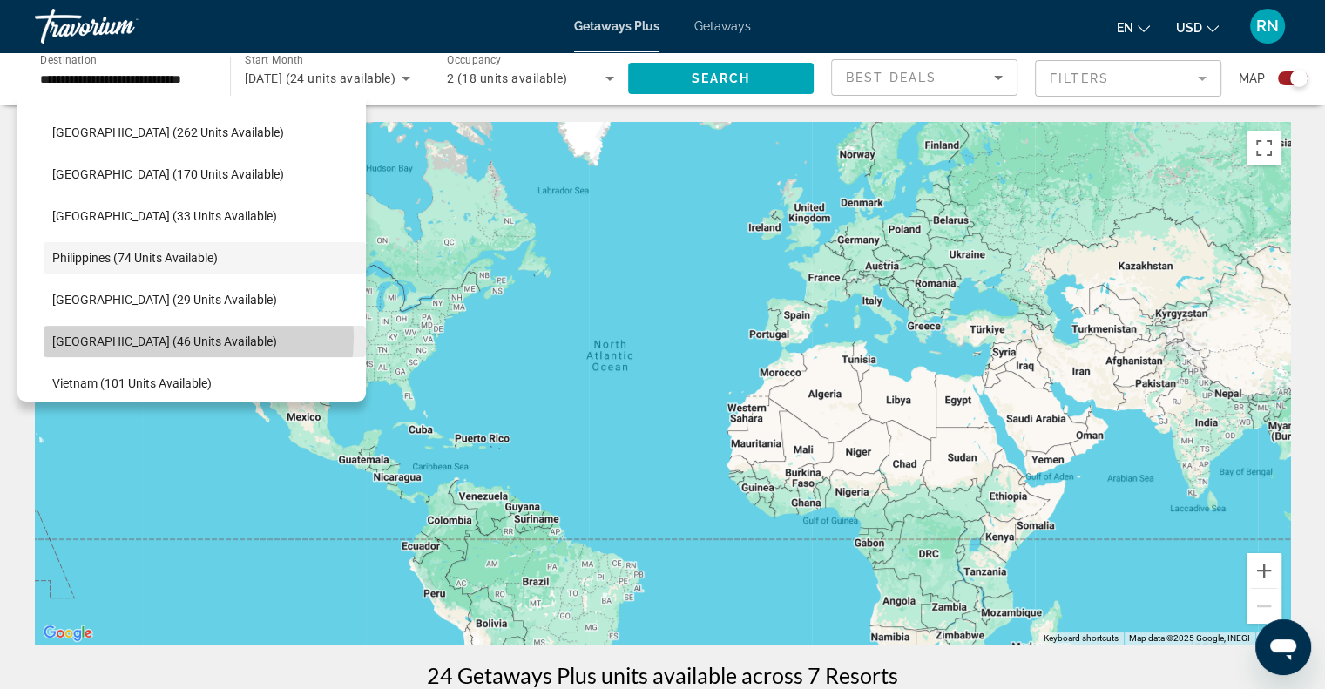
click at [194, 337] on span "[GEOGRAPHIC_DATA] (46 units available)" at bounding box center [164, 341] width 225 height 14
type input "**********"
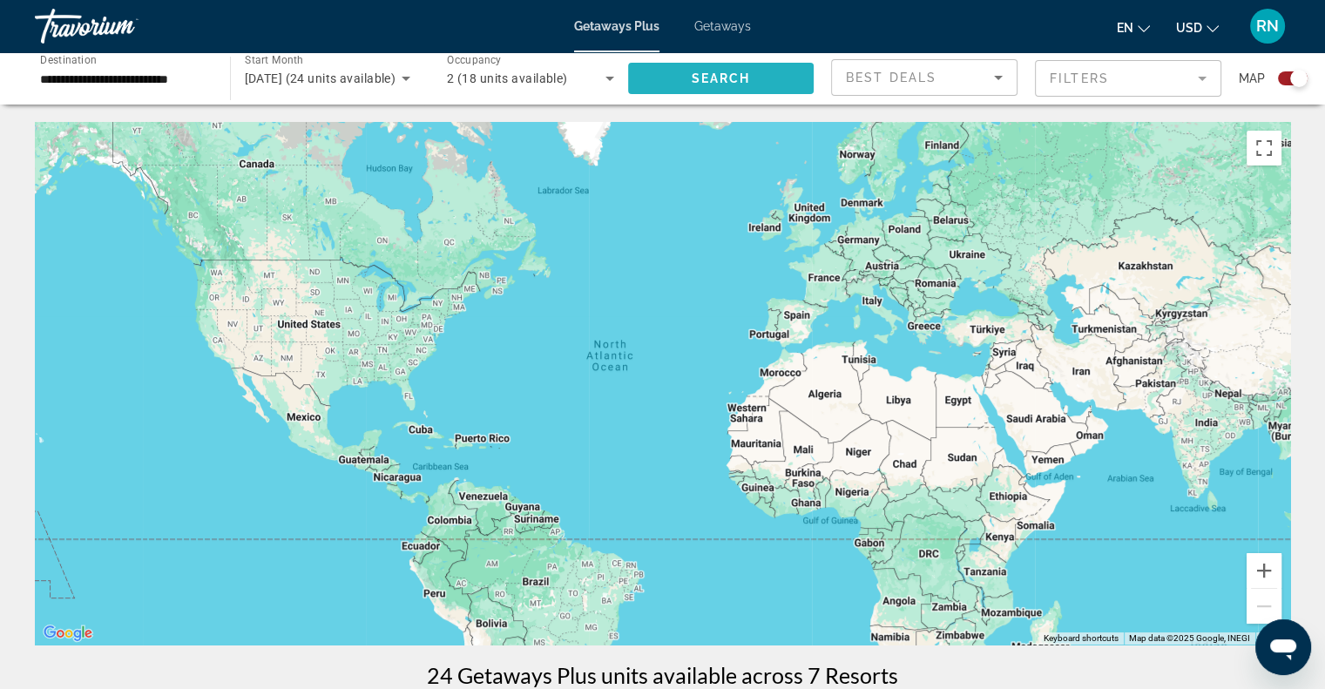
click at [696, 91] on span "Search widget" at bounding box center [721, 78] width 186 height 42
click at [719, 64] on span "Search widget" at bounding box center [721, 78] width 186 height 42
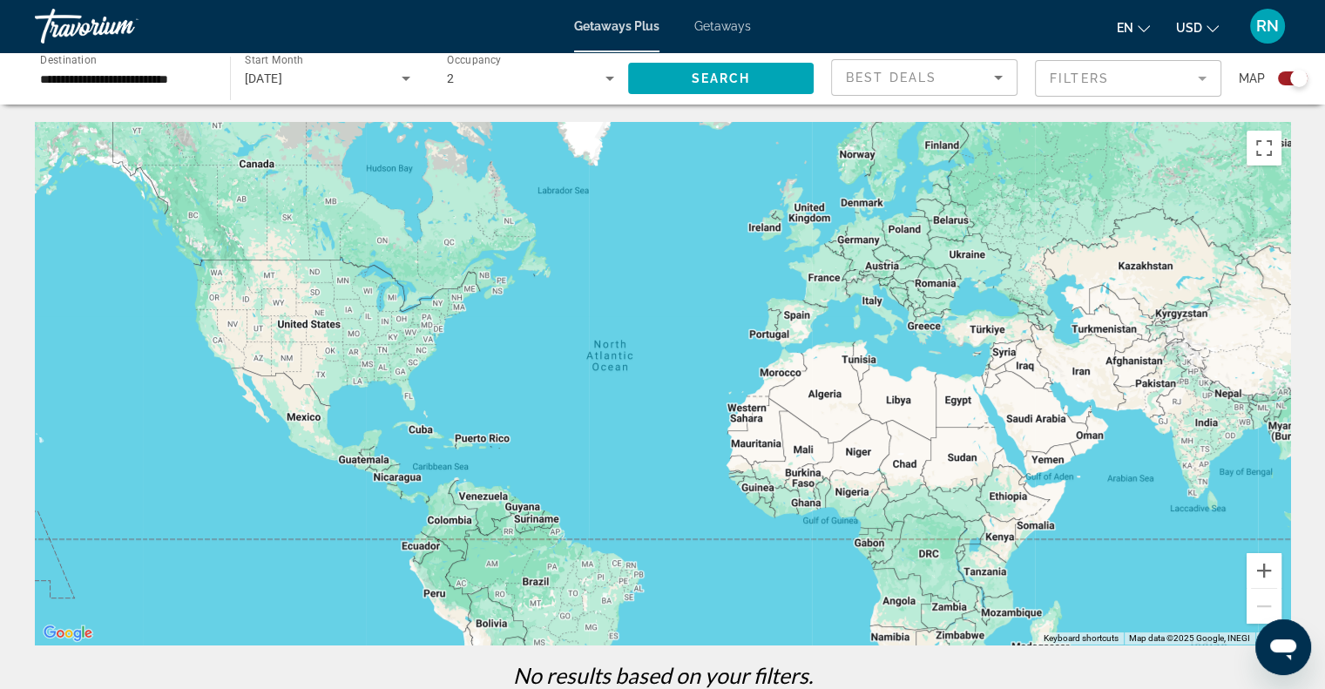
click at [391, 90] on div "[DATE]" at bounding box center [328, 78] width 166 height 49
